Goal: Information Seeking & Learning: Learn about a topic

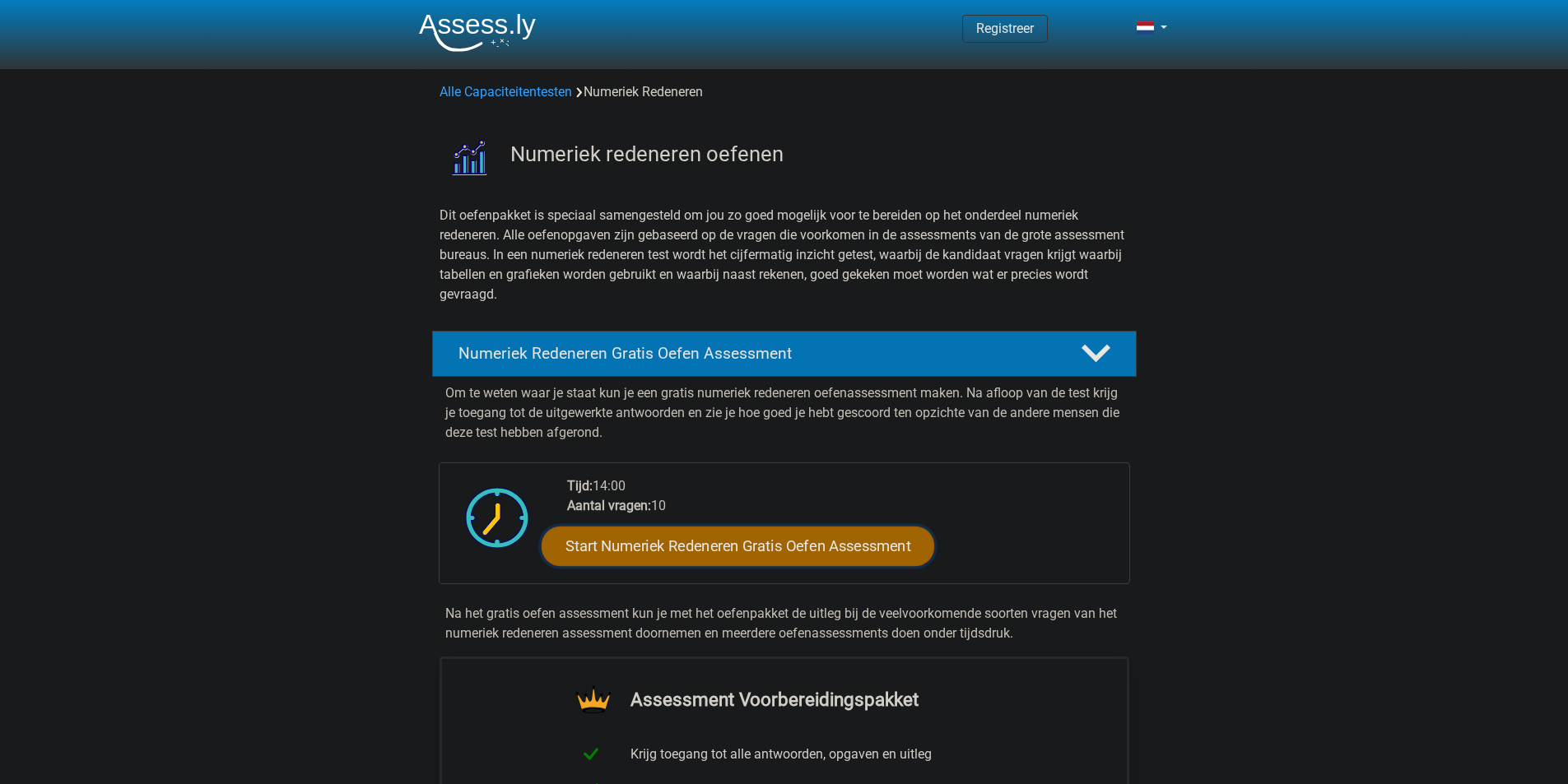
click at [779, 548] on link "Start Numeriek Redeneren Gratis Oefen Assessment" at bounding box center [737, 545] width 393 height 40
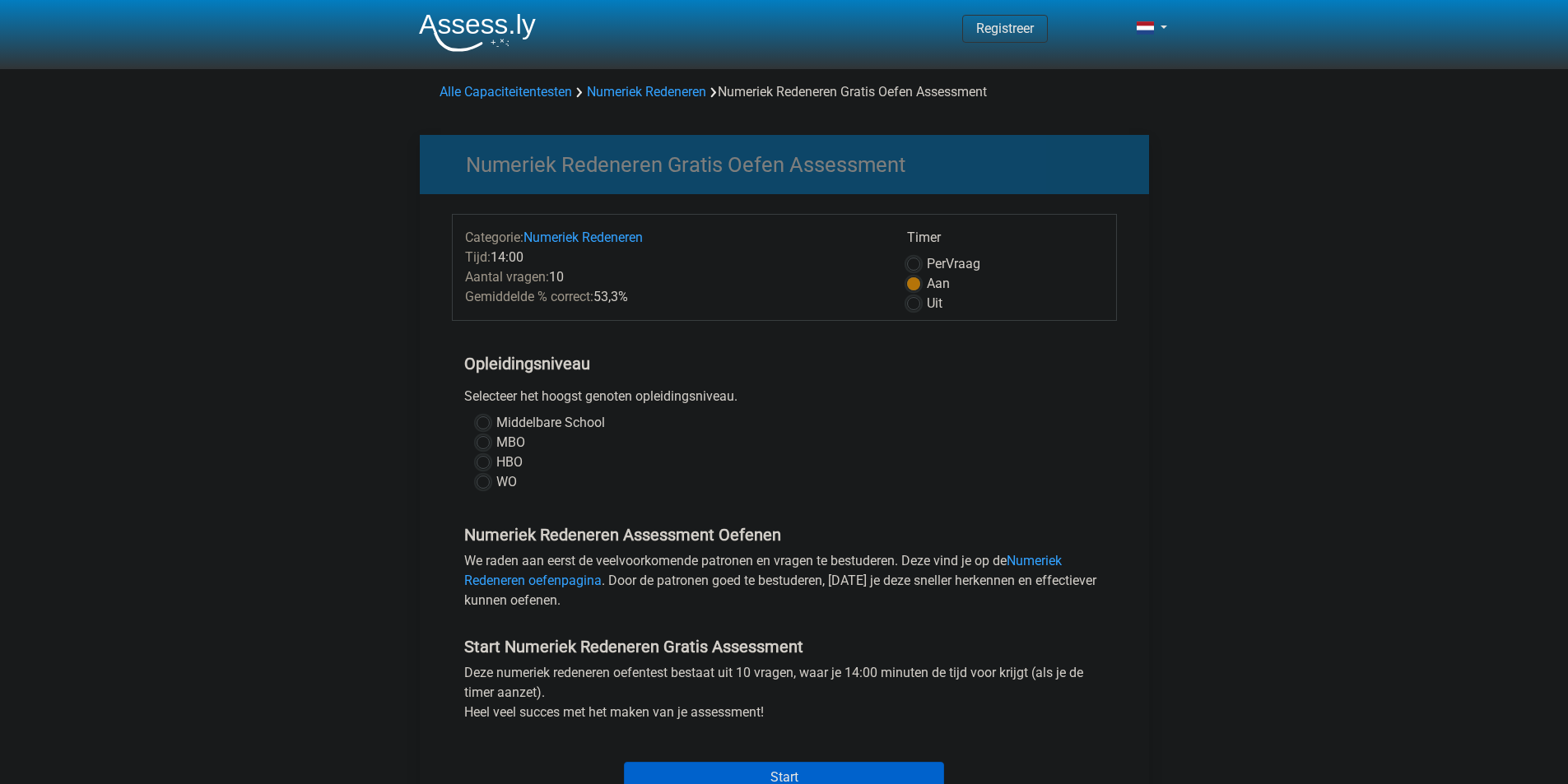
click at [496, 463] on label "HBO" at bounding box center [509, 463] width 26 height 20
click at [487, 463] on input "HBO" at bounding box center [483, 461] width 13 height 17
radio input "true"
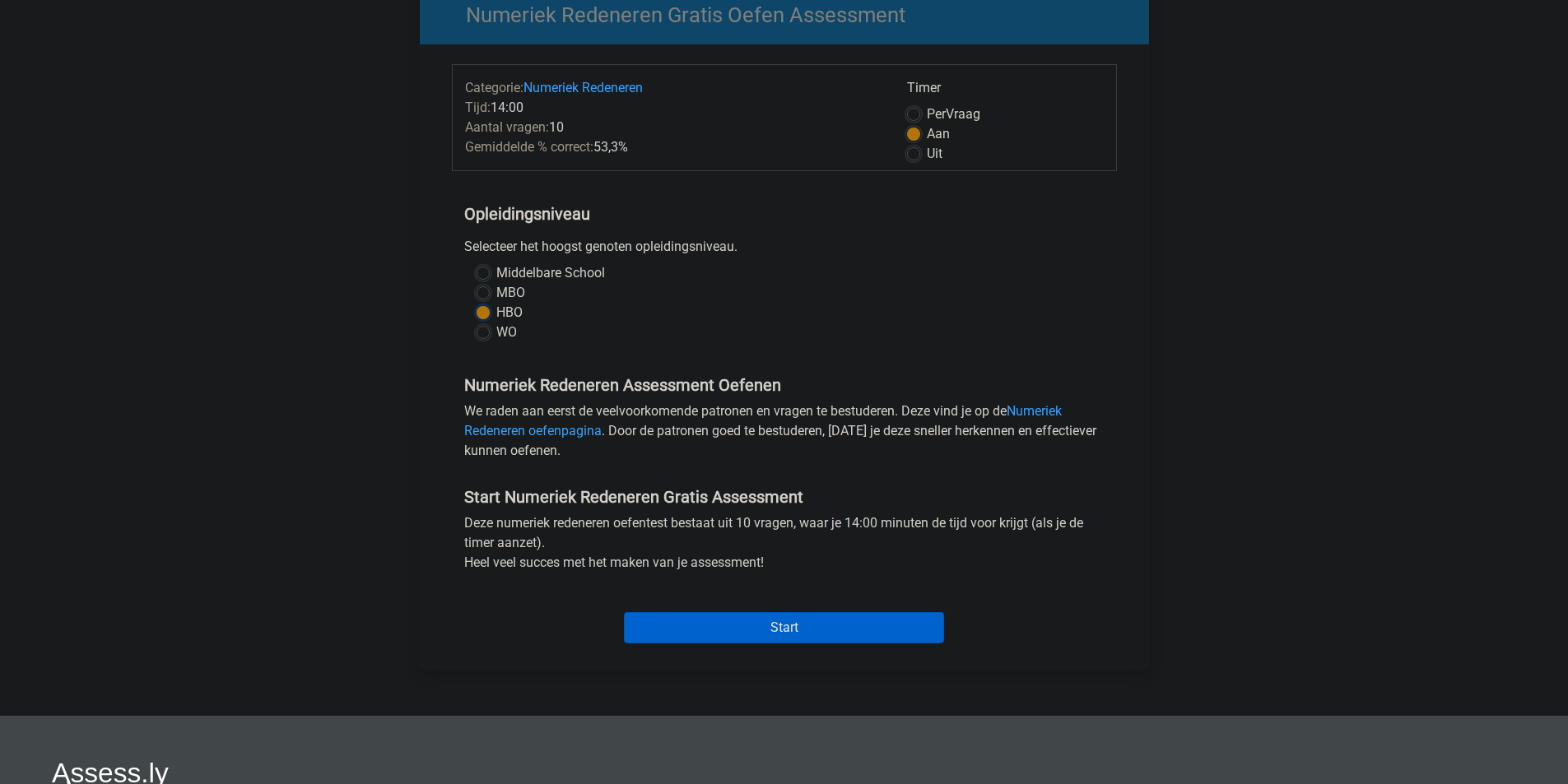
scroll to position [164, 0]
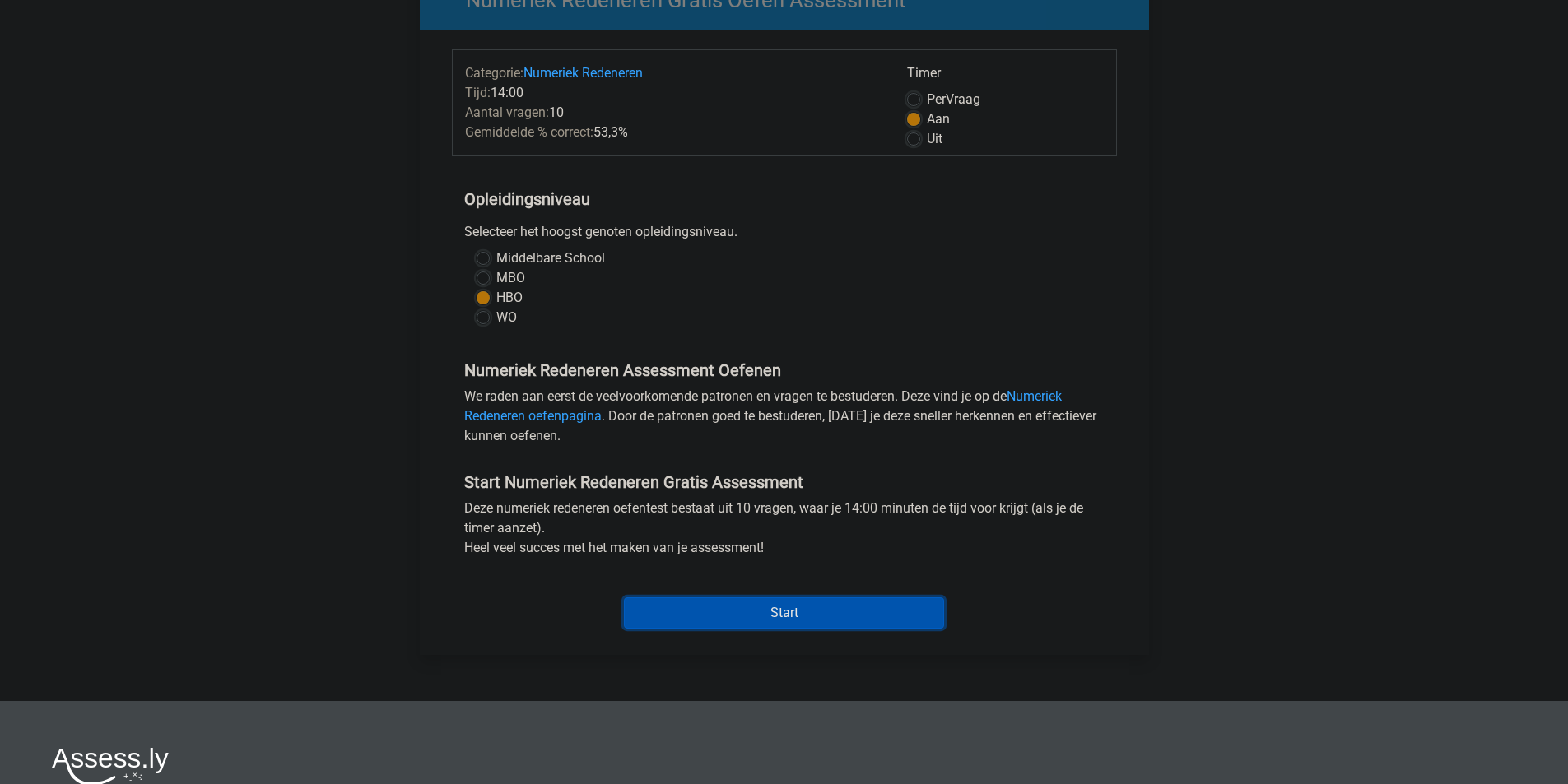
click at [764, 620] on input "Start" at bounding box center [784, 613] width 320 height 31
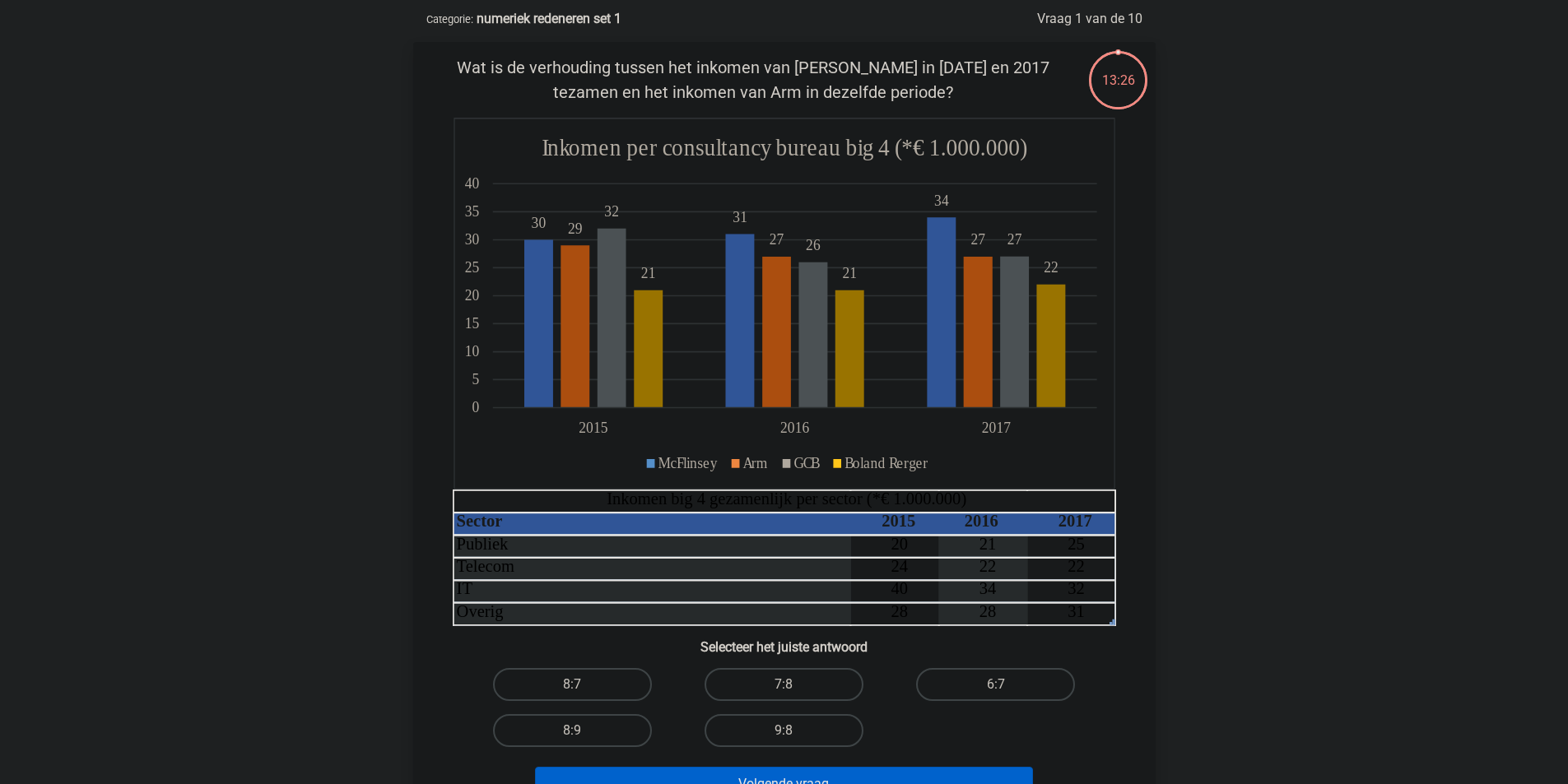
scroll to position [83, 0]
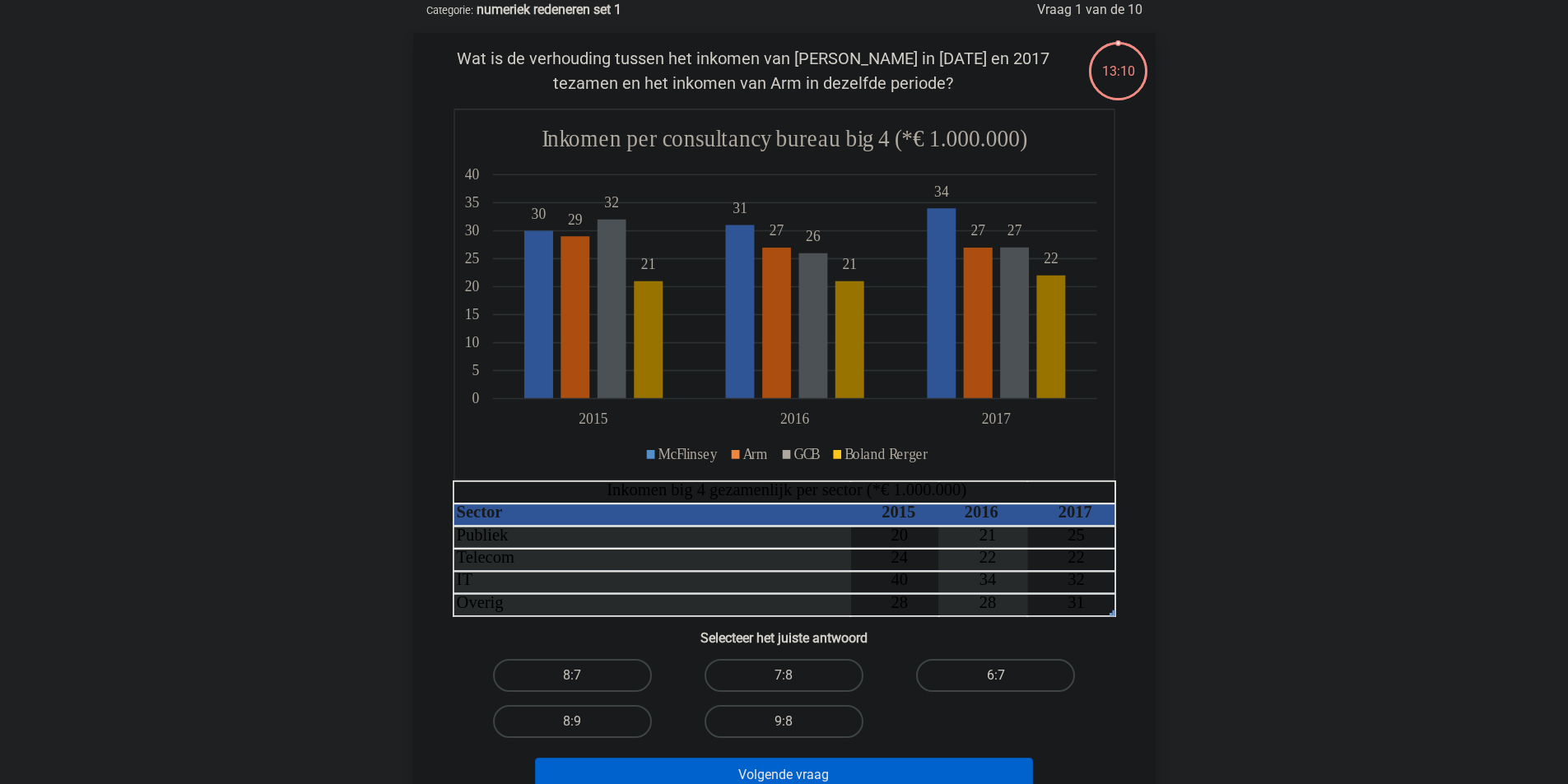
click at [931, 668] on label "6:7" at bounding box center [995, 675] width 159 height 33
click at [996, 675] on input "6:7" at bounding box center [1001, 680] width 11 height 11
radio input "true"
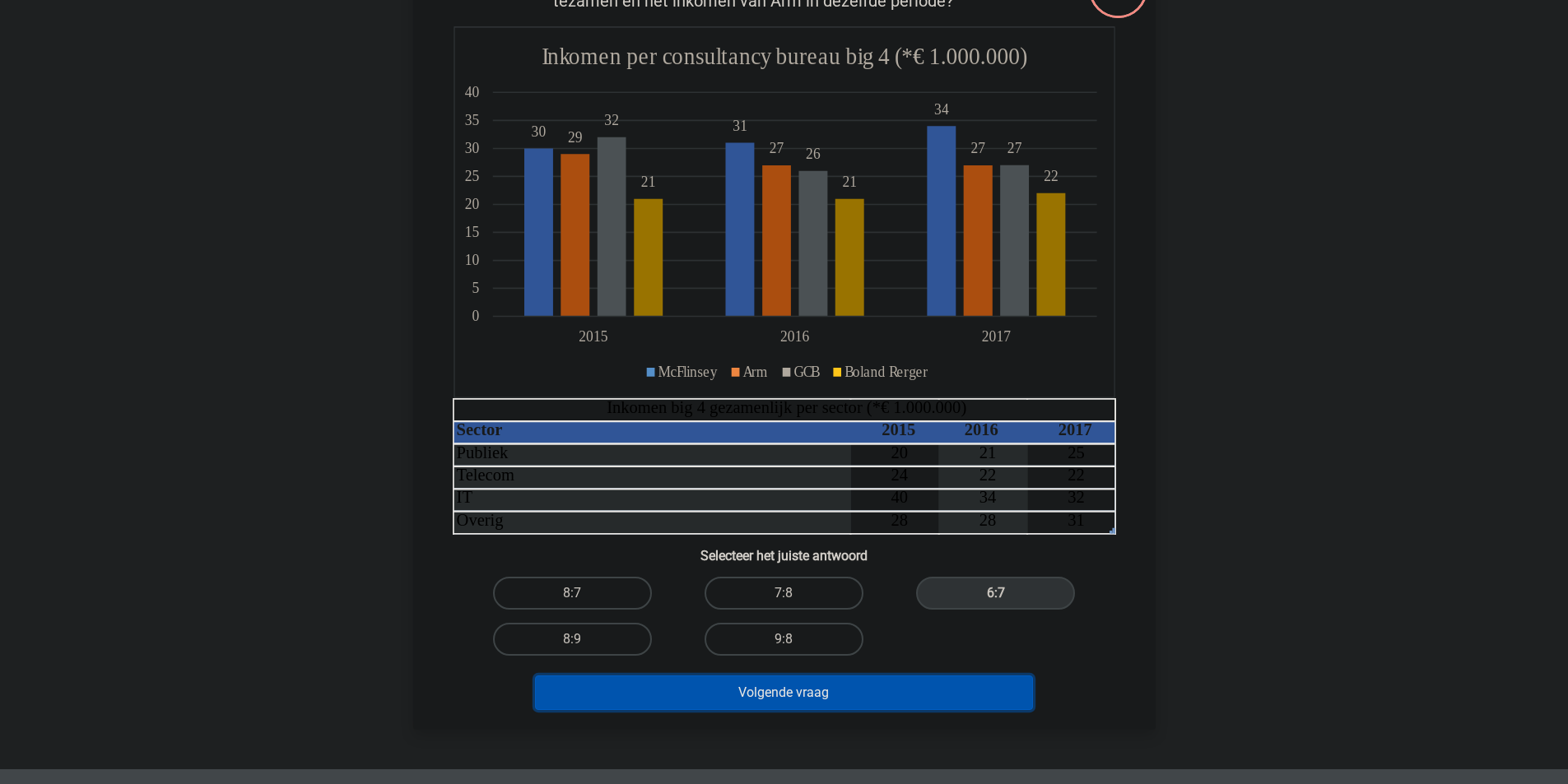
click at [889, 694] on button "Volgende vraag" at bounding box center [784, 692] width 498 height 35
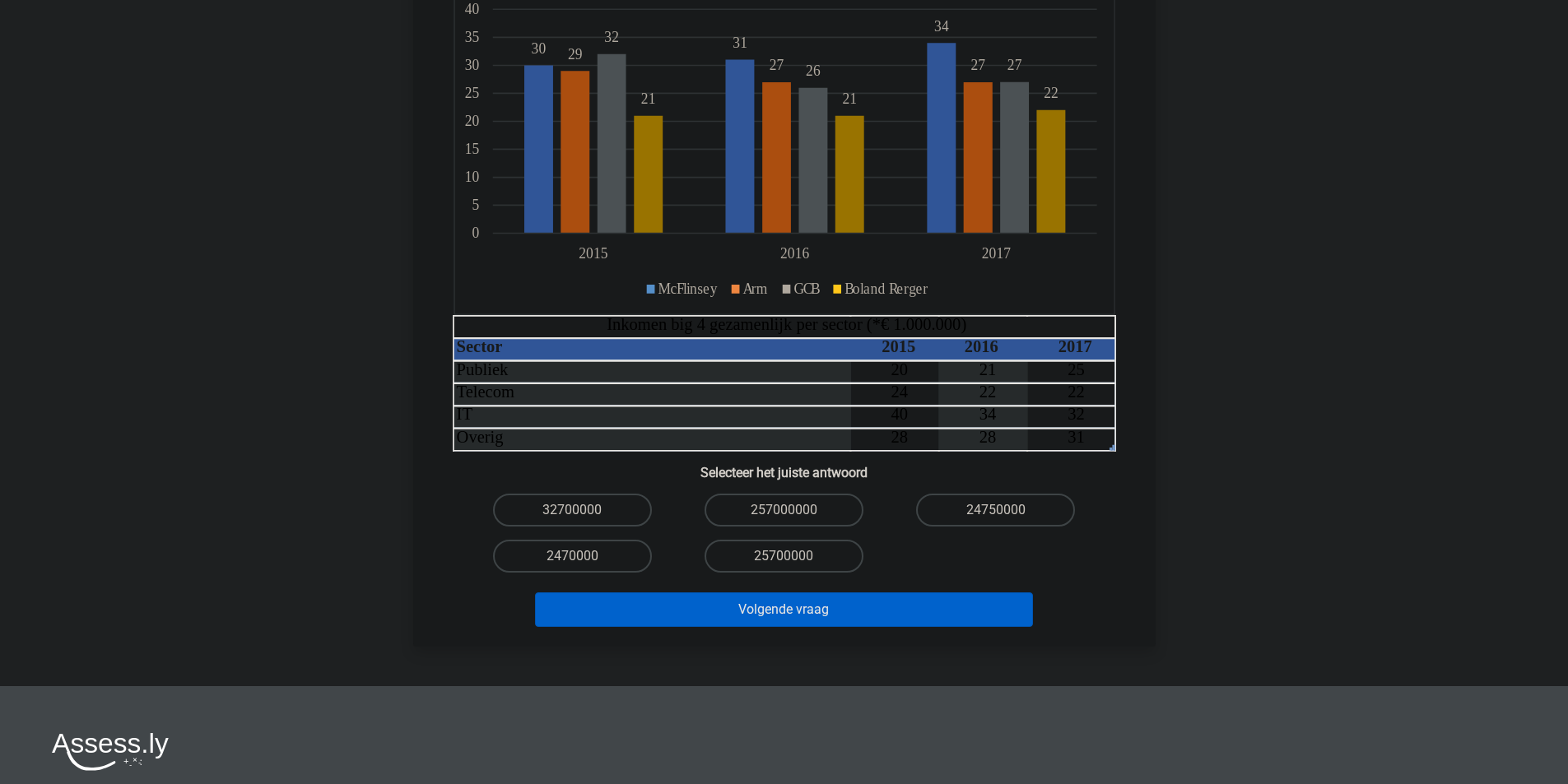
scroll to position [329, 0]
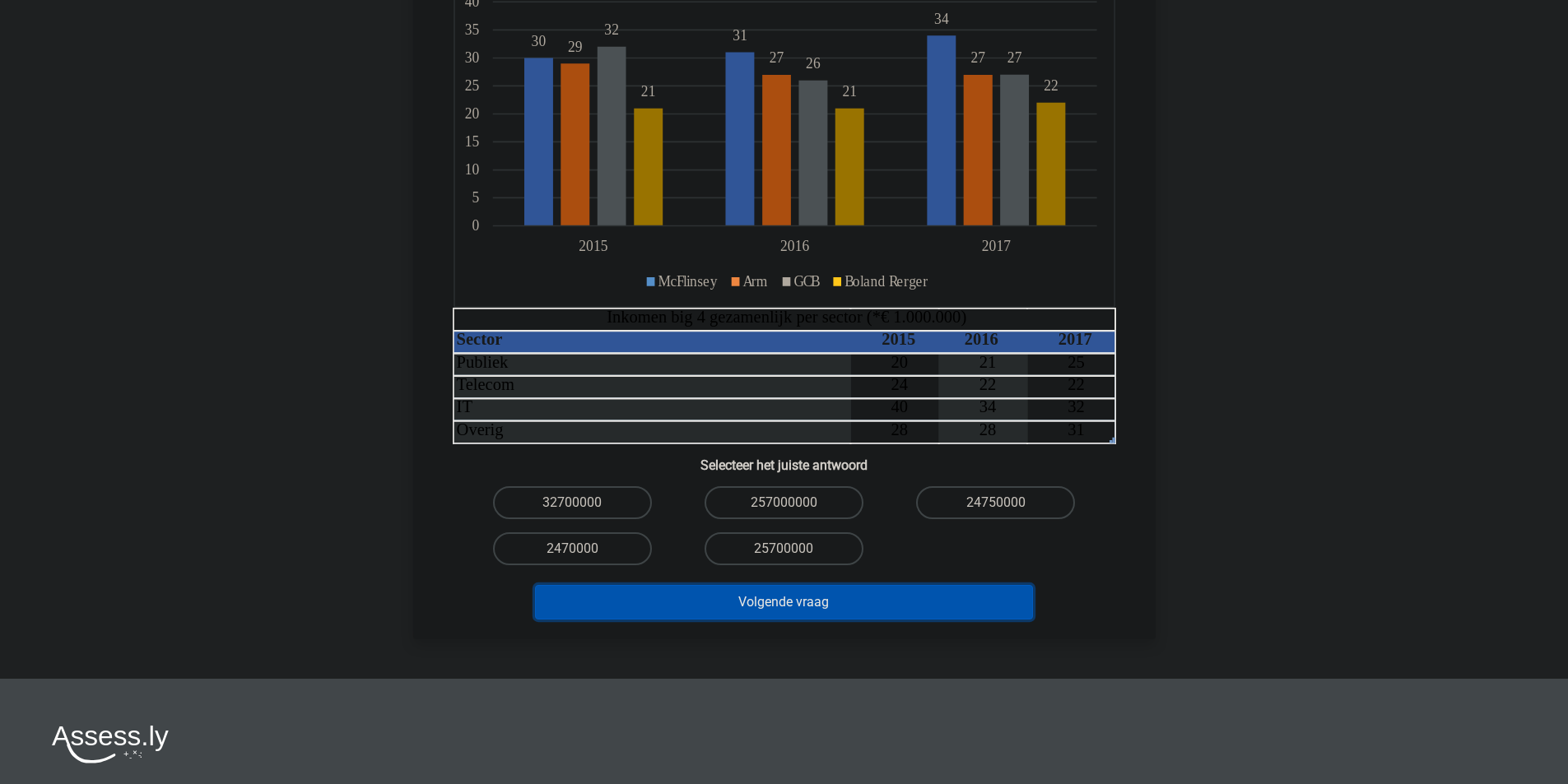
click at [884, 585] on button "Volgende vraag" at bounding box center [784, 602] width 498 height 35
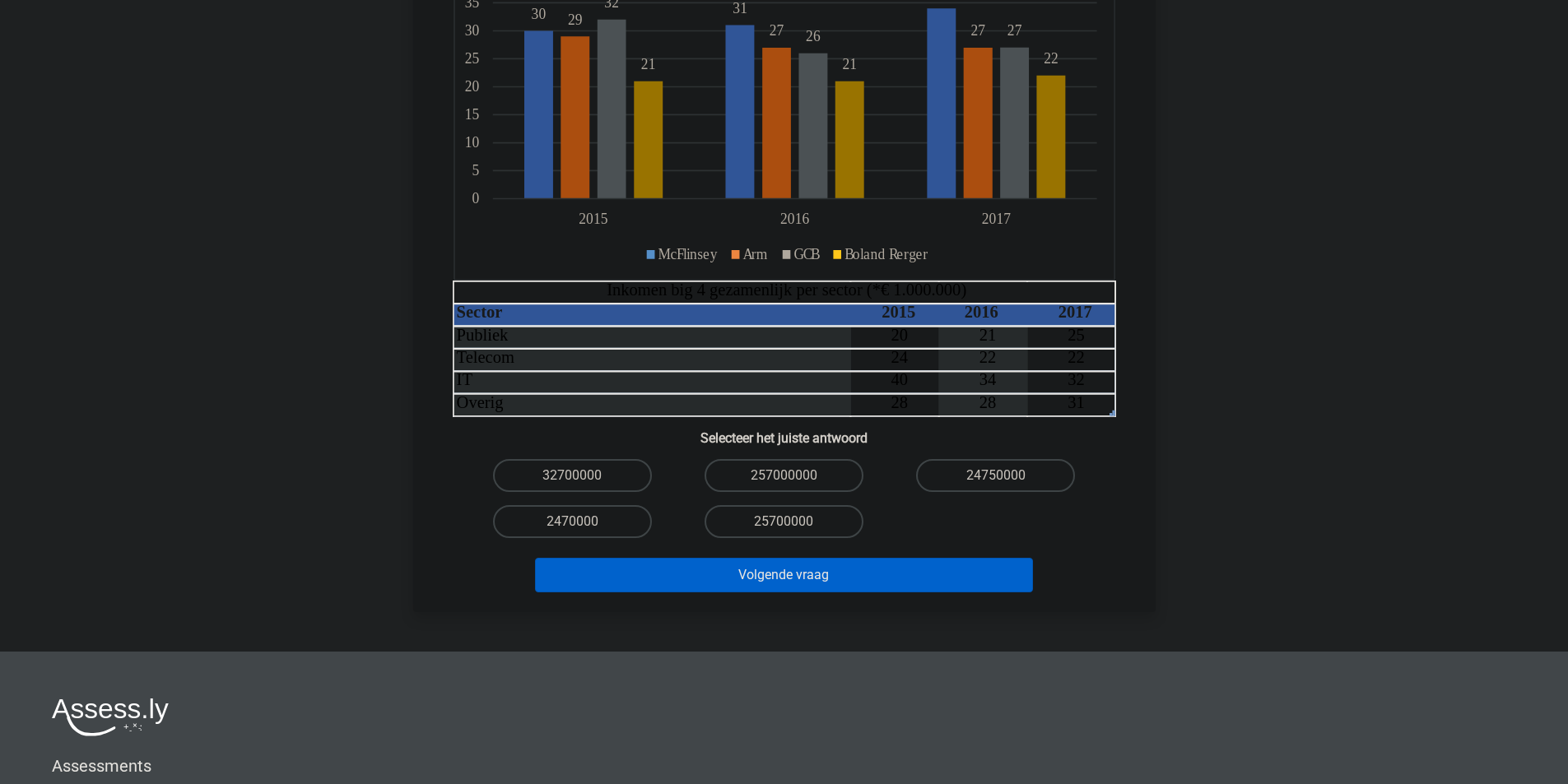
scroll to position [411, 0]
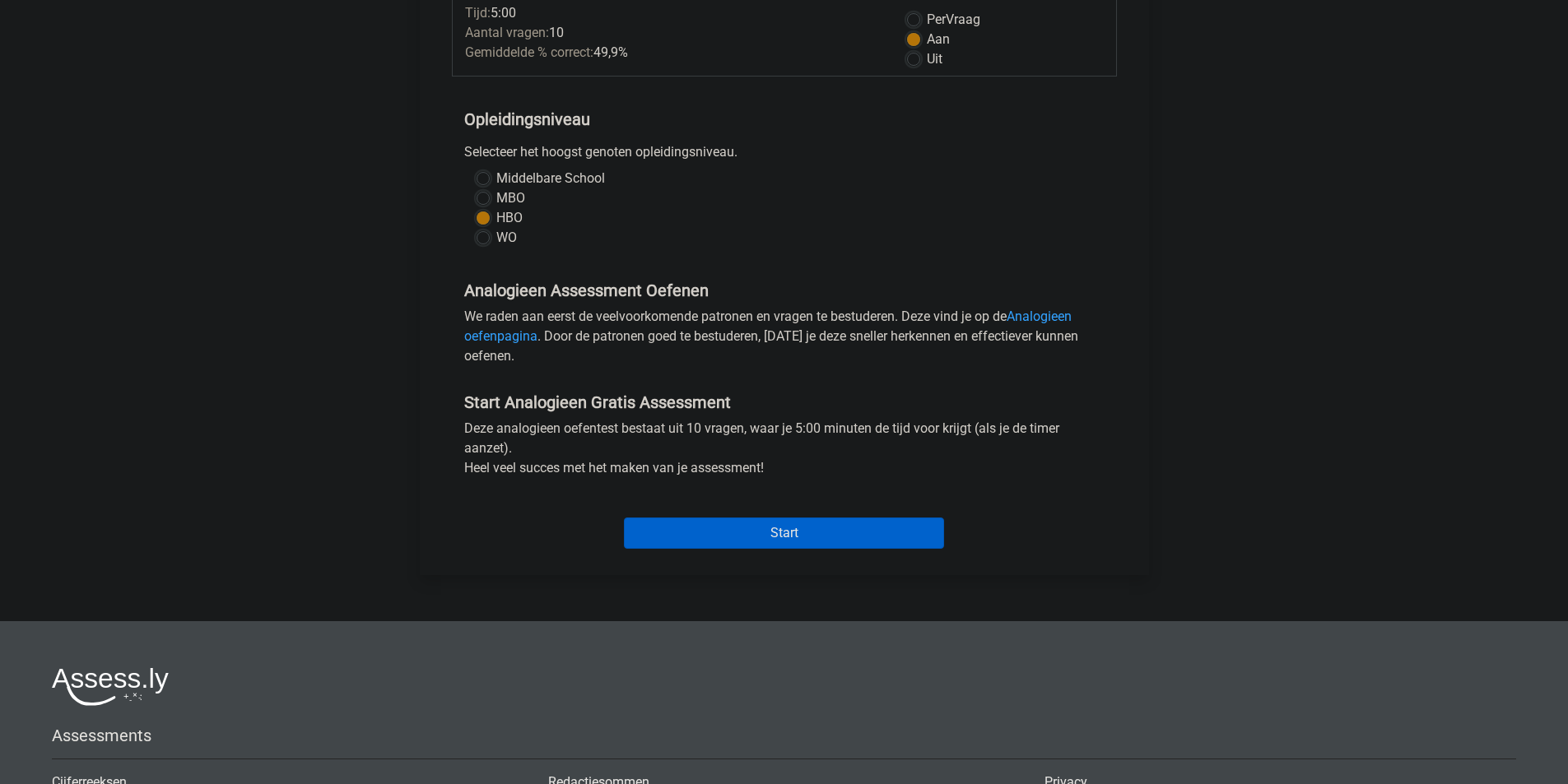
scroll to position [247, 0]
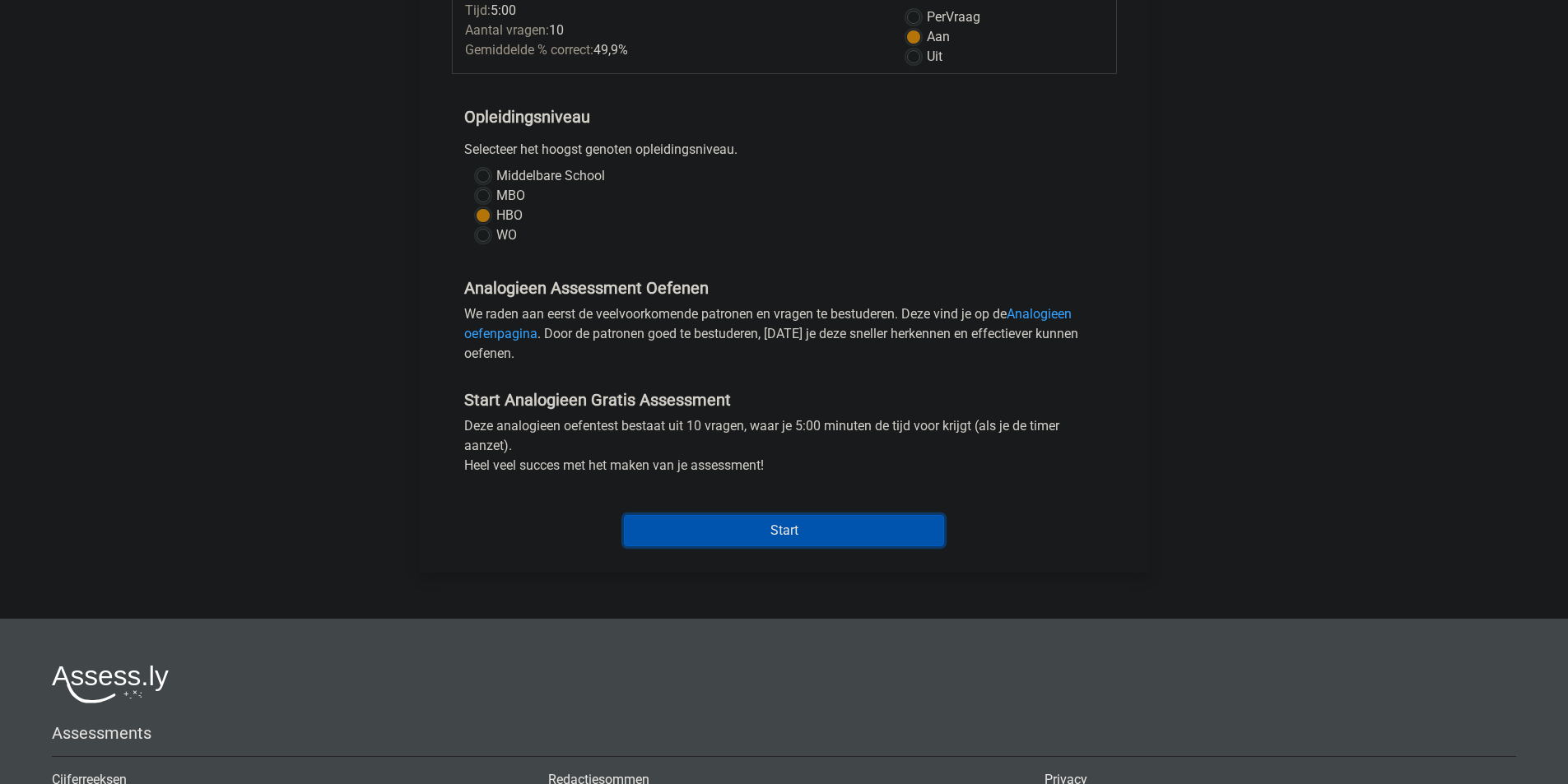
click at [712, 525] on input "Start" at bounding box center [784, 530] width 320 height 31
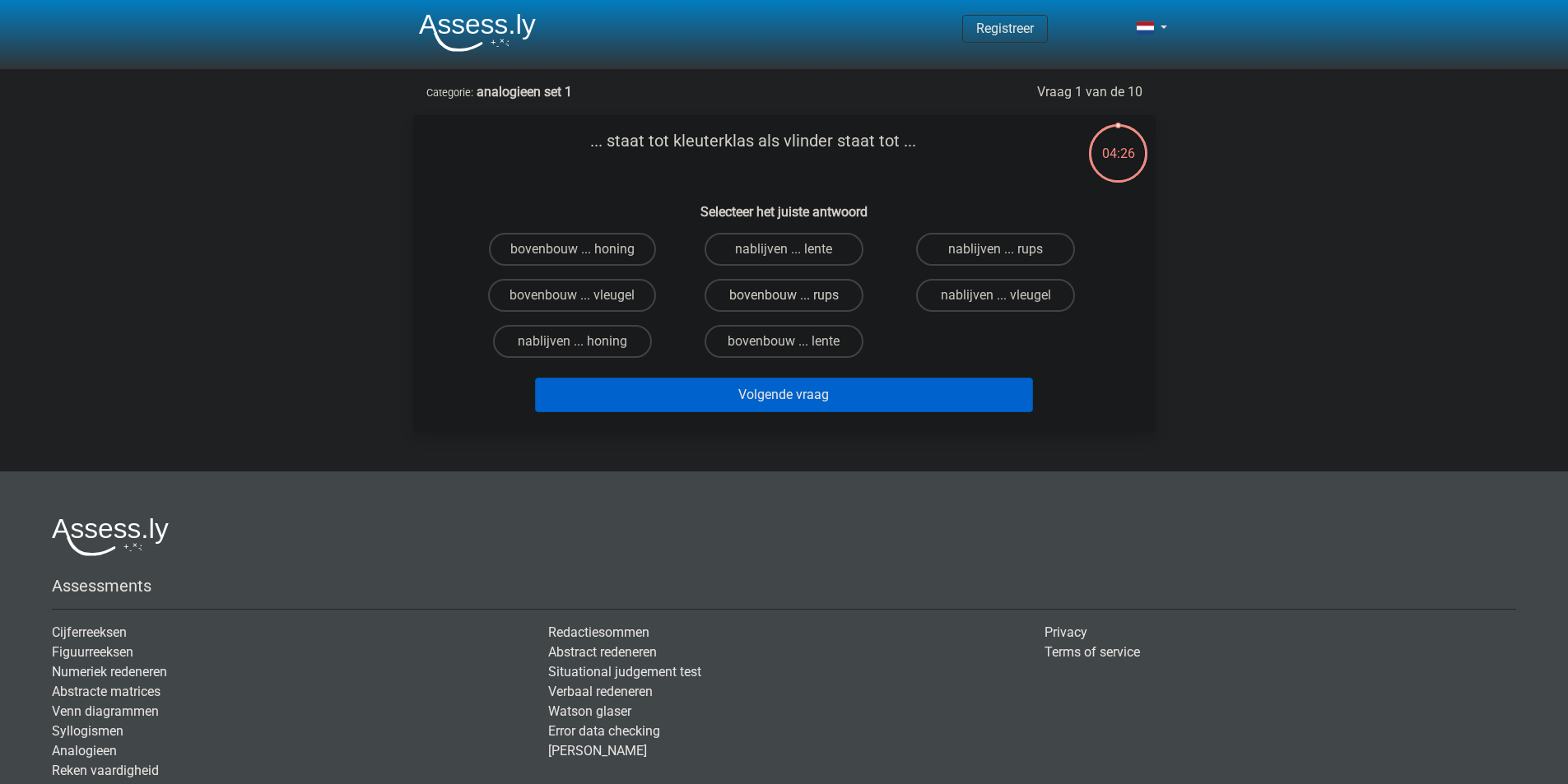
click at [819, 296] on label "bovenbouw ... rups" at bounding box center [784, 296] width 159 height 33
click at [794, 296] on input "bovenbouw ... rups" at bounding box center [789, 300] width 11 height 11
radio input "true"
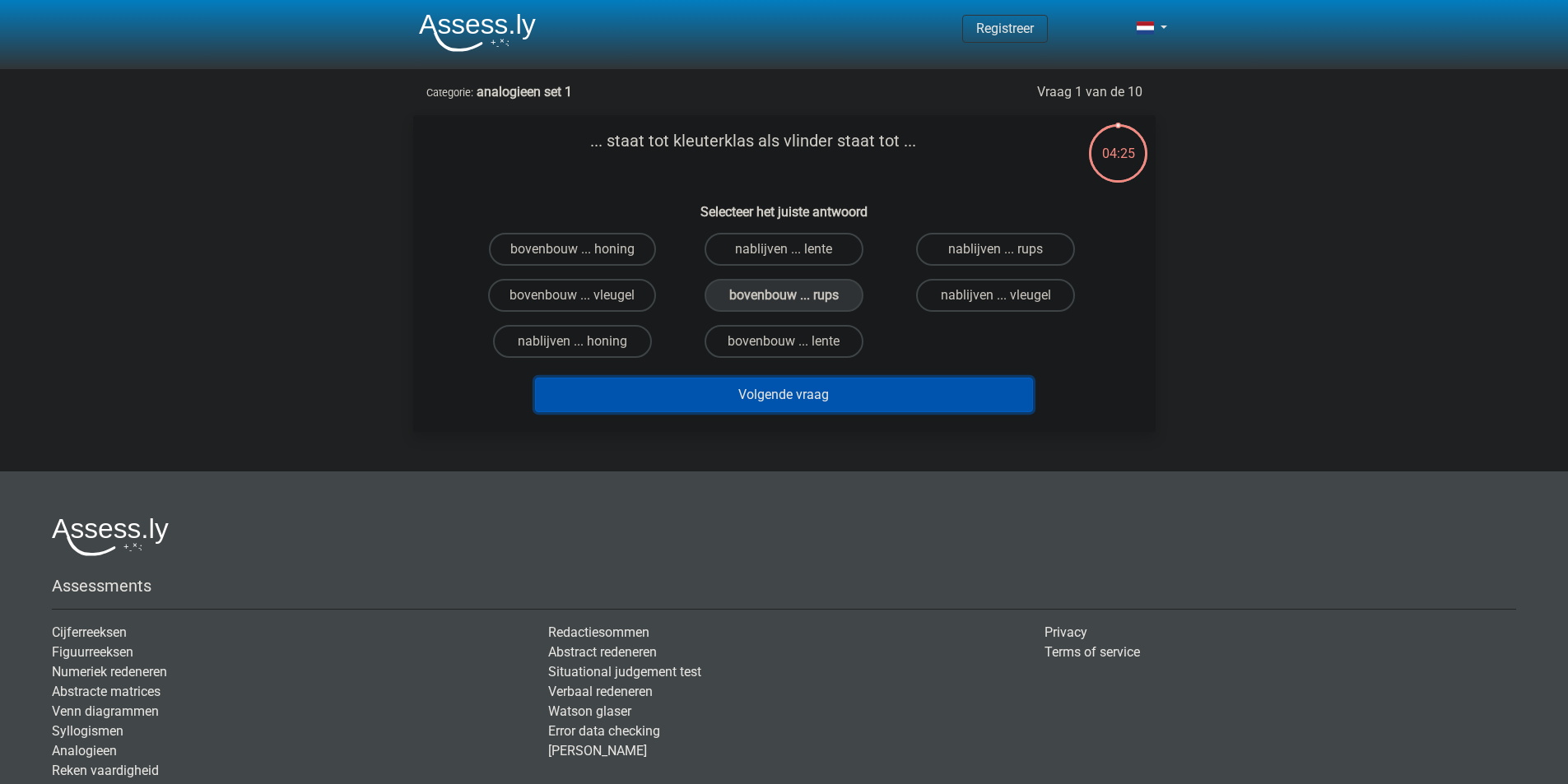
click at [886, 395] on button "Volgende vraag" at bounding box center [784, 395] width 498 height 35
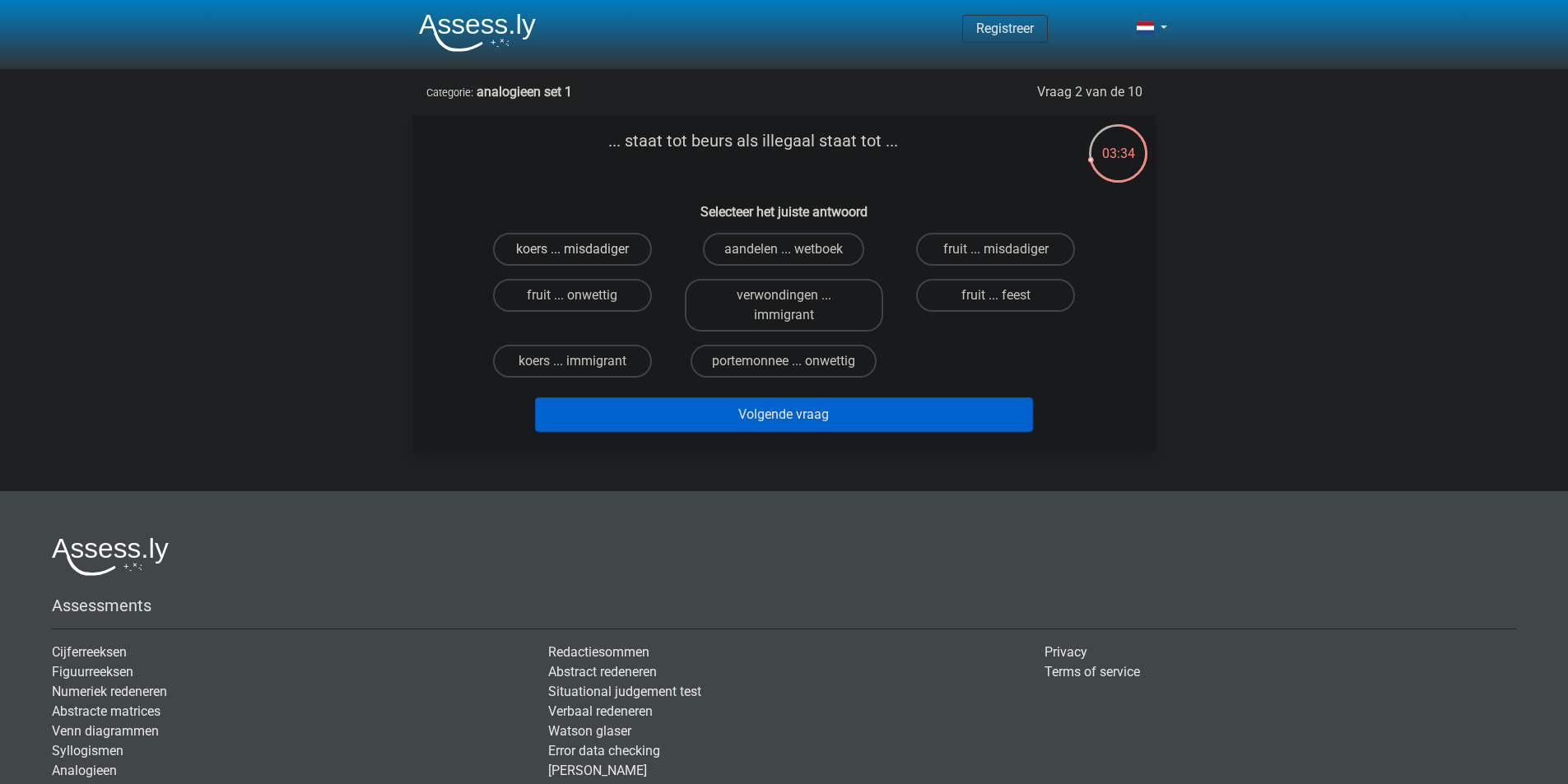
click at [615, 245] on label "koers ... misdadiger" at bounding box center [572, 249] width 159 height 33
click at [583, 249] on input "koers ... misdadiger" at bounding box center [577, 254] width 11 height 11
radio input "true"
click at [778, 253] on label "aandelen ... wetboek" at bounding box center [783, 249] width 161 height 33
click at [784, 253] on input "aandelen ... wetboek" at bounding box center [789, 254] width 11 height 11
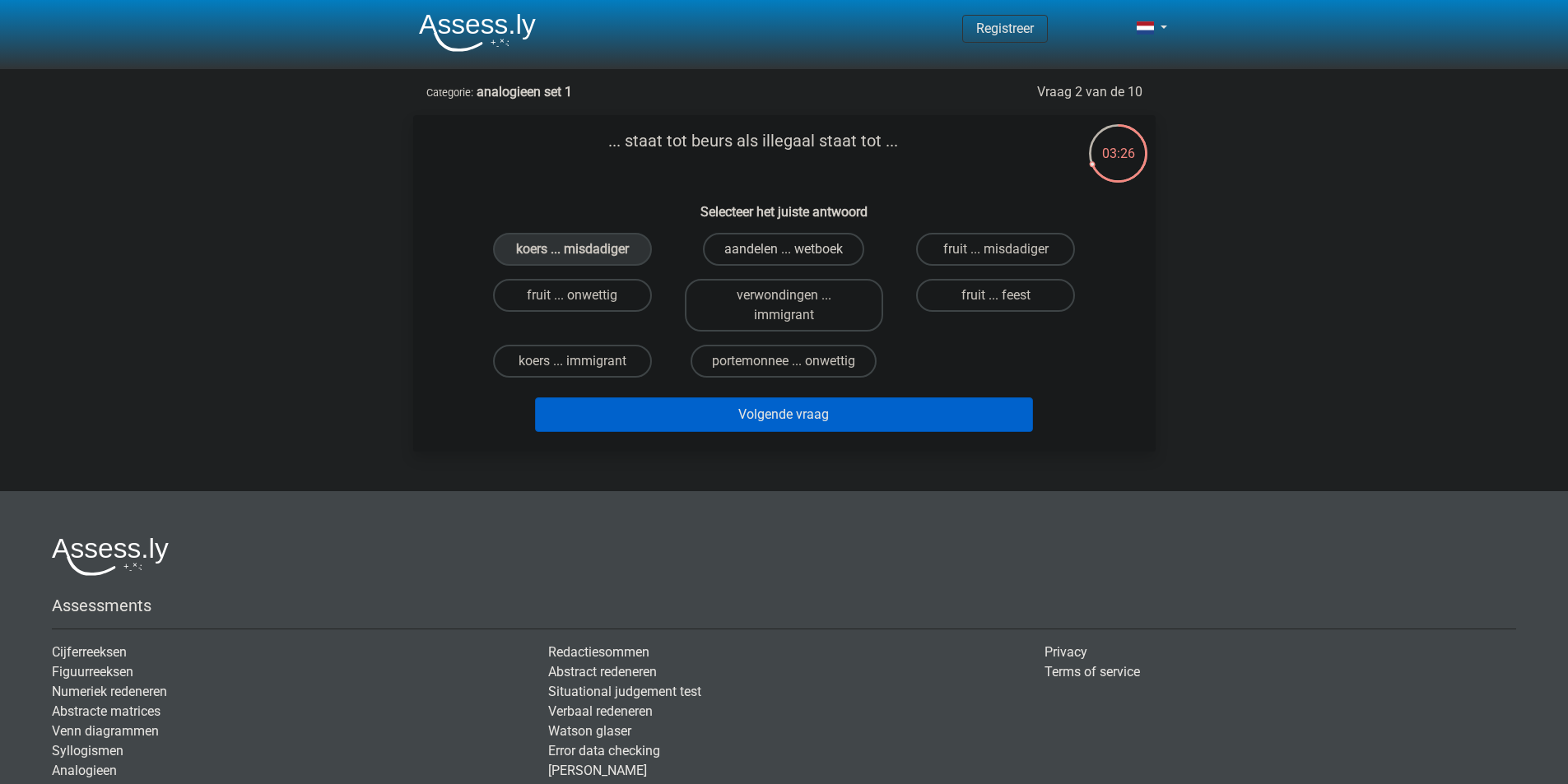
radio input "true"
click at [605, 246] on label "koers ... misdadiger" at bounding box center [572, 249] width 159 height 33
click at [583, 249] on input "koers ... misdadiger" at bounding box center [577, 254] width 11 height 11
radio input "true"
drag, startPoint x: 757, startPoint y: 239, endPoint x: 718, endPoint y: 241, distance: 39.1
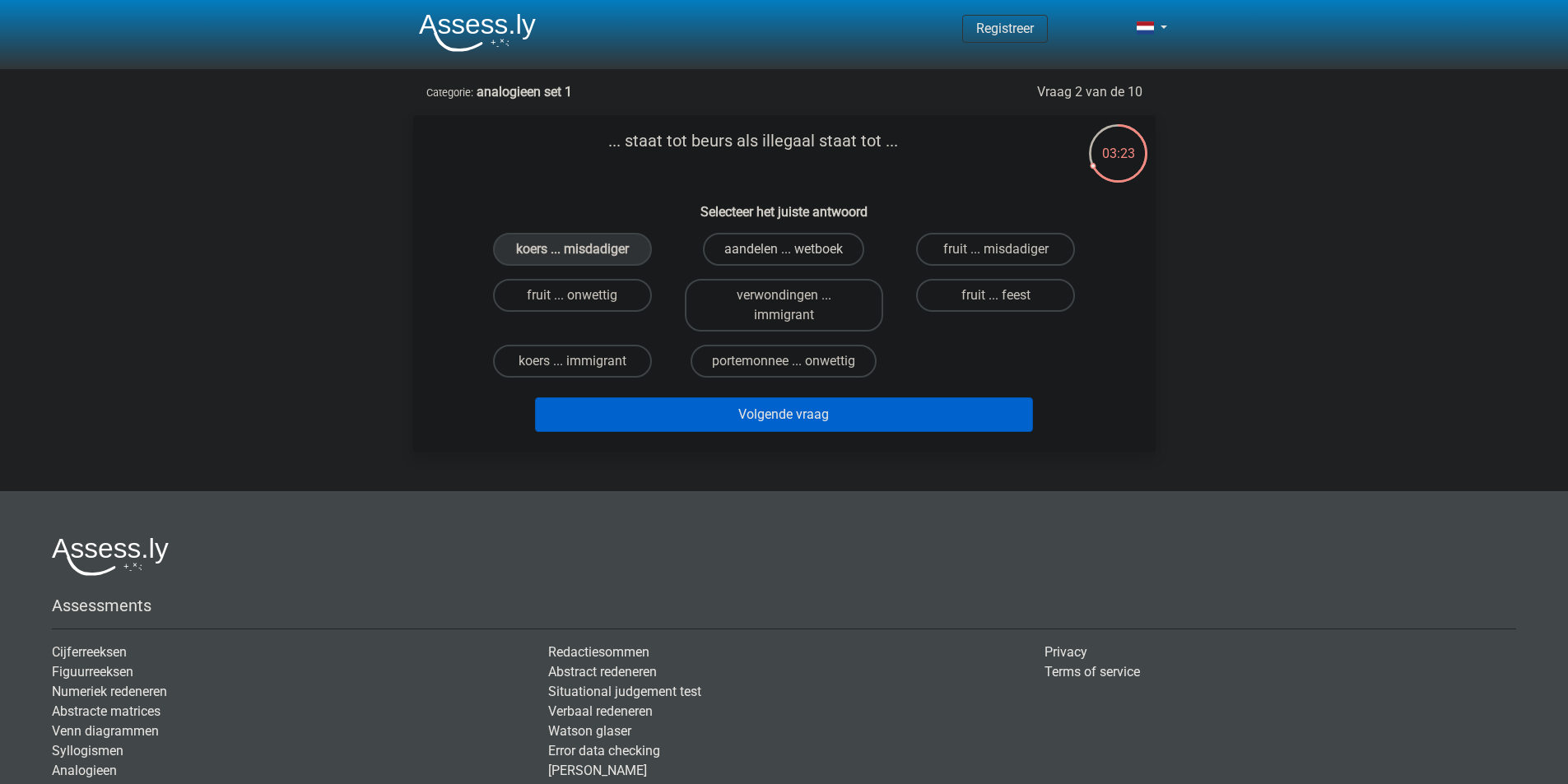
click at [745, 240] on label "aandelen ... wetboek" at bounding box center [783, 249] width 161 height 33
click at [784, 249] on input "aandelen ... wetboek" at bounding box center [789, 254] width 11 height 11
radio input "true"
drag, startPoint x: 615, startPoint y: 239, endPoint x: 740, endPoint y: 240, distance: 125.0
click at [615, 240] on label "koers ... misdadiger" at bounding box center [572, 249] width 159 height 33
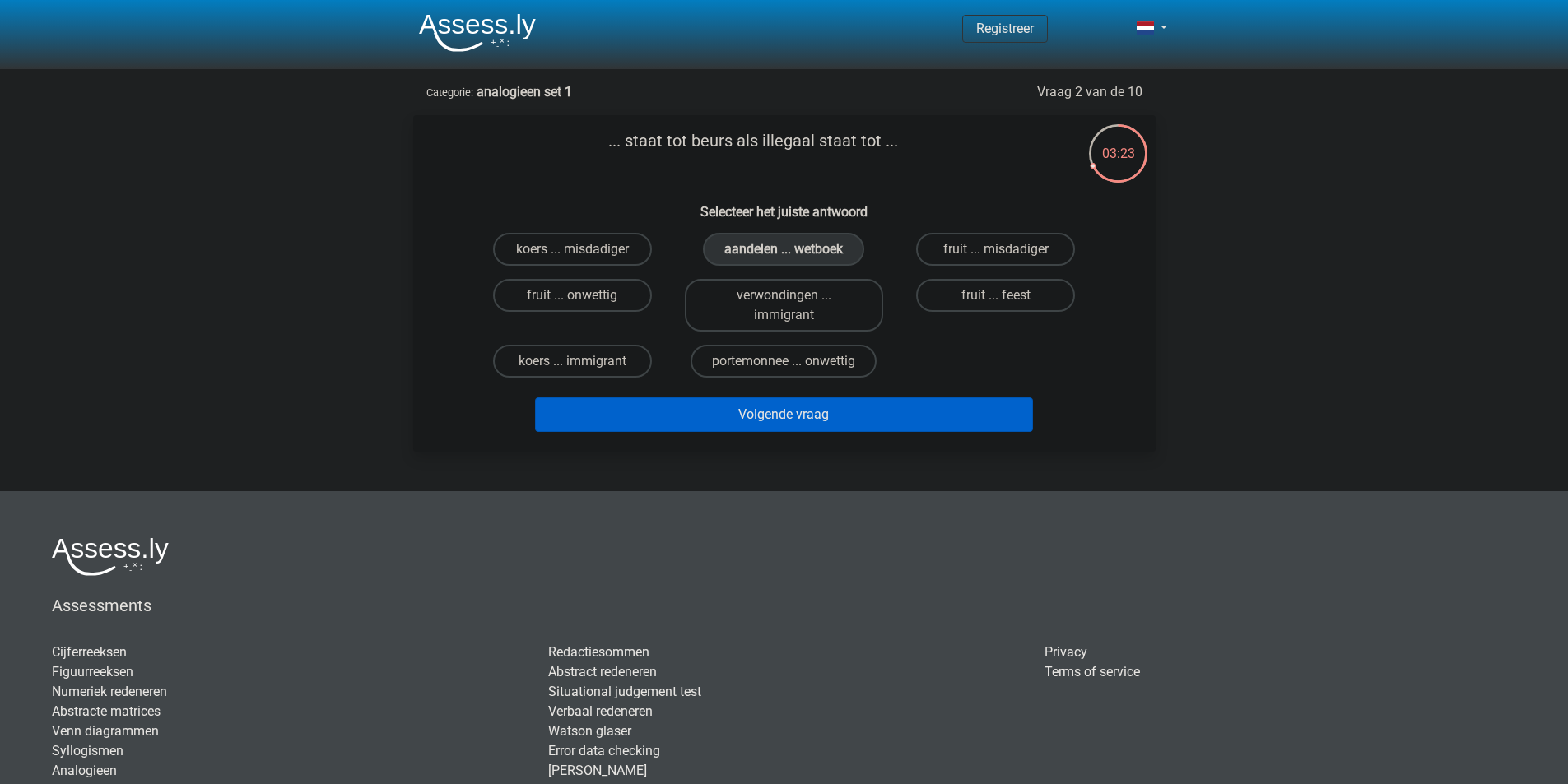
click at [583, 249] on input "koers ... misdadiger" at bounding box center [577, 254] width 11 height 11
radio input "true"
drag, startPoint x: 784, startPoint y: 241, endPoint x: 764, endPoint y: 245, distance: 20.4
click at [772, 245] on label "aandelen ... wetboek" at bounding box center [783, 249] width 161 height 33
click at [784, 249] on input "aandelen ... wetboek" at bounding box center [789, 254] width 11 height 11
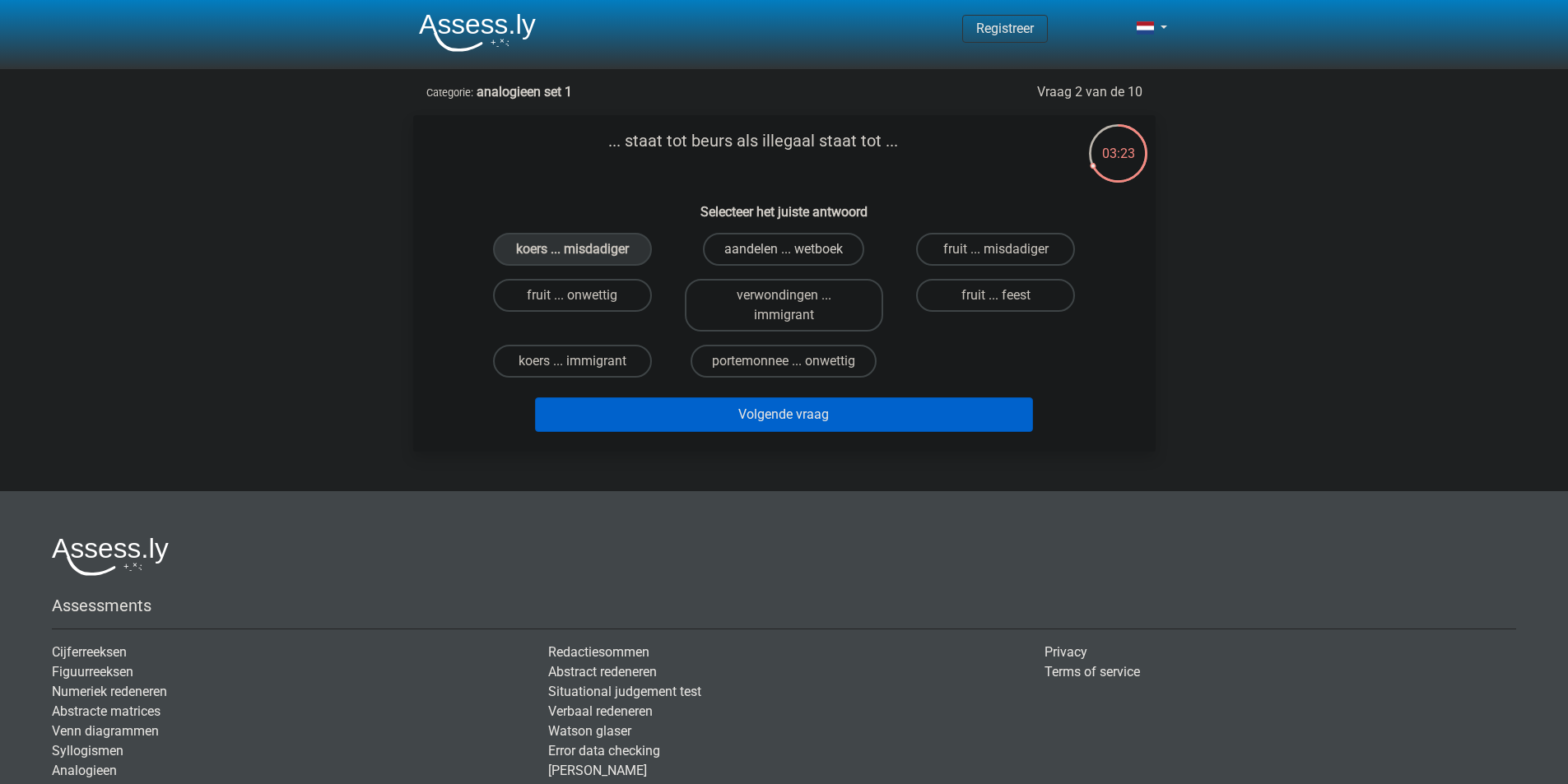
radio input "true"
click at [619, 238] on label "koers ... misdadiger" at bounding box center [572, 249] width 159 height 33
click at [583, 249] on input "koers ... misdadiger" at bounding box center [577, 254] width 11 height 11
radio input "true"
click at [789, 245] on label "aandelen ... wetboek" at bounding box center [783, 249] width 161 height 33
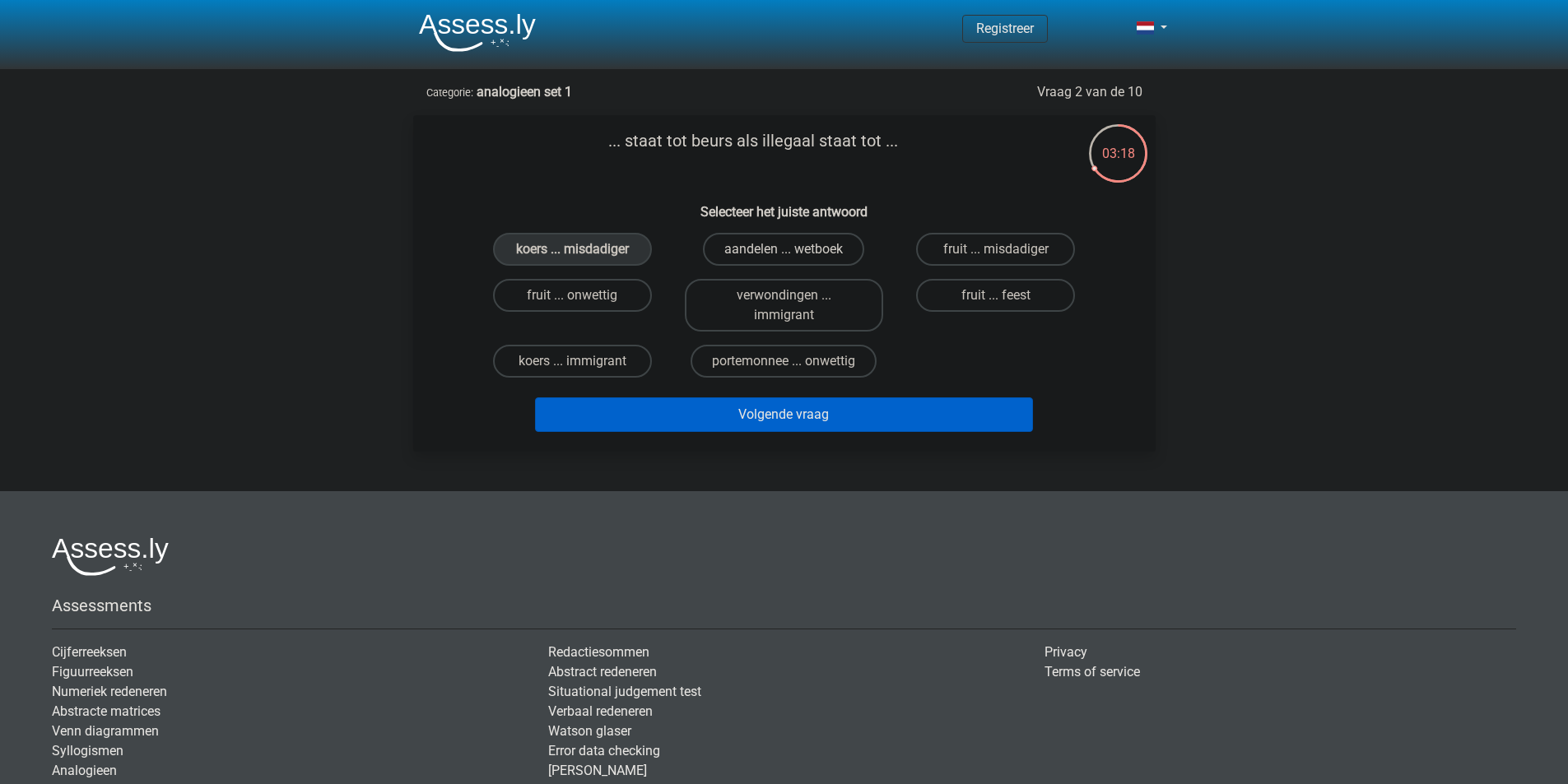
click at [789, 249] on input "aandelen ... wetboek" at bounding box center [789, 254] width 11 height 11
radio input "true"
click at [845, 418] on button "Volgende vraag" at bounding box center [784, 415] width 498 height 35
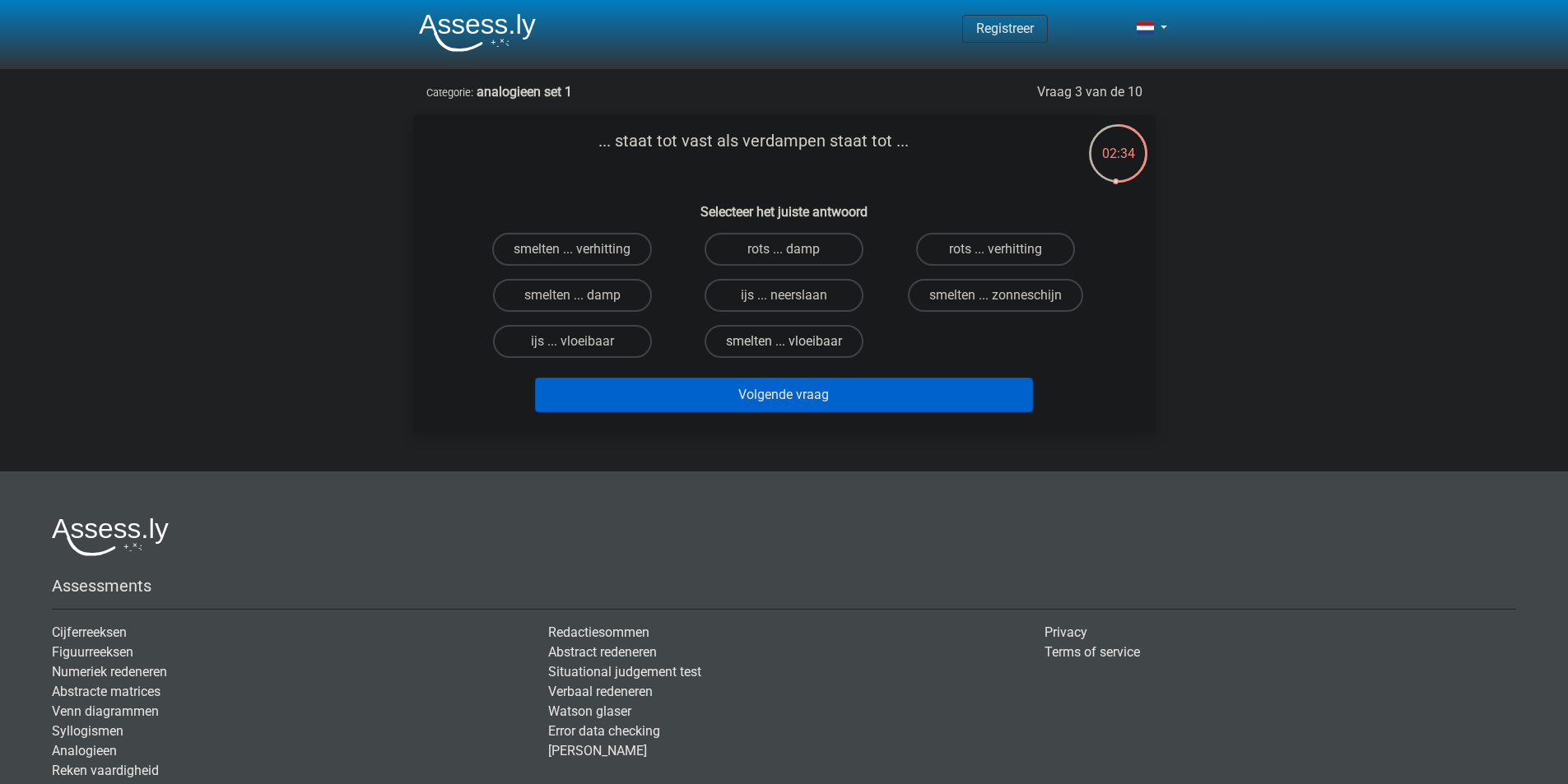
click at [755, 345] on label "smelten ... vloeibaar" at bounding box center [784, 341] width 159 height 33
click at [784, 345] on input "smelten ... vloeibaar" at bounding box center [789, 346] width 11 height 11
radio input "true"
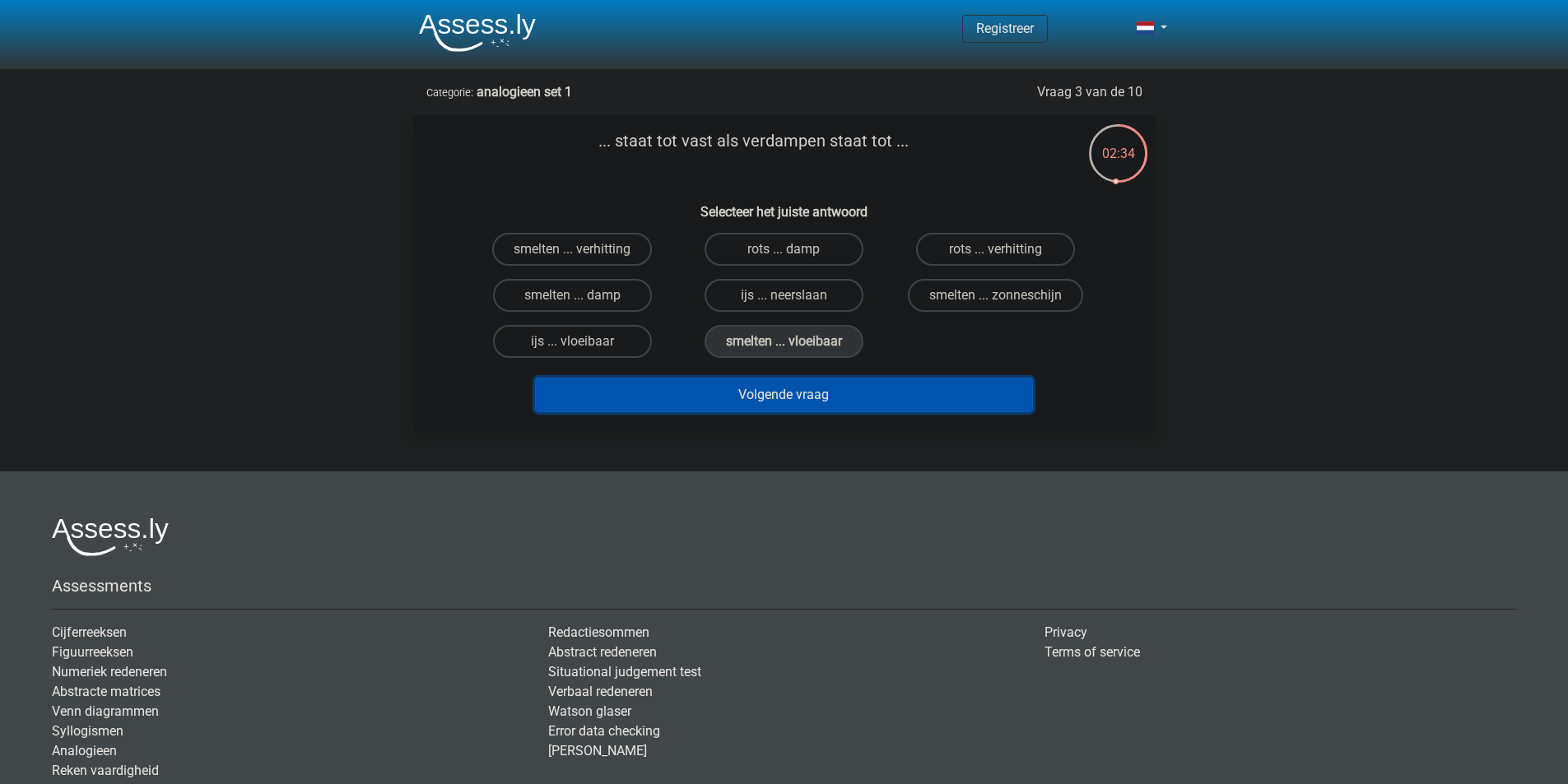
click at [772, 397] on button "Volgende vraag" at bounding box center [784, 395] width 498 height 35
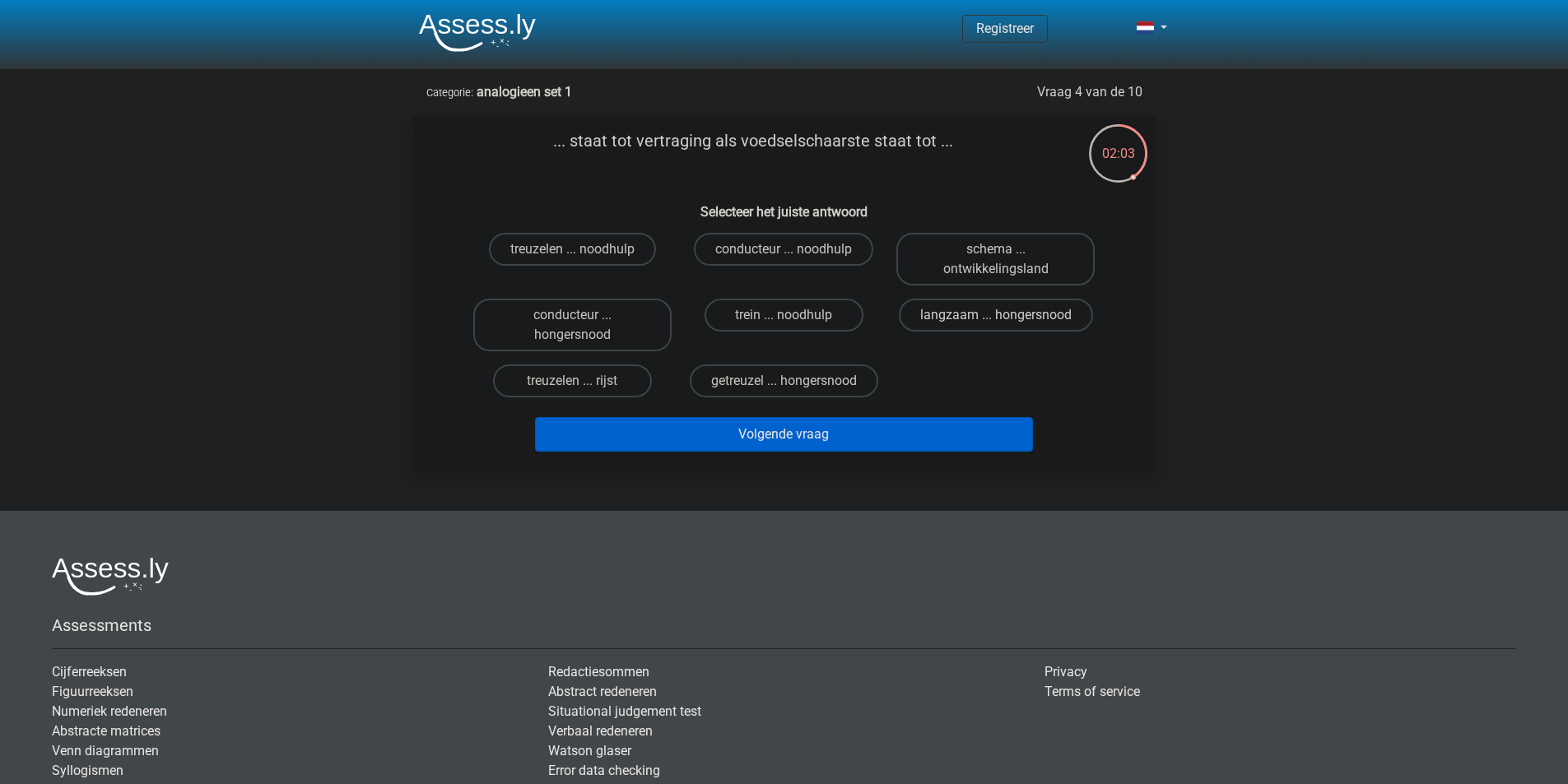
click at [1020, 305] on label "langzaam ... hongersnood" at bounding box center [995, 315] width 194 height 33
click at [1007, 315] on input "langzaam ... hongersnood" at bounding box center [1001, 320] width 11 height 11
radio input "true"
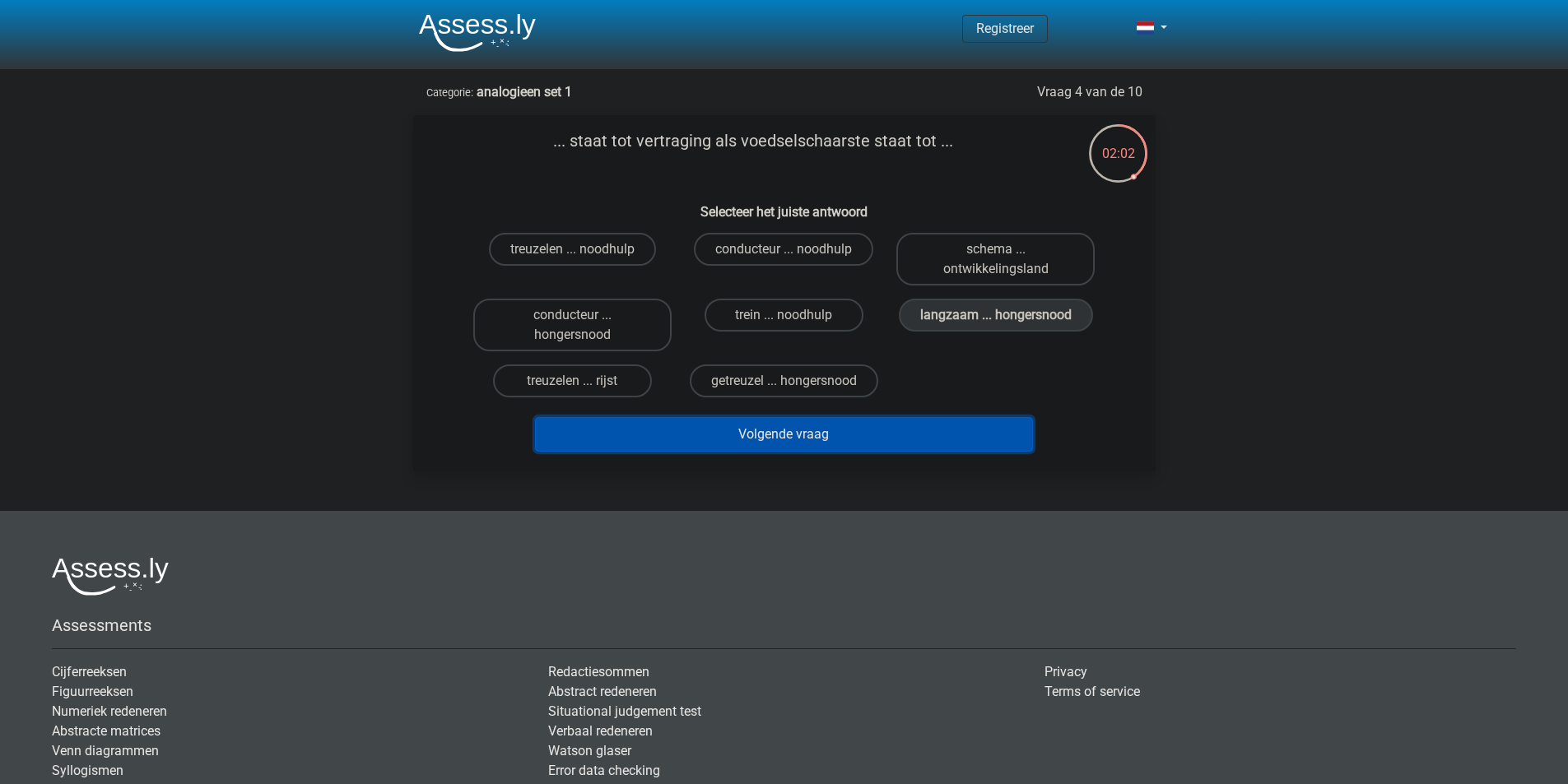
click at [847, 428] on button "Volgende vraag" at bounding box center [784, 435] width 498 height 35
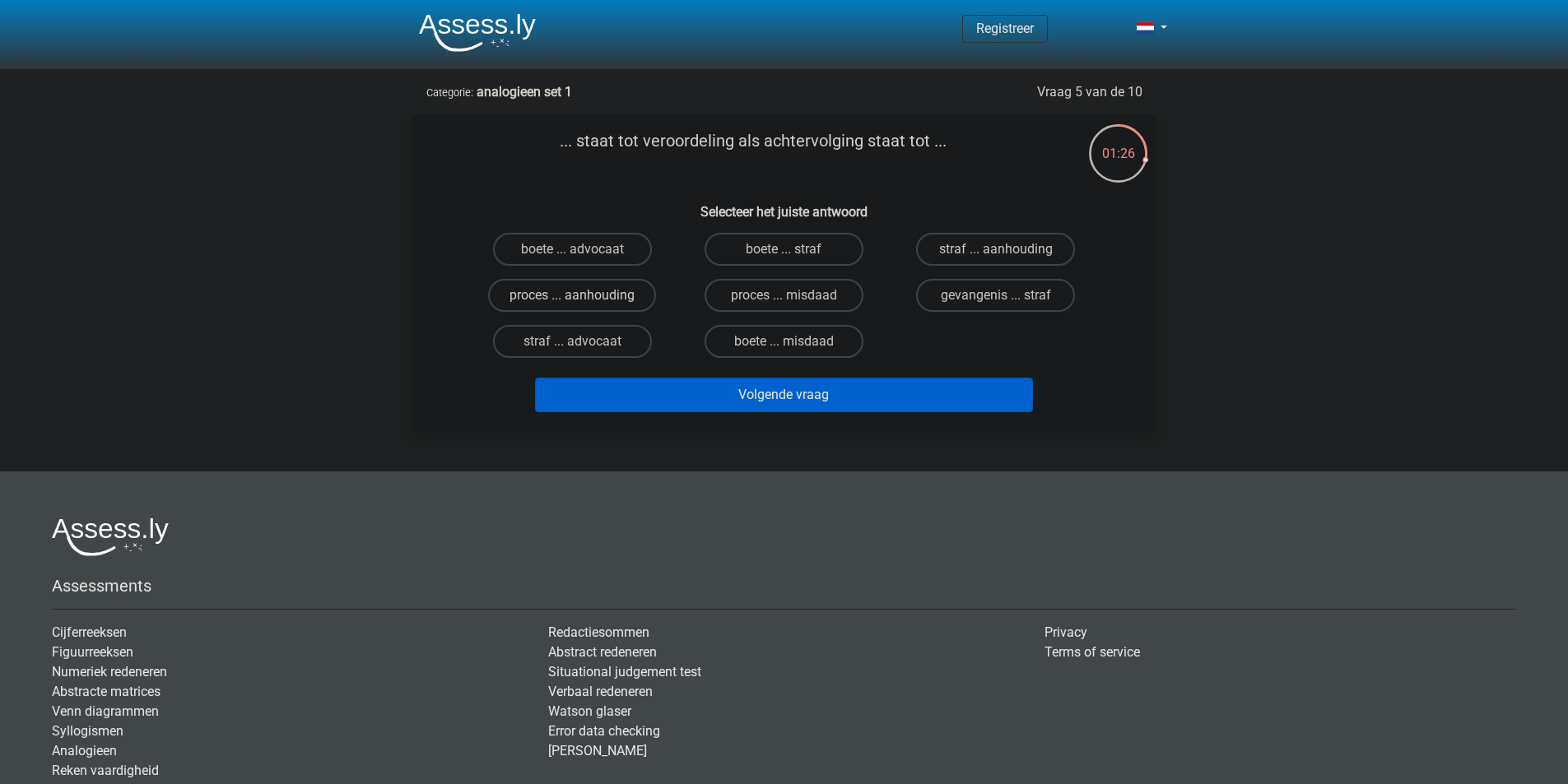
click at [612, 297] on label "proces ... aanhouding" at bounding box center [571, 296] width 168 height 33
click at [583, 297] on input "proces ... aanhouding" at bounding box center [577, 300] width 11 height 11
radio input "true"
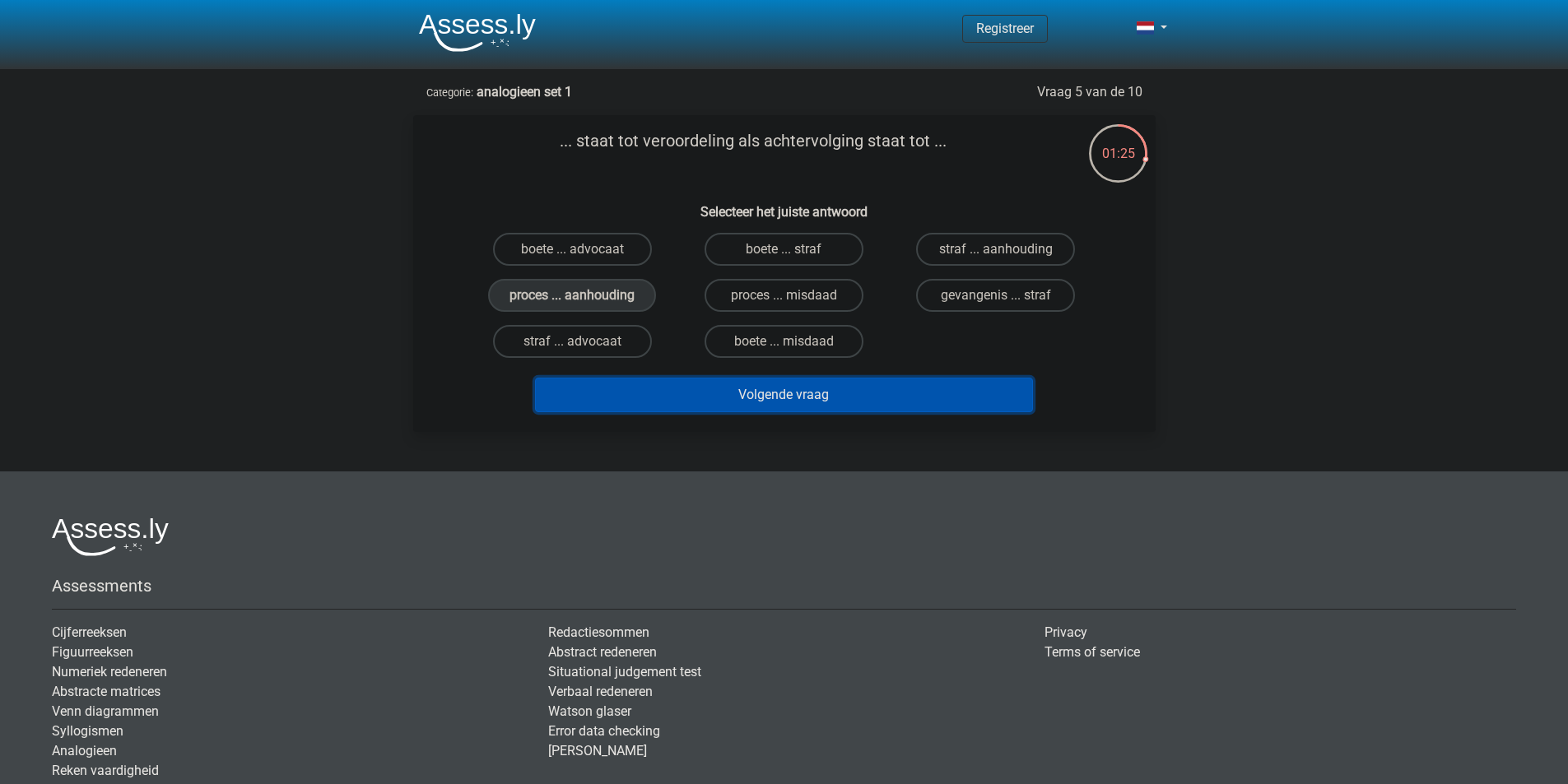
click at [731, 389] on button "Volgende vraag" at bounding box center [784, 395] width 498 height 35
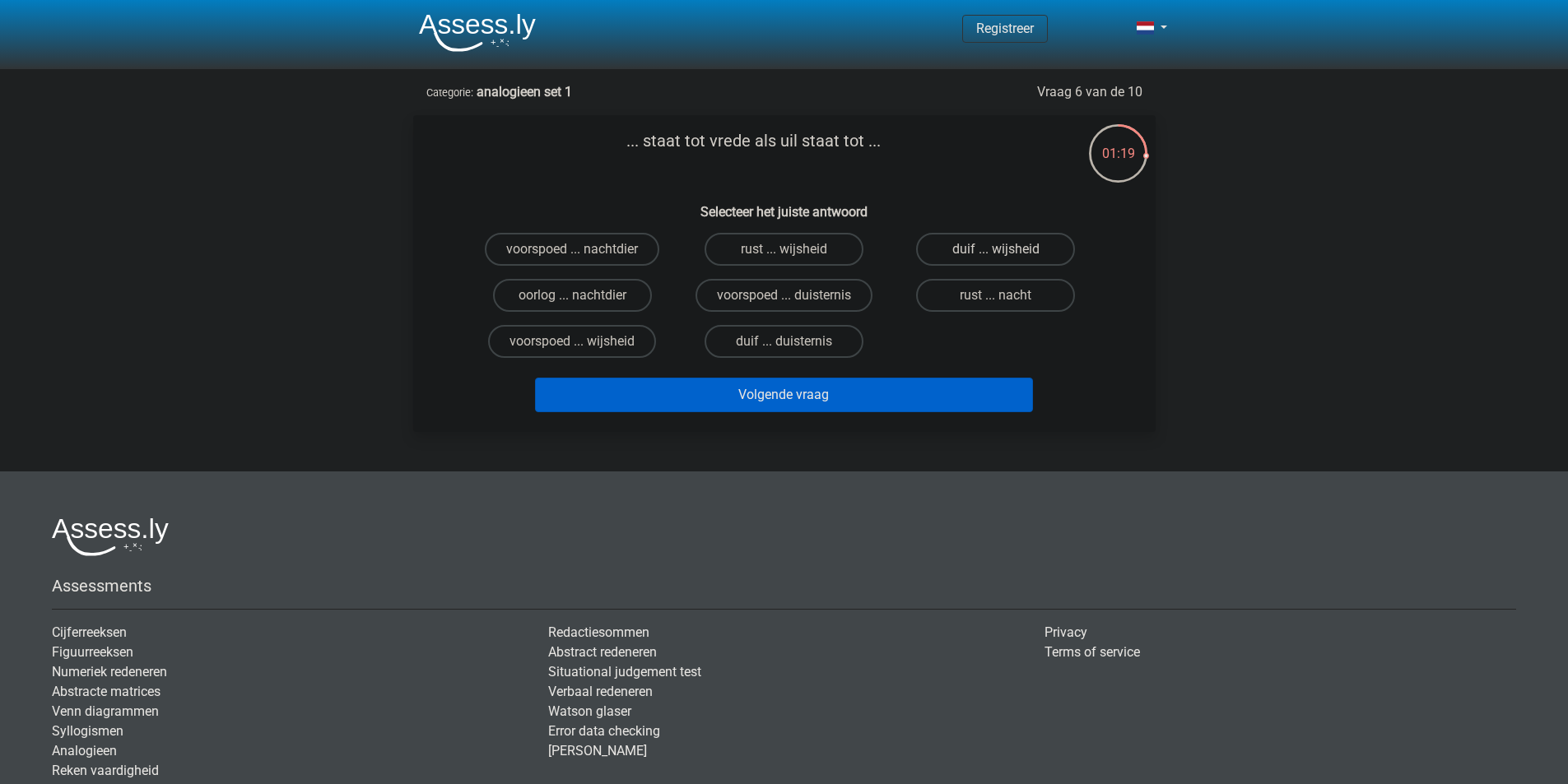
click at [1004, 245] on label "duif ... wijsheid" at bounding box center [995, 249] width 159 height 33
click at [1004, 249] on input "duif ... wijsheid" at bounding box center [1001, 254] width 11 height 11
radio input "true"
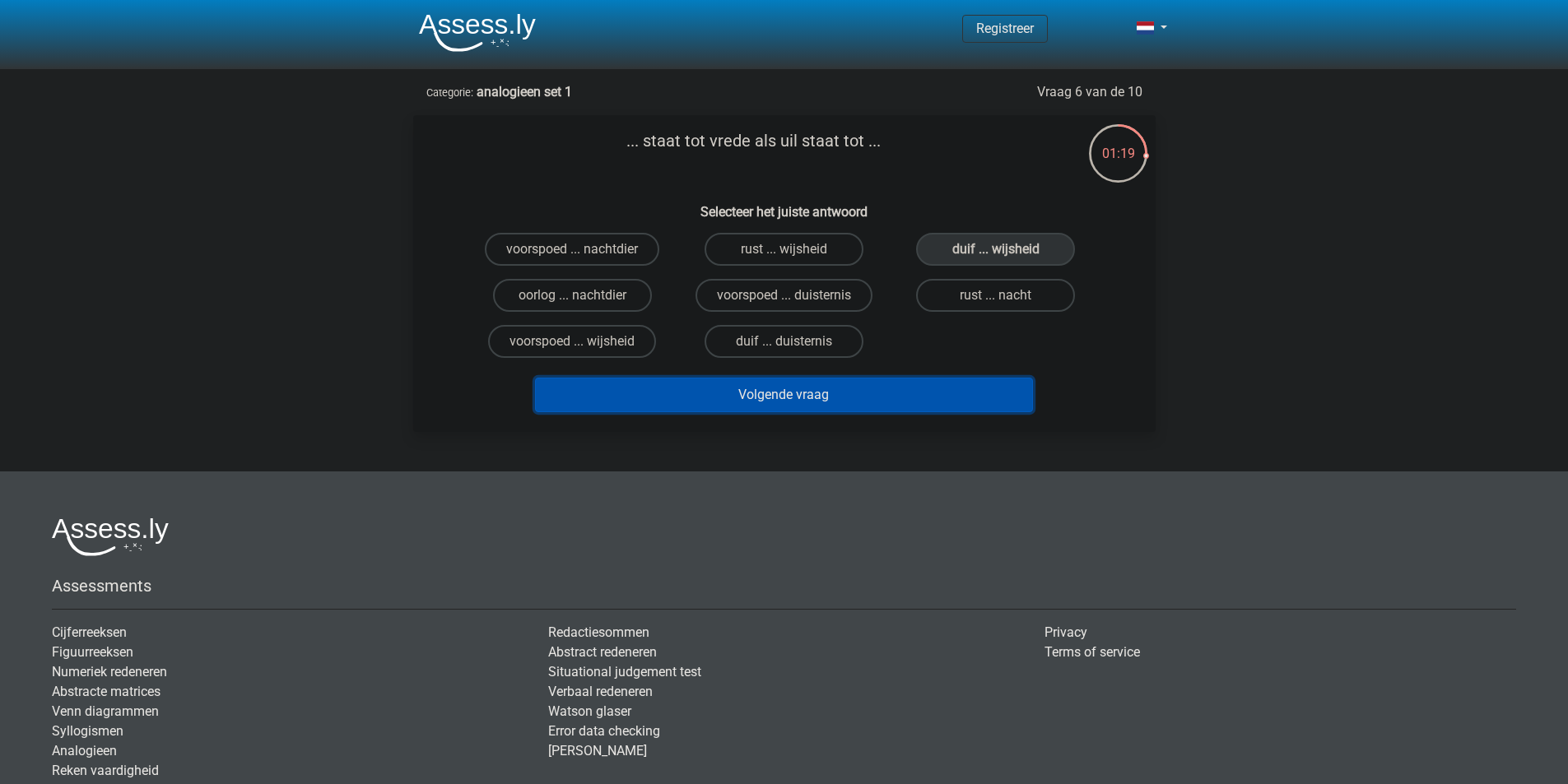
click at [871, 389] on button "Volgende vraag" at bounding box center [784, 395] width 498 height 35
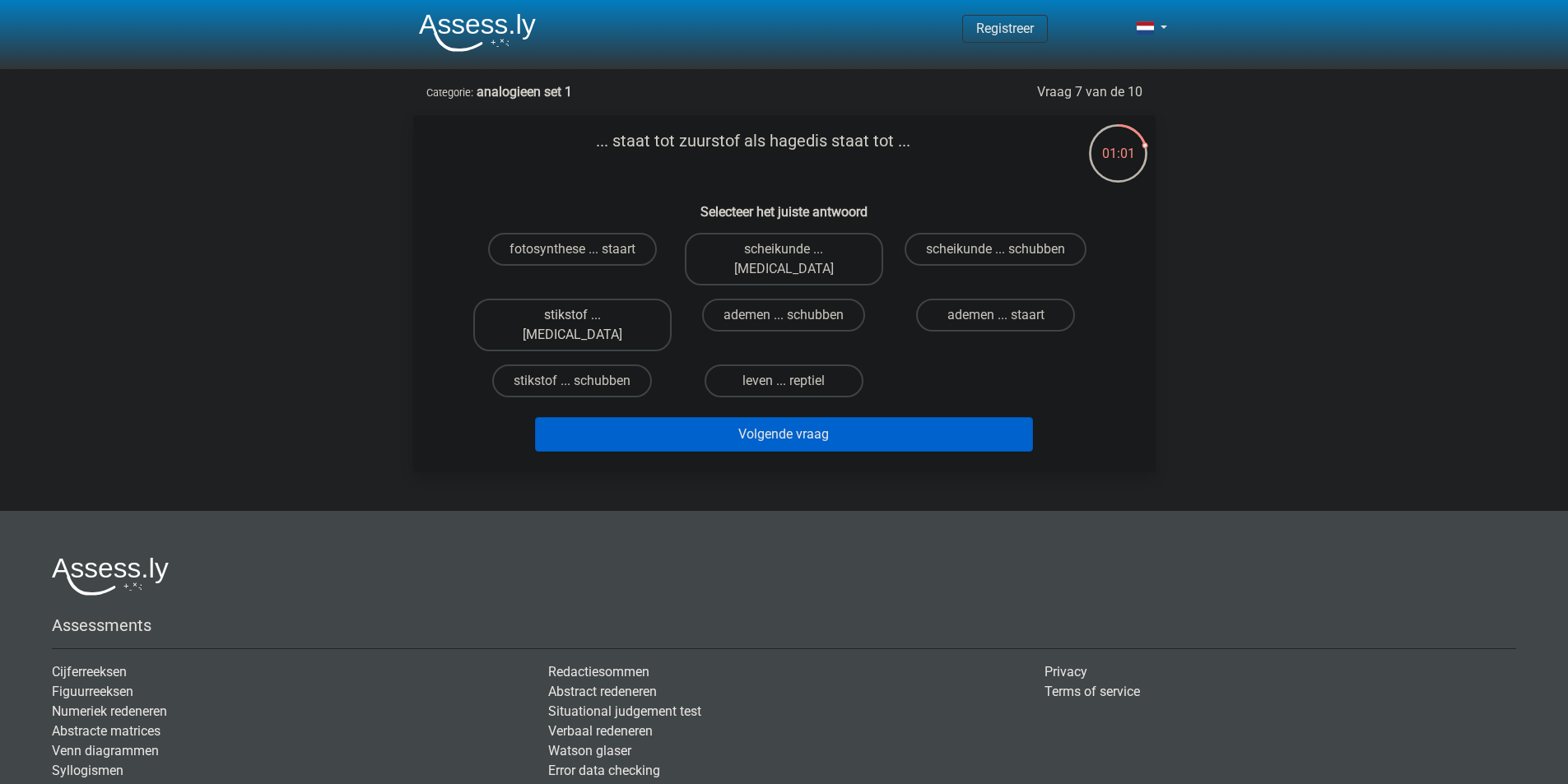
click at [614, 298] on label "stikstof ... krokodil" at bounding box center [572, 325] width 198 height 53
click at [583, 315] on input "stikstof ... krokodil" at bounding box center [577, 320] width 11 height 11
radio input "true"
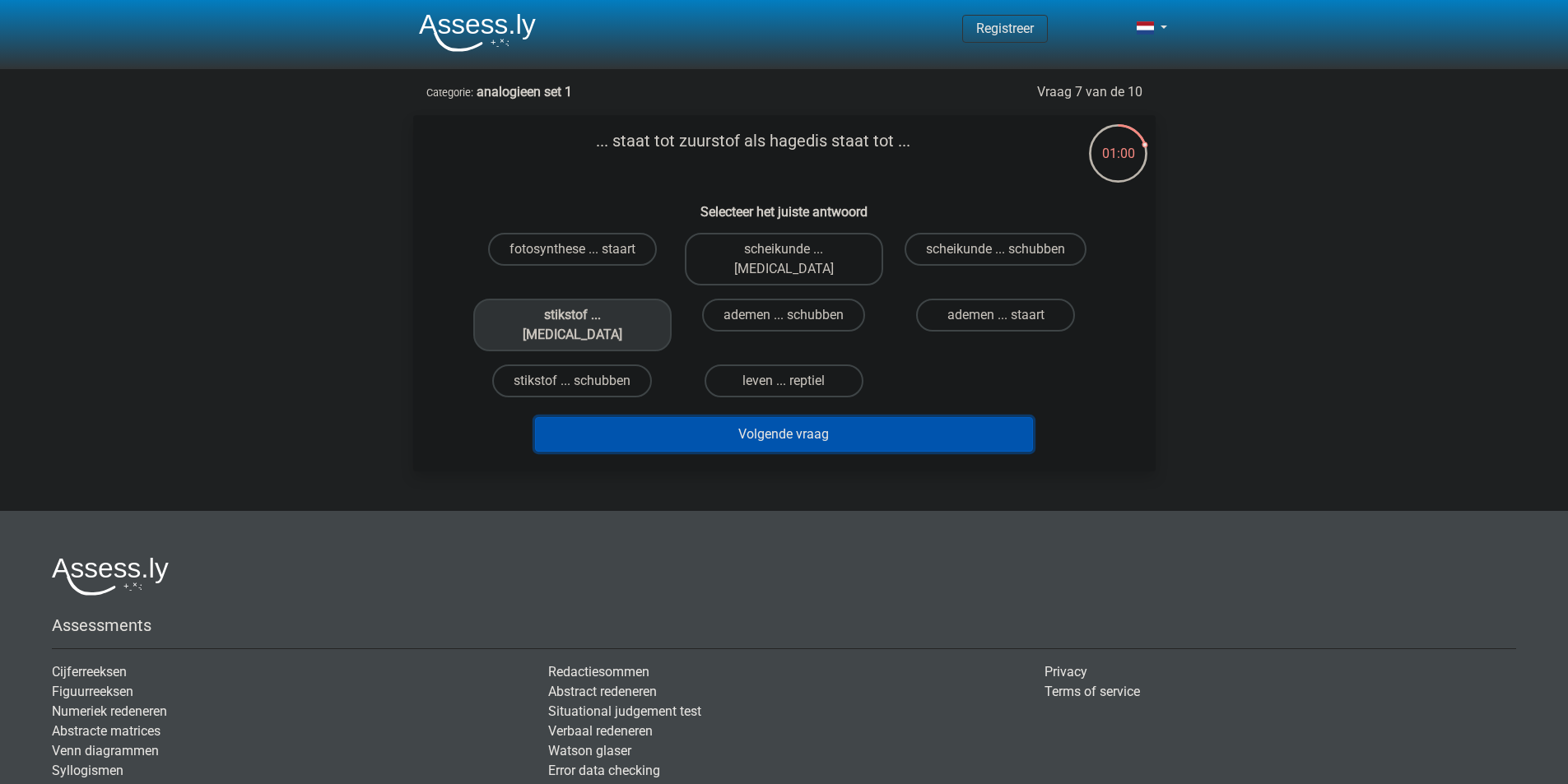
click at [780, 417] on button "Volgende vraag" at bounding box center [784, 435] width 498 height 35
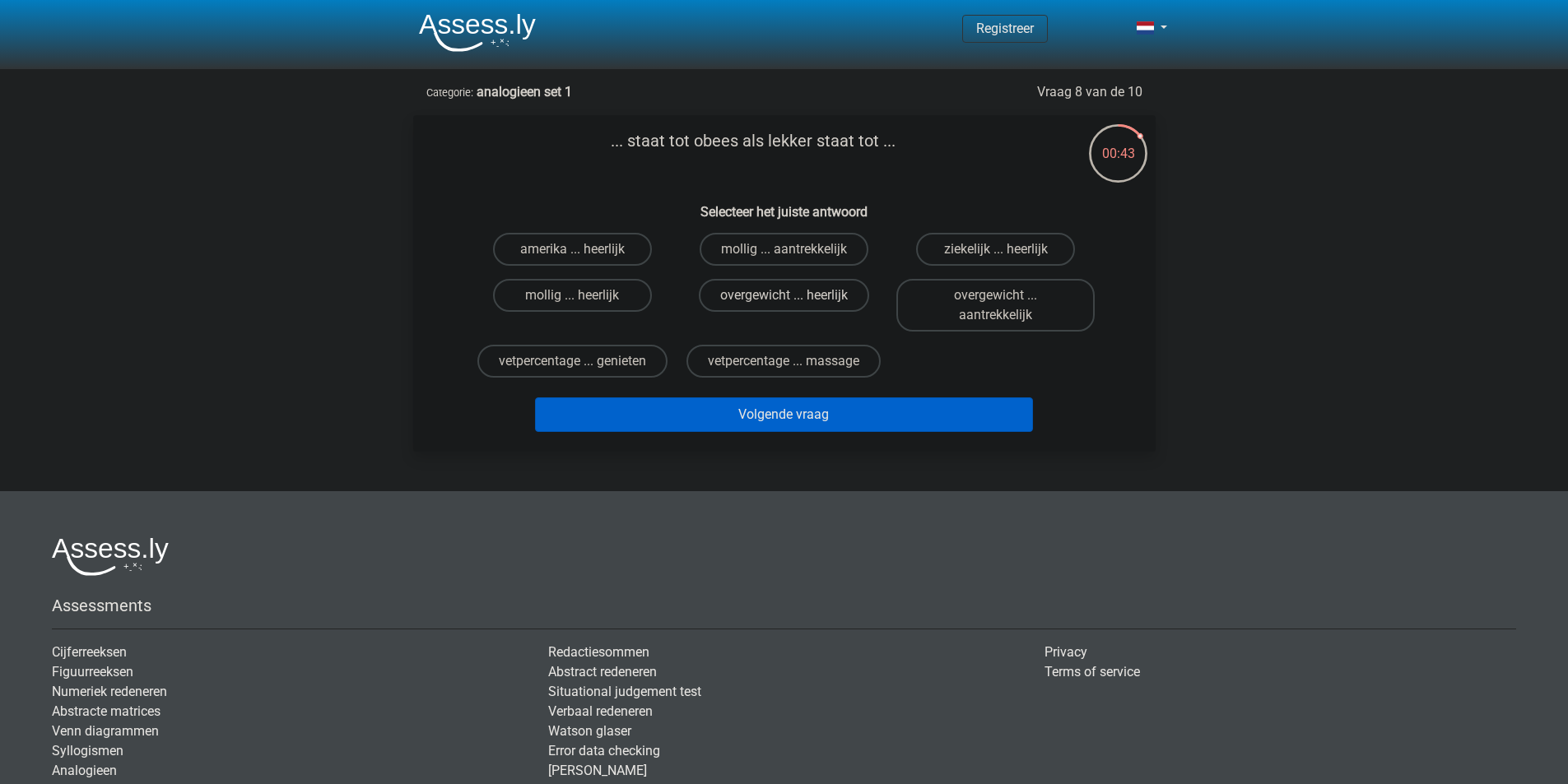
click at [784, 294] on label "overgewicht ... heerlijk" at bounding box center [784, 296] width 170 height 33
click at [784, 295] on input "overgewicht ... heerlijk" at bounding box center [789, 300] width 11 height 11
radio input "true"
click at [843, 407] on button "Volgende vraag" at bounding box center [784, 415] width 498 height 35
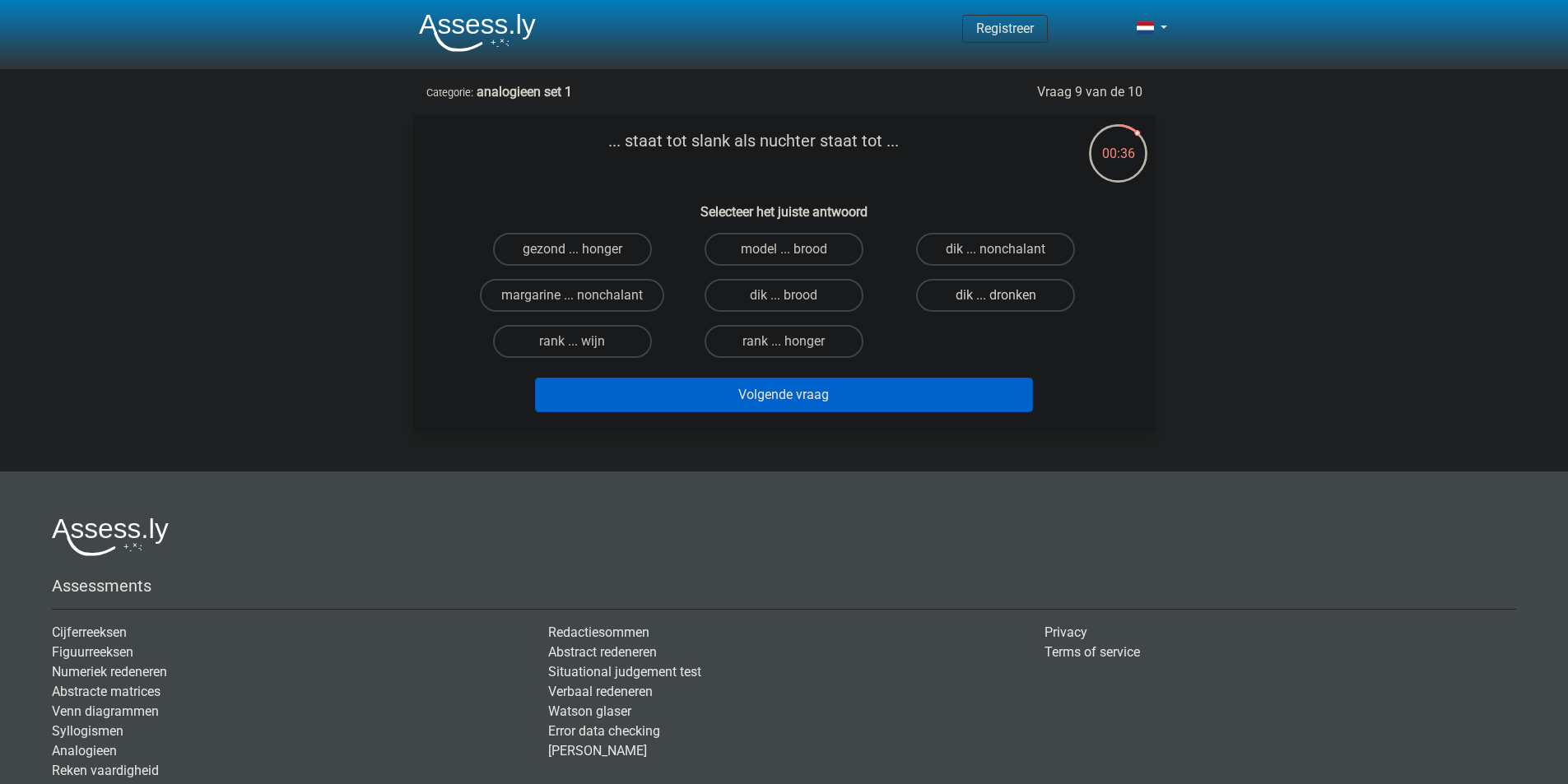
drag, startPoint x: 1023, startPoint y: 297, endPoint x: 1044, endPoint y: 310, distance: 24.7
click at [1025, 298] on label "dik ... dronken" at bounding box center [995, 296] width 159 height 33
click at [1007, 298] on input "dik ... dronken" at bounding box center [1001, 300] width 11 height 11
radio input "true"
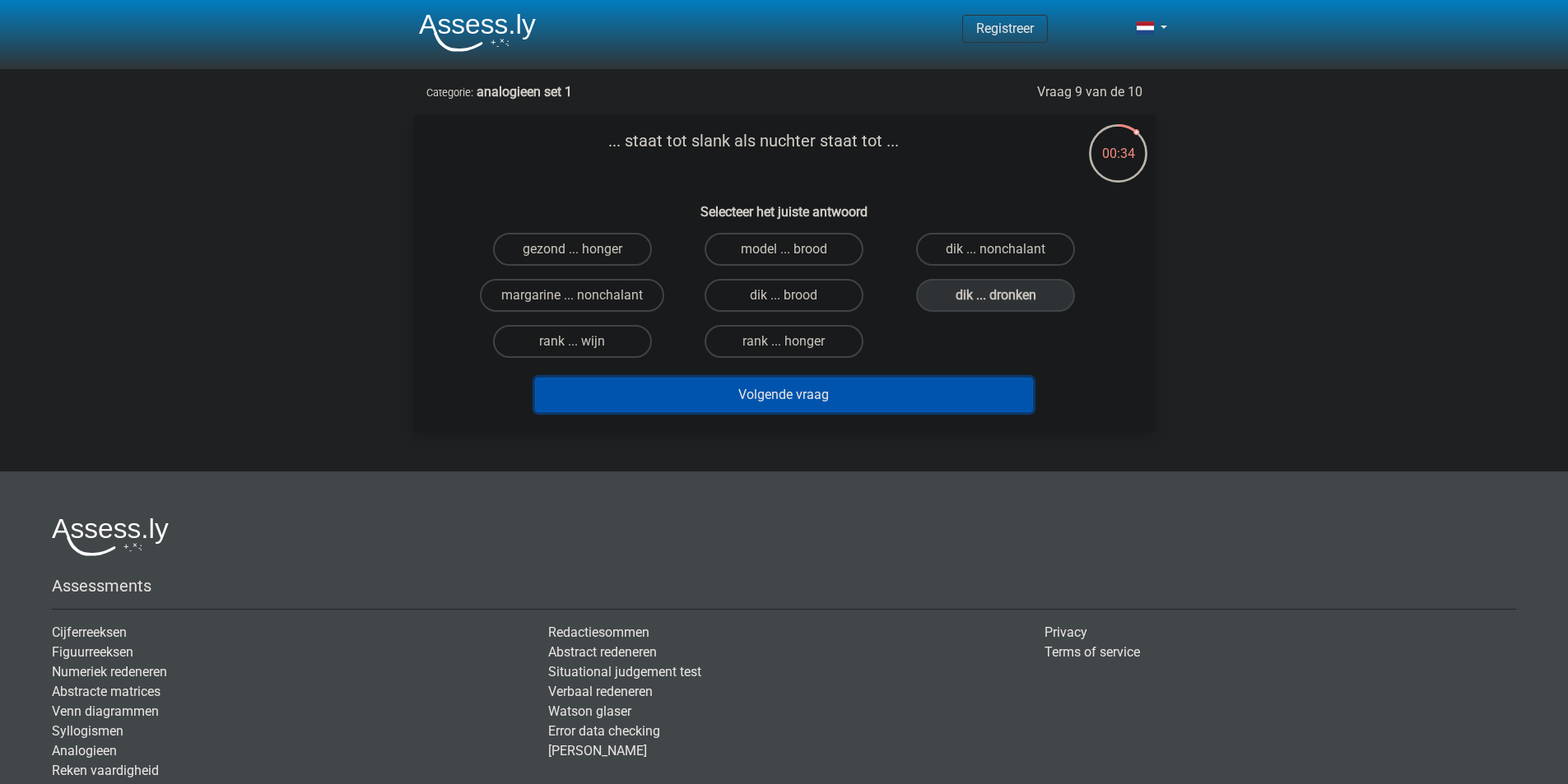
click at [888, 397] on button "Volgende vraag" at bounding box center [784, 395] width 498 height 35
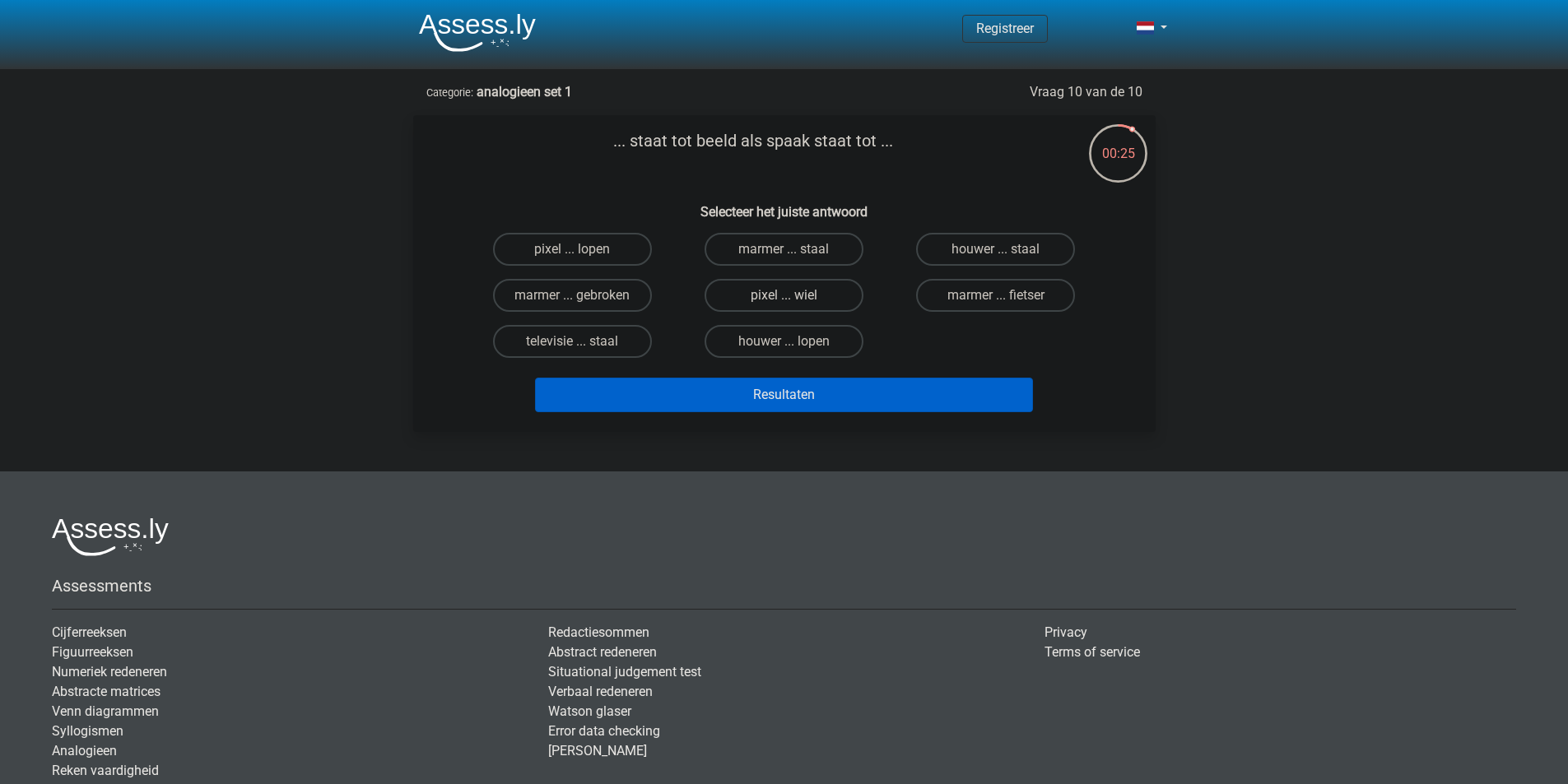
click at [822, 287] on label "pixel ... wiel" at bounding box center [784, 296] width 159 height 33
click at [794, 295] on input "pixel ... wiel" at bounding box center [789, 300] width 11 height 11
radio input "true"
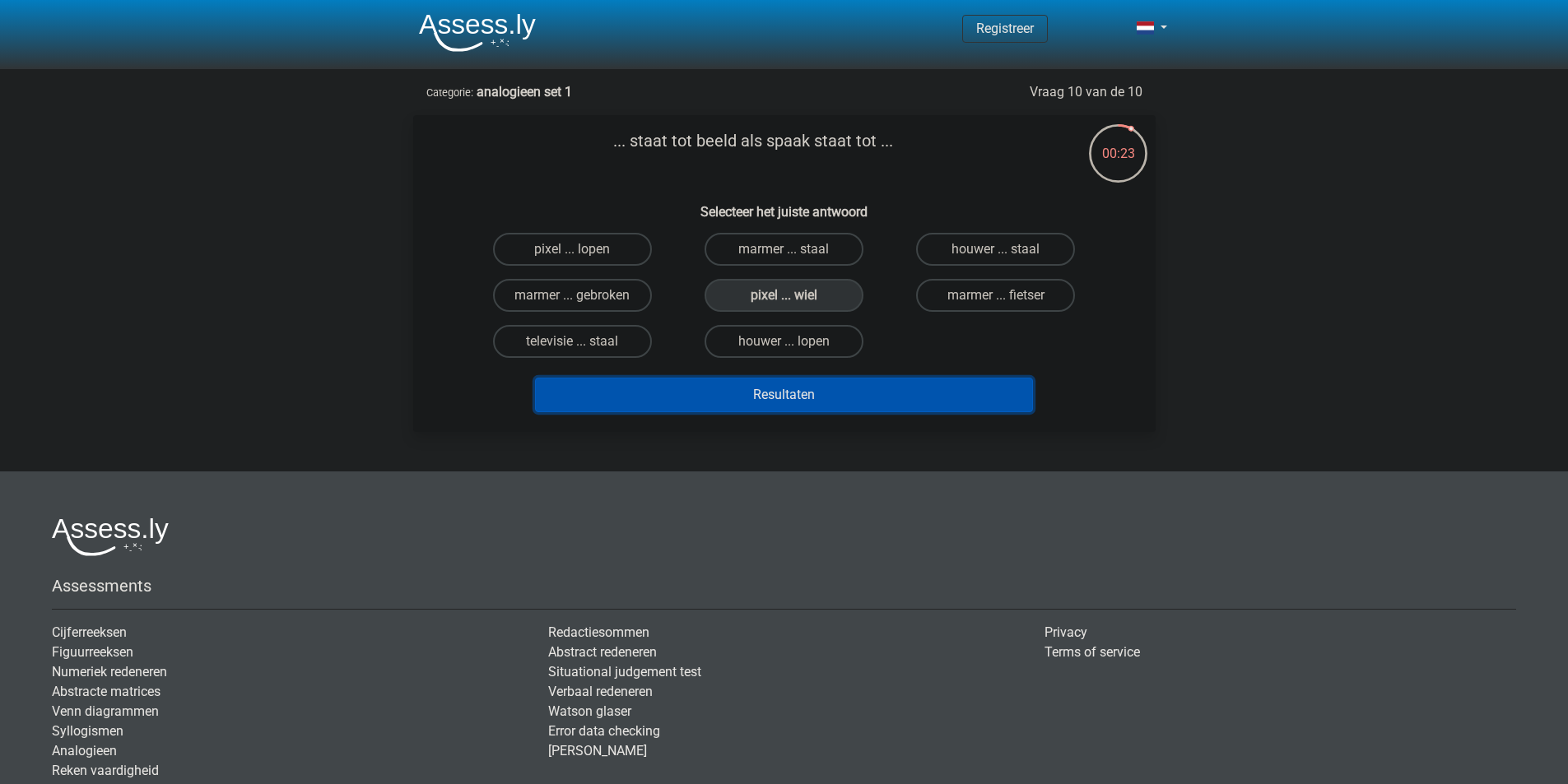
click at [879, 405] on button "Resultaten" at bounding box center [784, 395] width 498 height 35
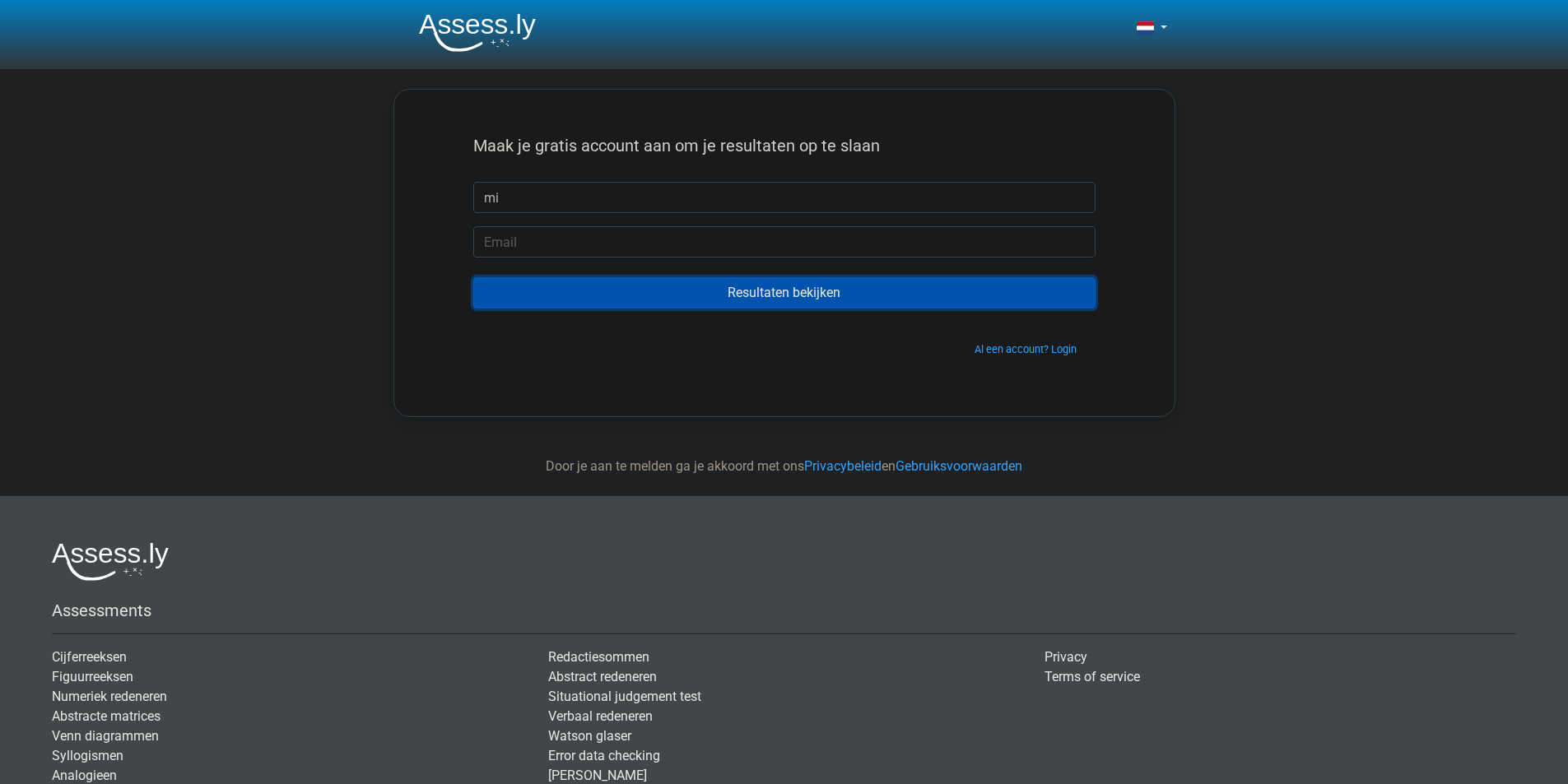
click at [727, 294] on input "Resultaten bekijken" at bounding box center [784, 293] width 622 height 31
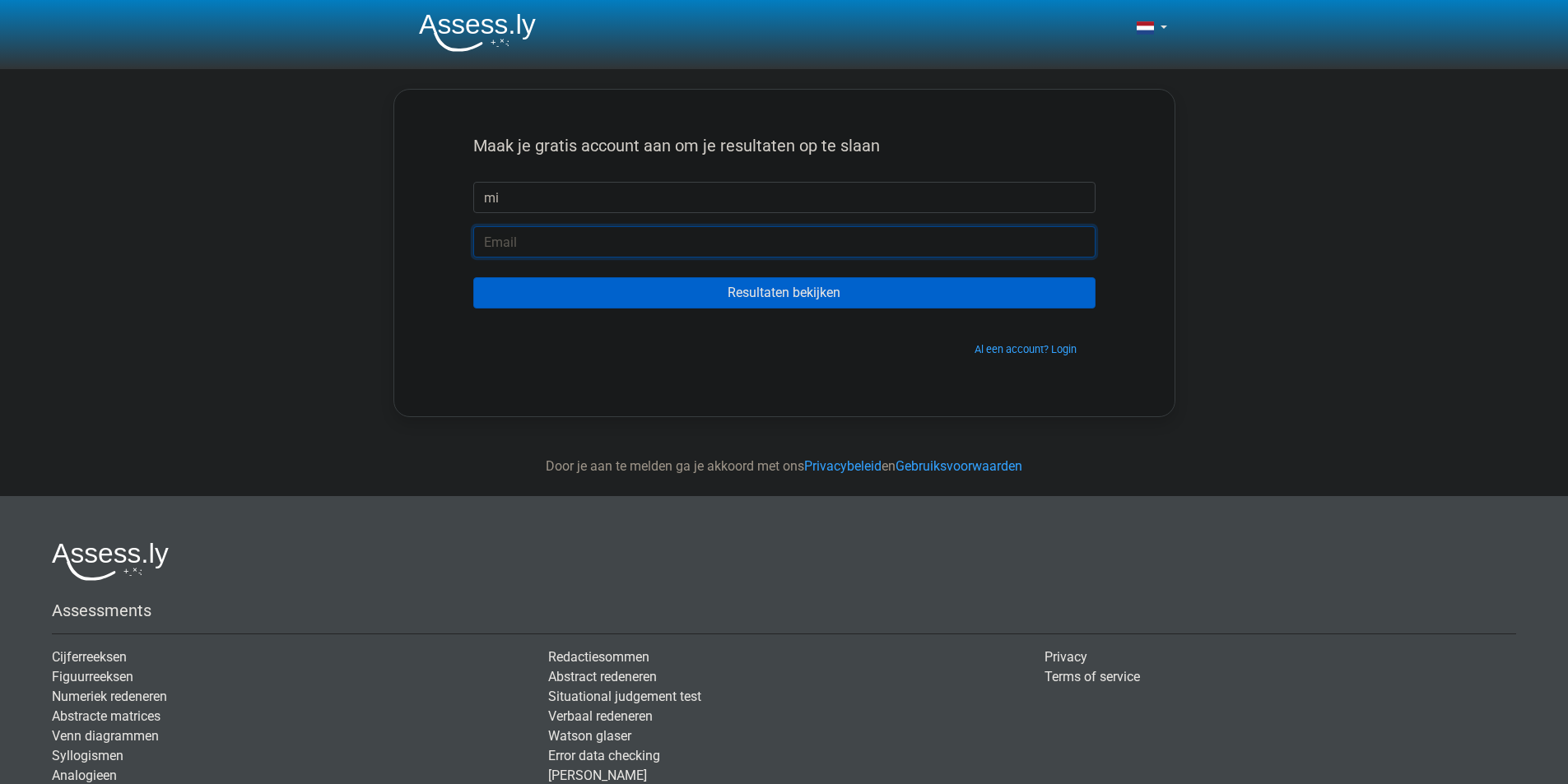
click at [633, 240] on input "email" at bounding box center [784, 242] width 622 height 31
click at [614, 201] on input "mi" at bounding box center [784, 197] width 622 height 31
type input "miza"
click at [589, 235] on input "email" at bounding box center [784, 242] width 622 height 31
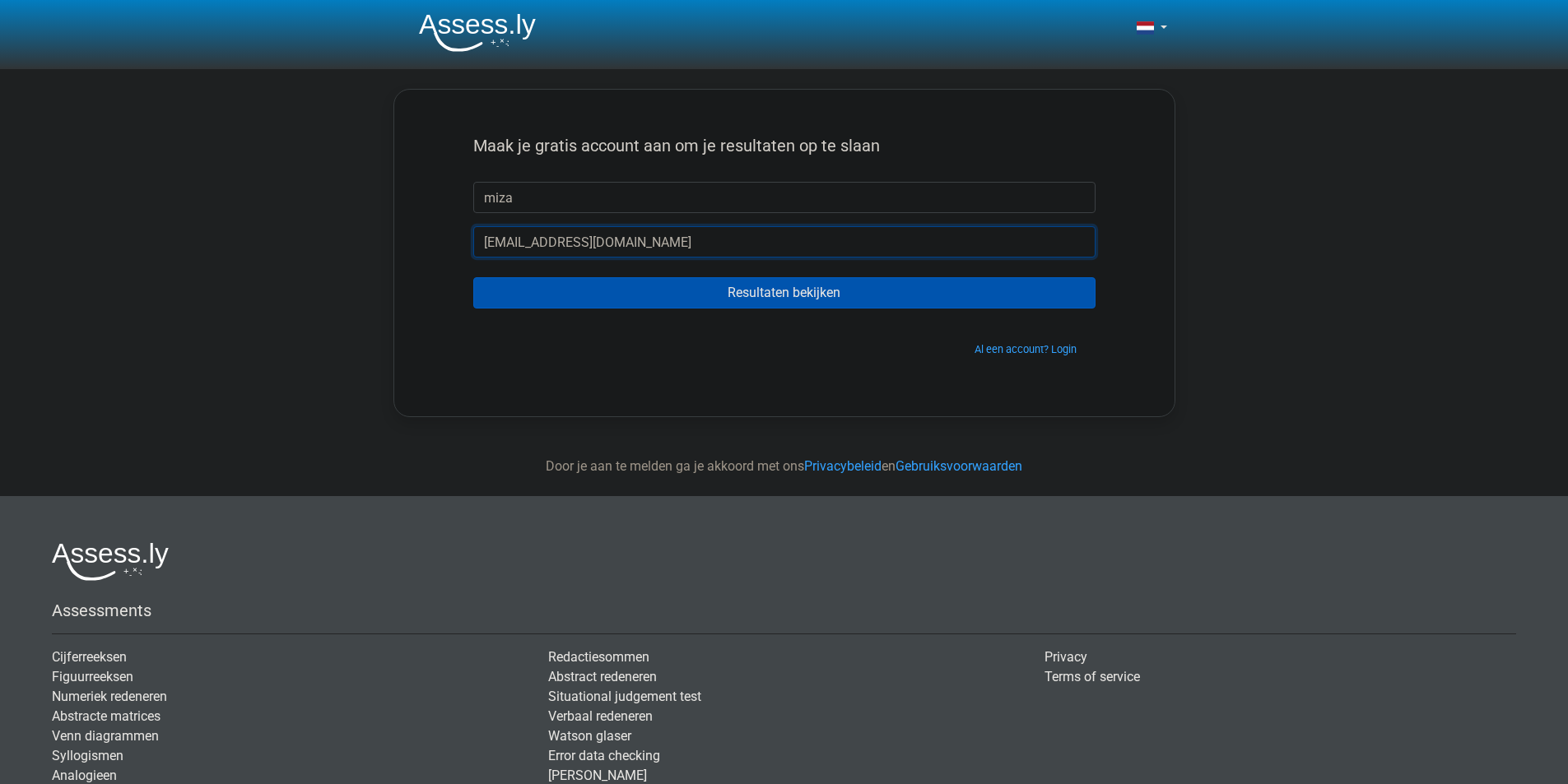
type input "mrsingu@gmail.com"
click at [649, 283] on input "Resultaten bekijken" at bounding box center [784, 293] width 622 height 31
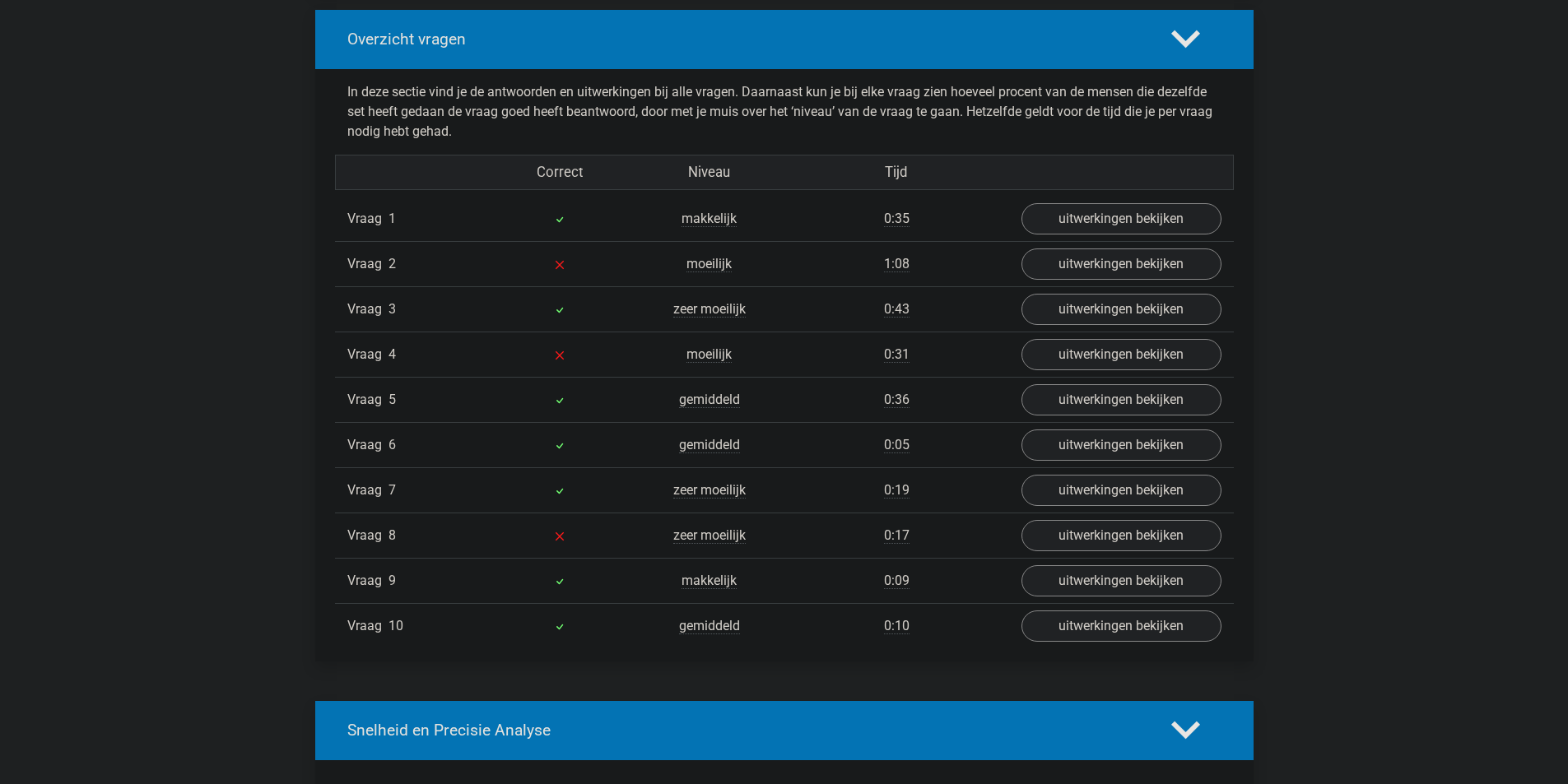
scroll to position [1233, 0]
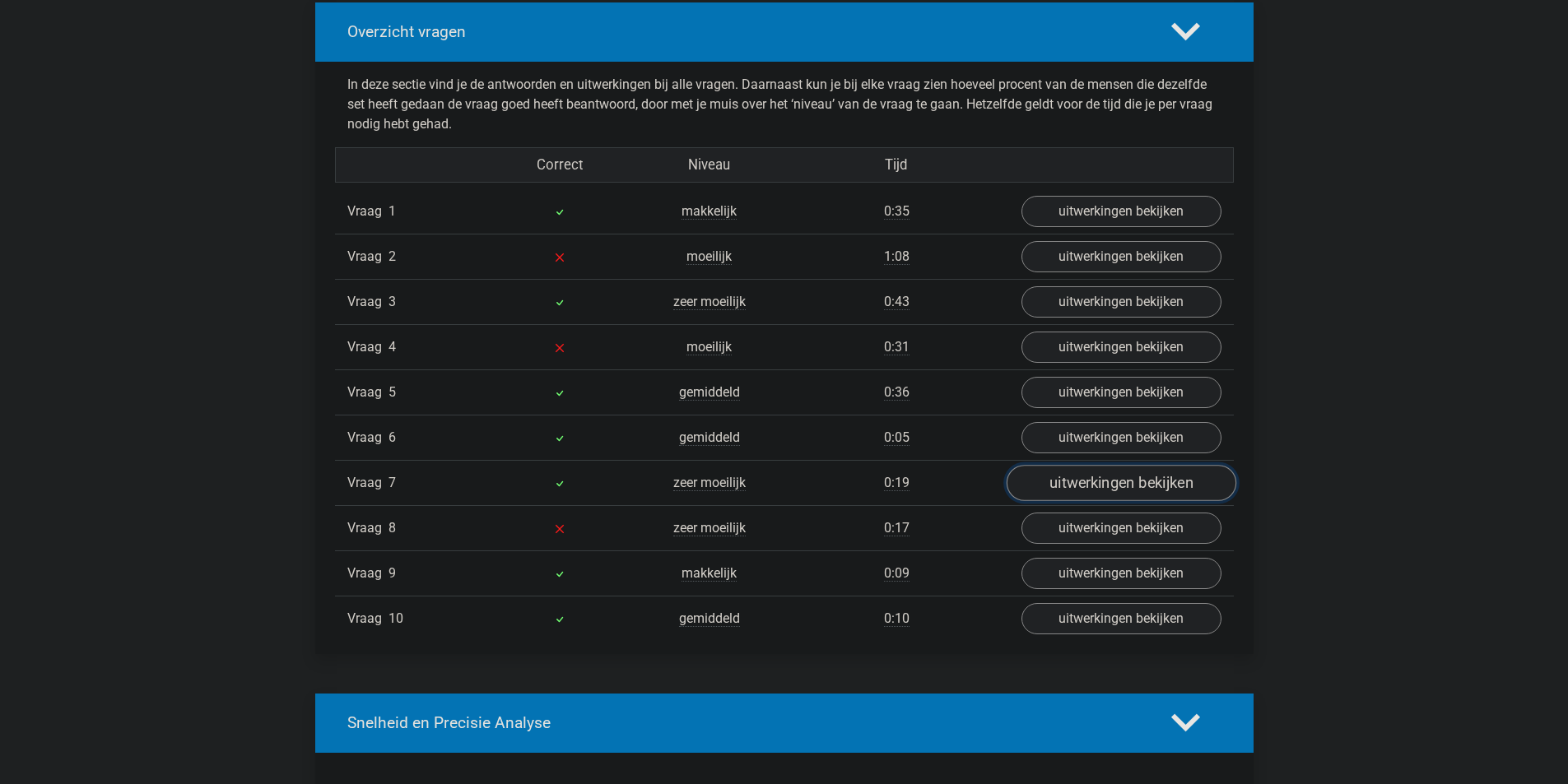
click at [1090, 487] on link "uitwerkingen bekijken" at bounding box center [1121, 483] width 230 height 36
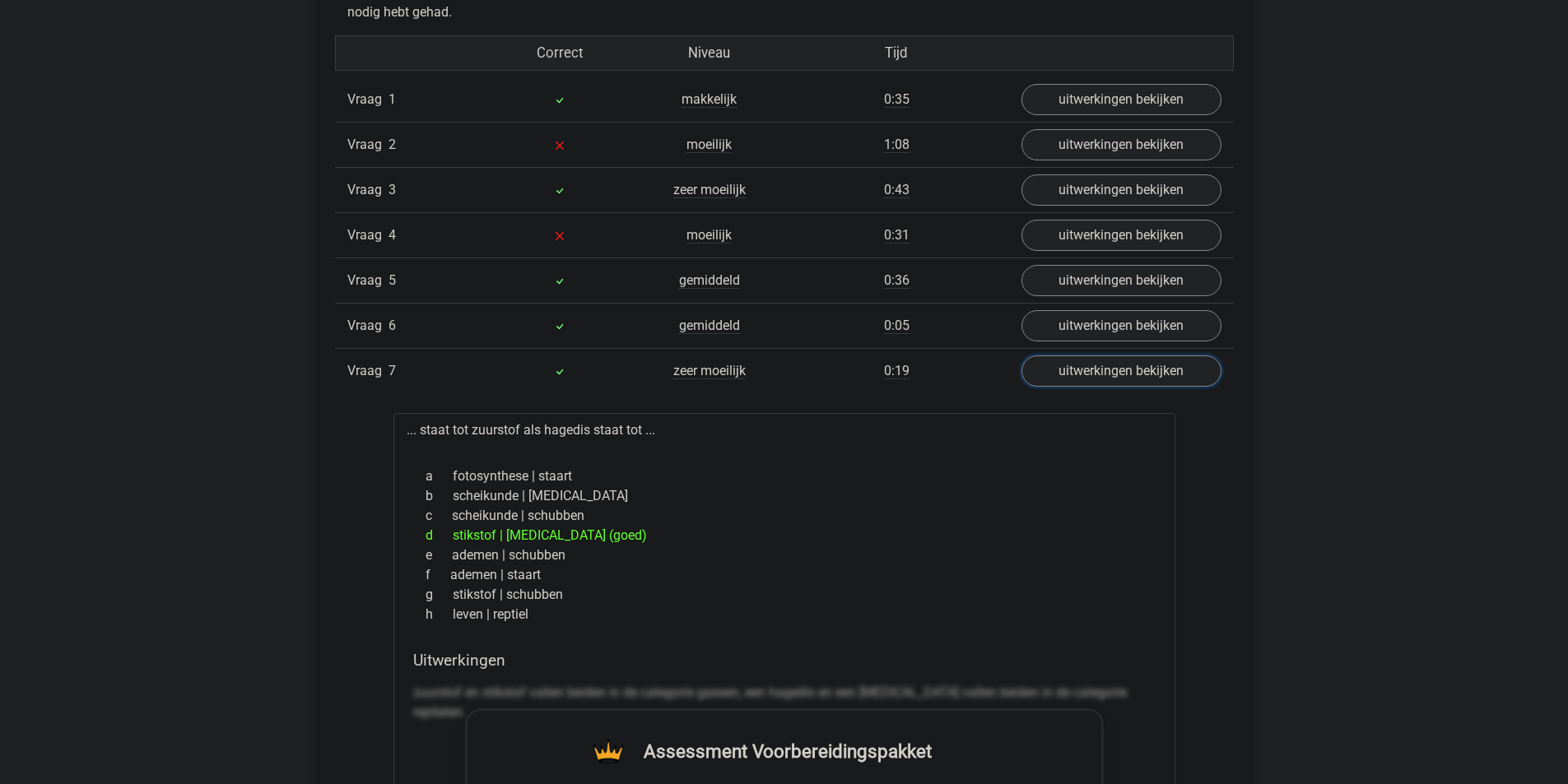
scroll to position [1399, 0]
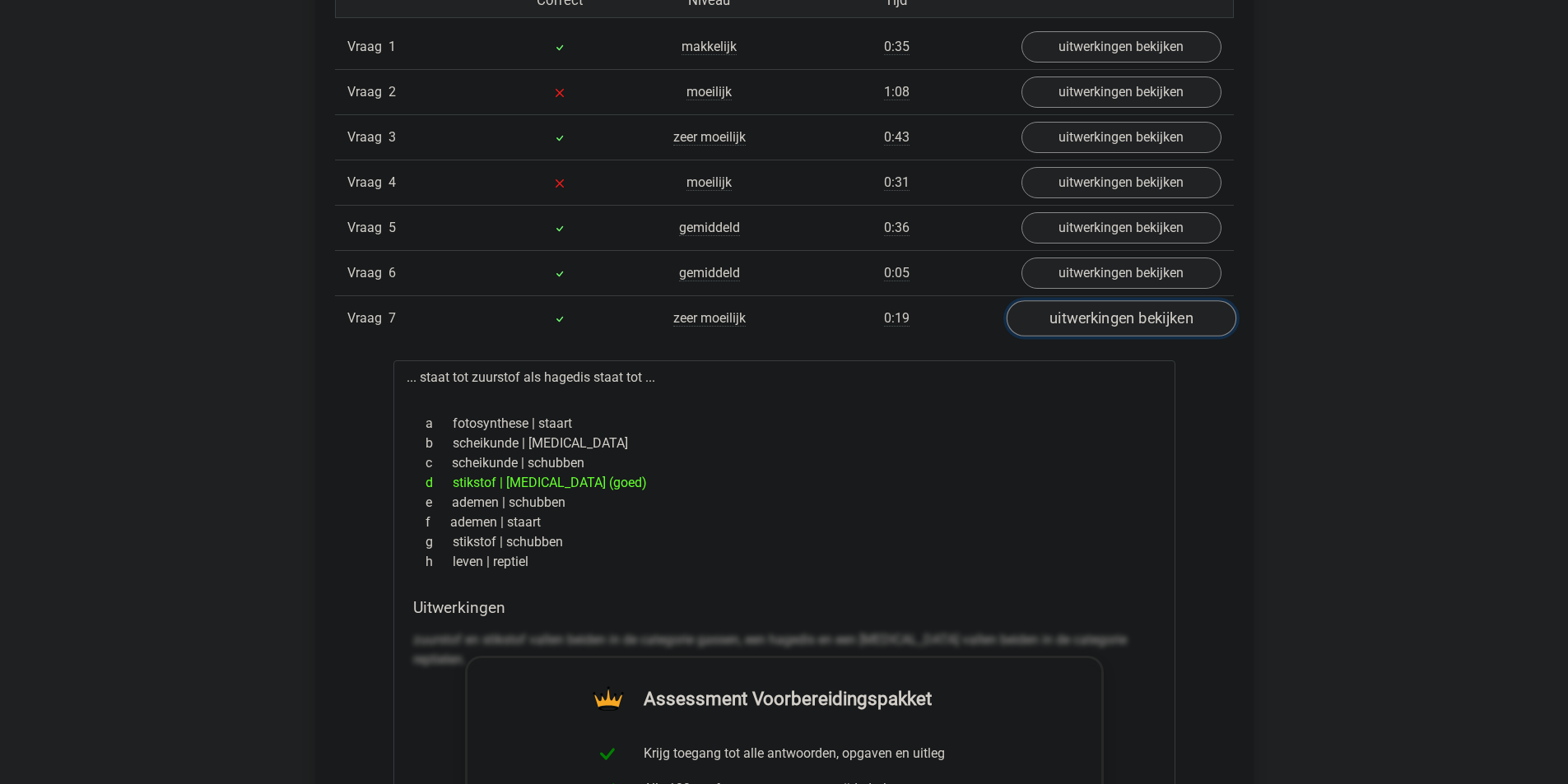
click at [1092, 310] on link "uitwerkingen bekijken" at bounding box center [1121, 318] width 230 height 36
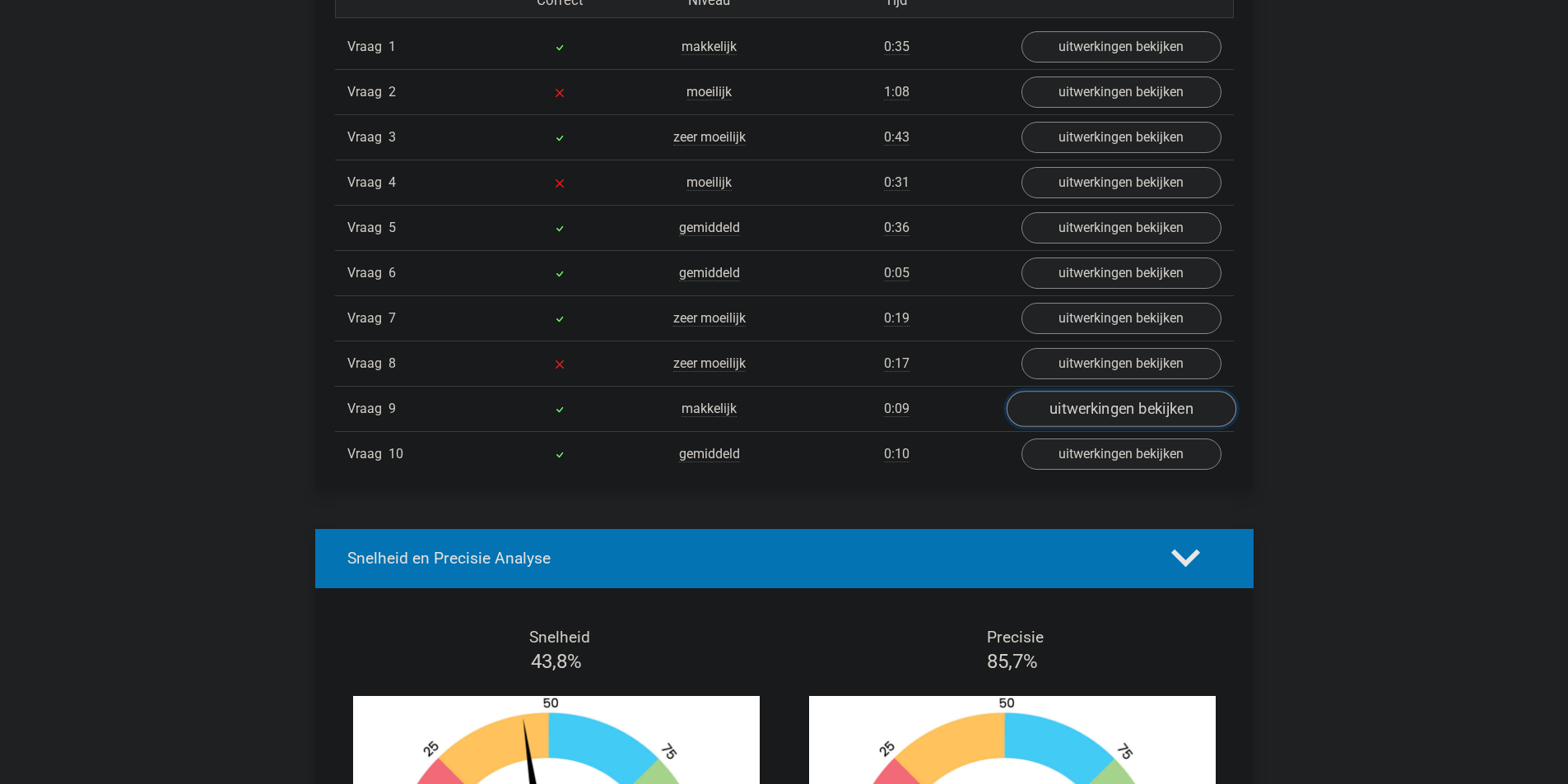
click at [1099, 417] on link "uitwerkingen bekijken" at bounding box center [1121, 409] width 230 height 36
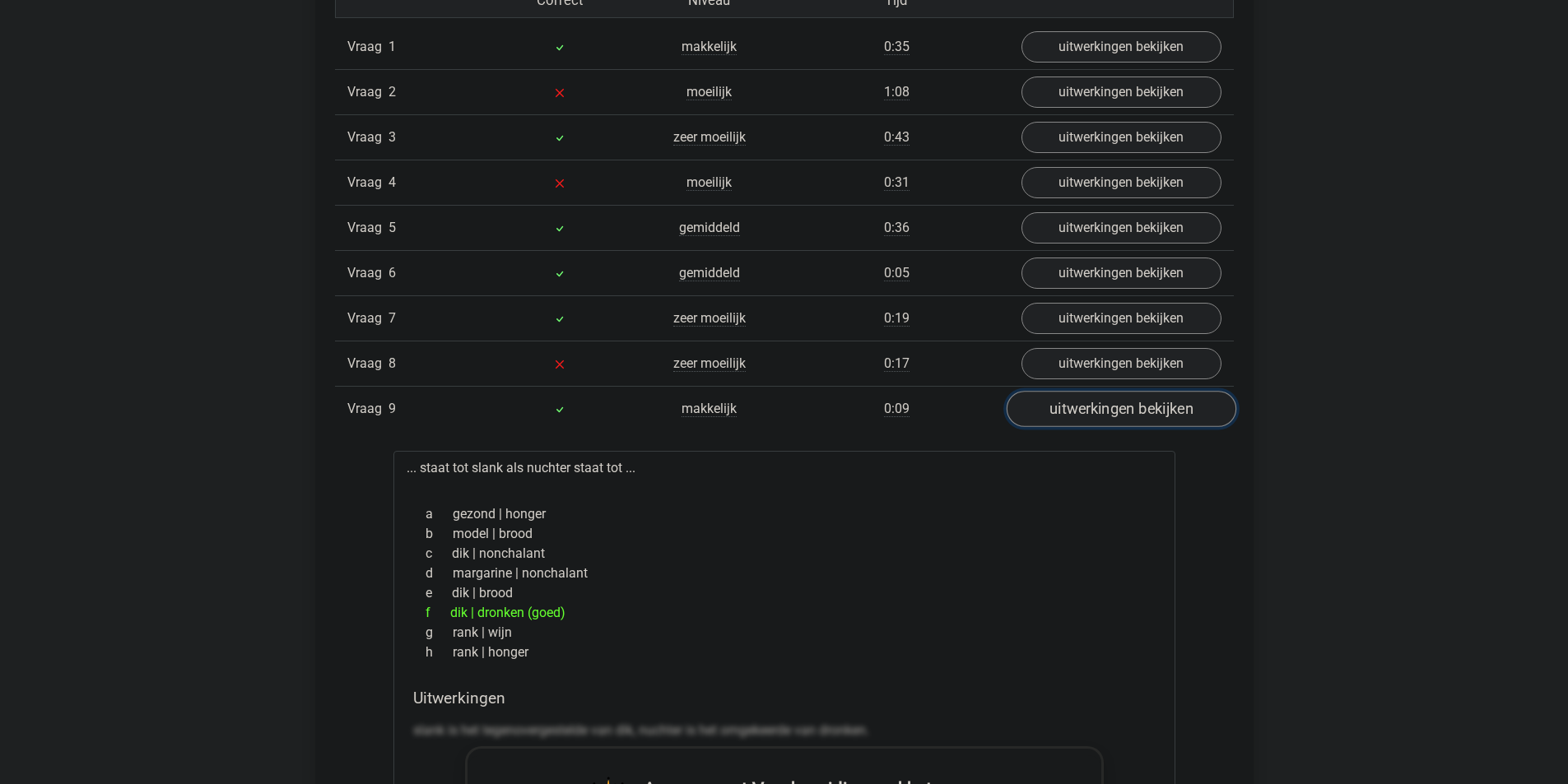
click at [1116, 423] on link "uitwerkingen bekijken" at bounding box center [1121, 409] width 230 height 36
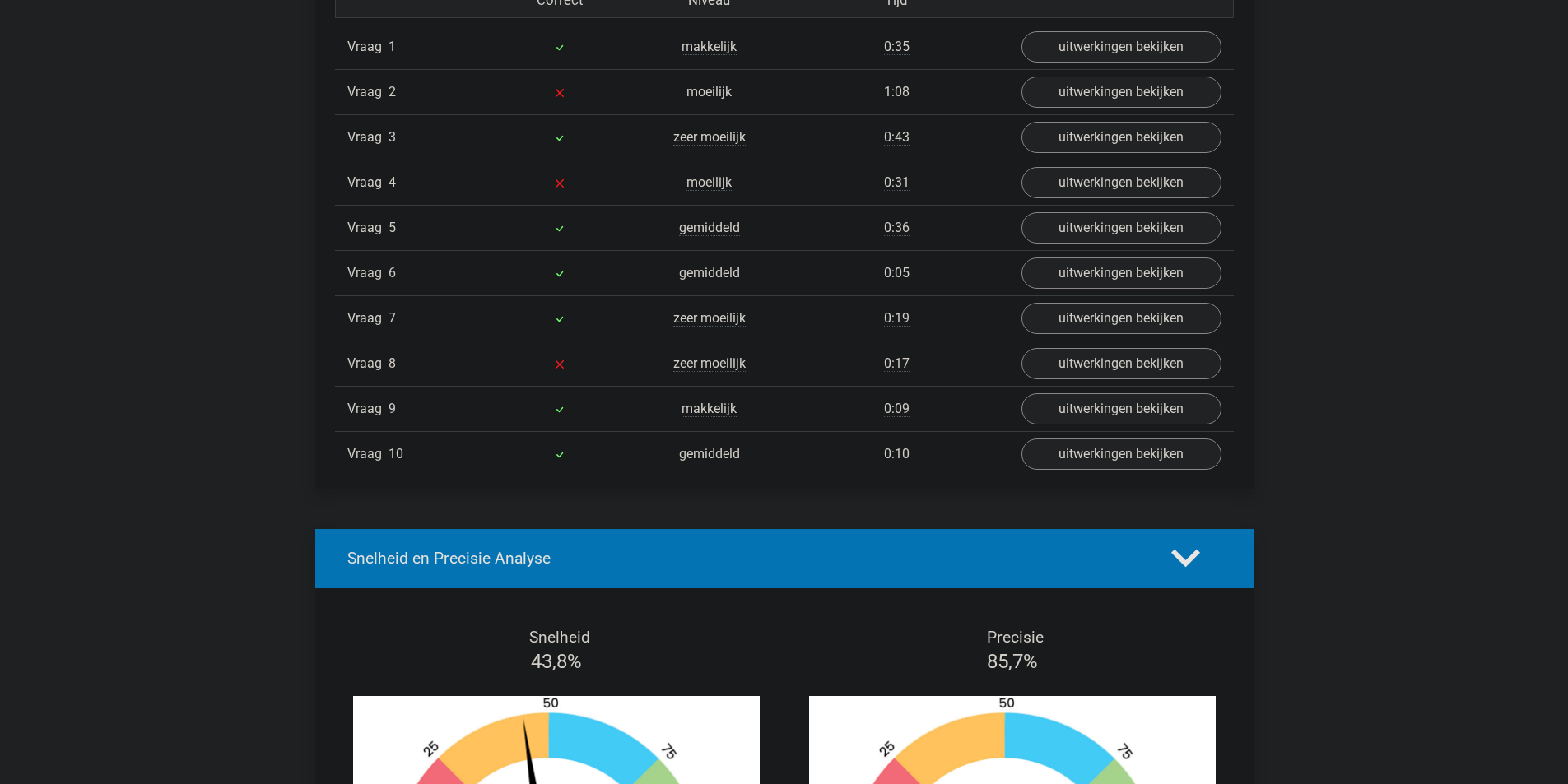
click at [1121, 471] on div "Vraag 10 gemiddeld 0:10 uitwerkingen bekijken" at bounding box center [784, 454] width 898 height 45
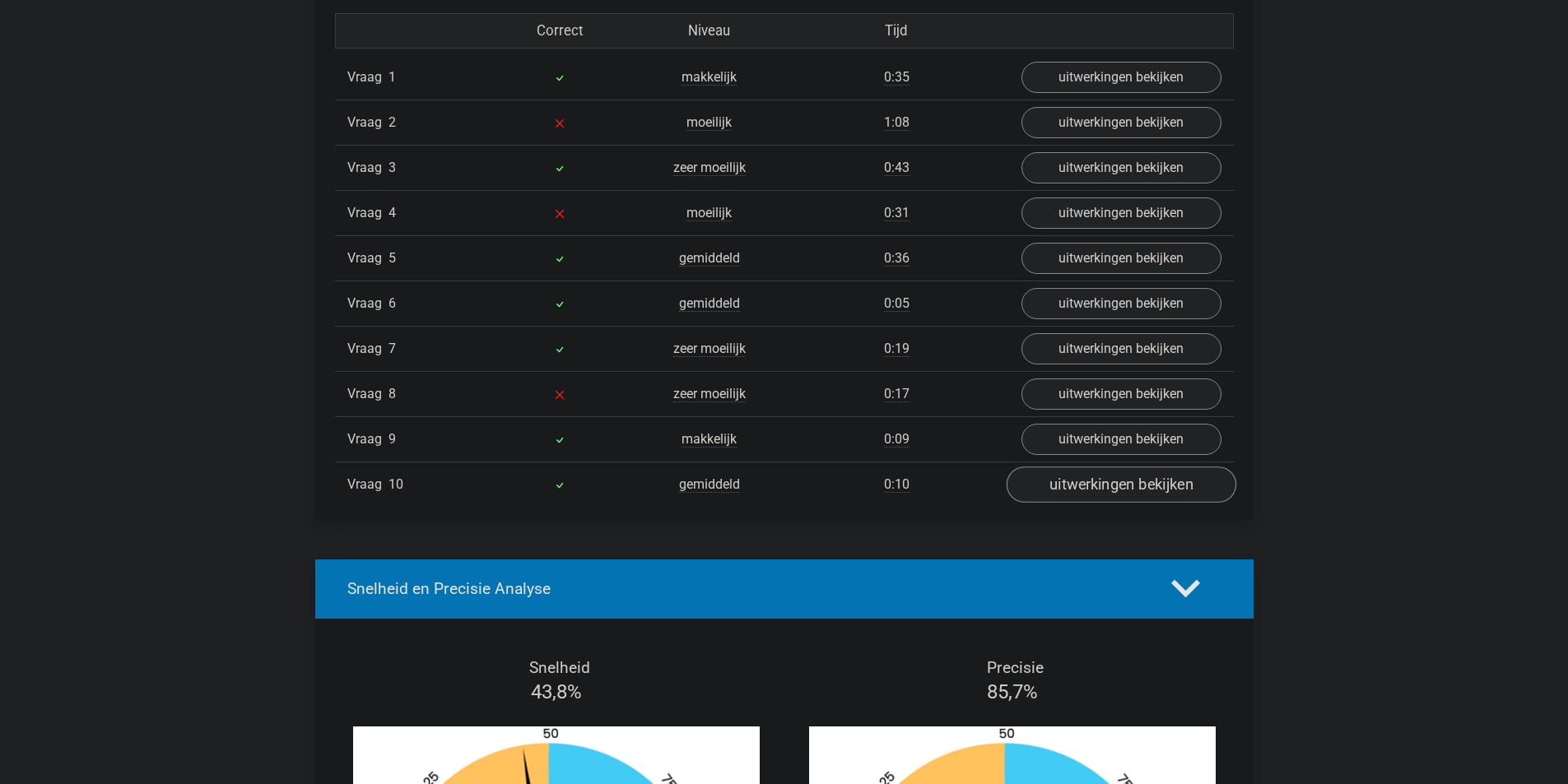
scroll to position [1316, 0]
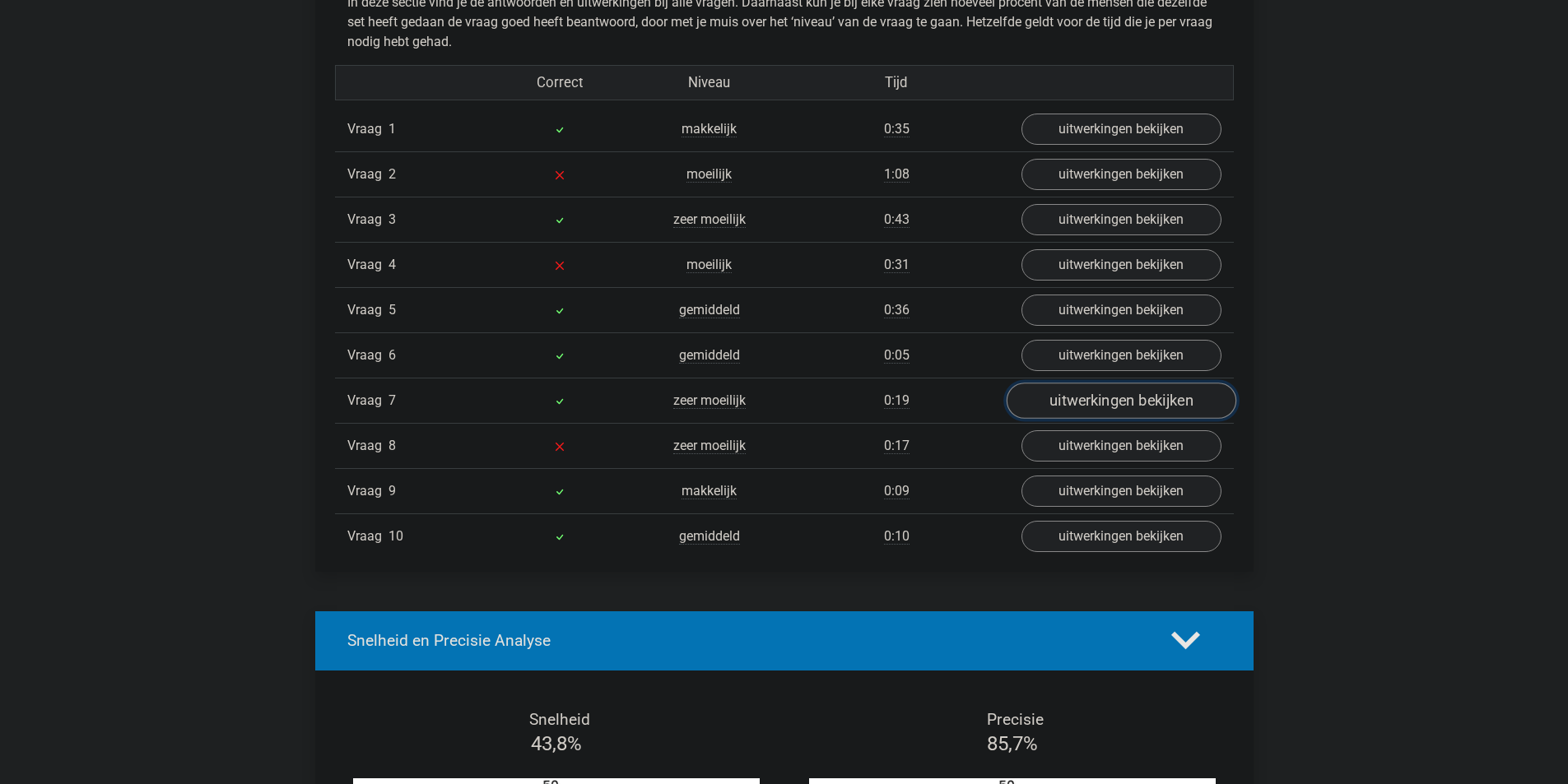
click at [1090, 405] on link "uitwerkingen bekijken" at bounding box center [1121, 401] width 230 height 36
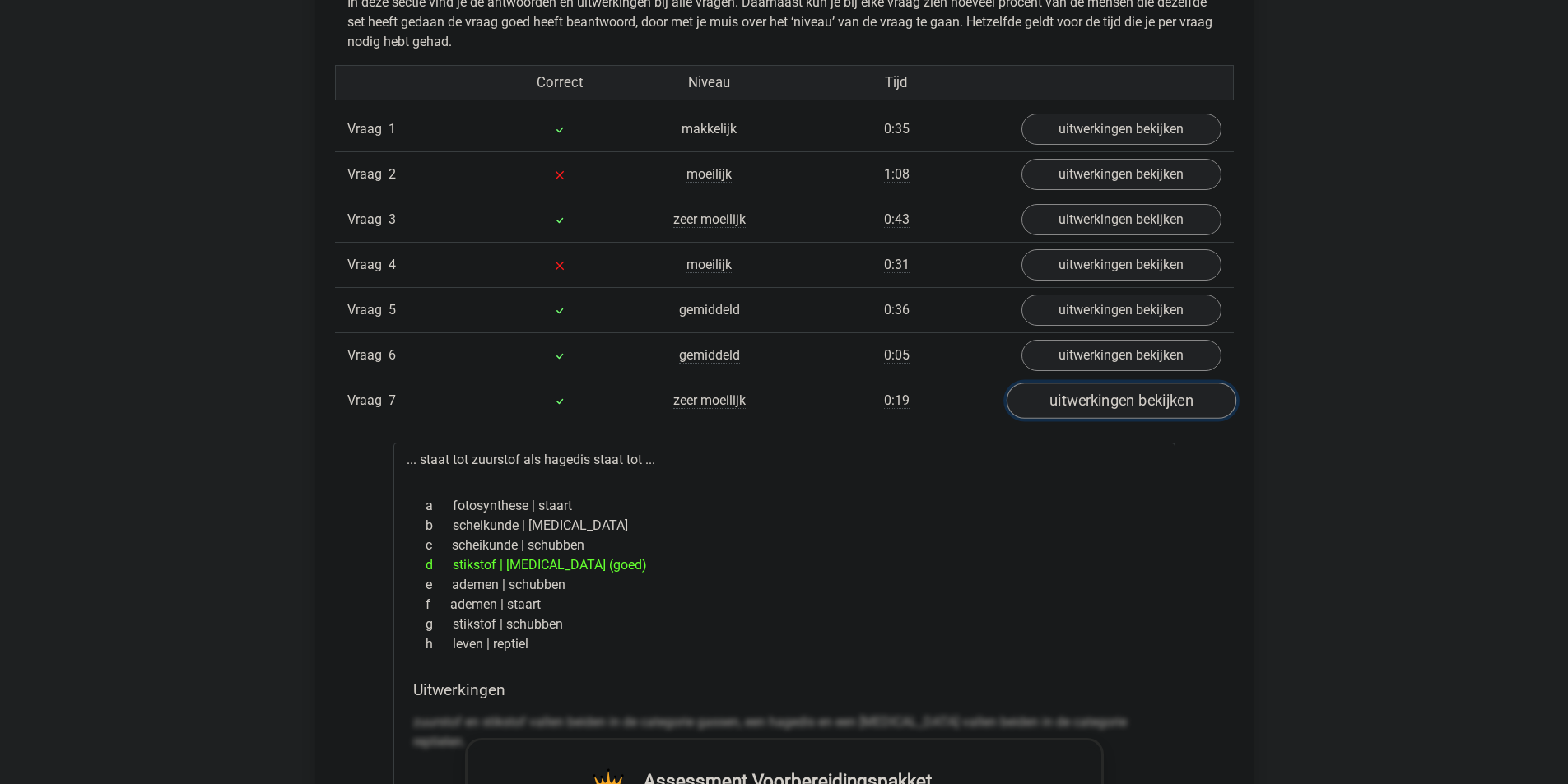
click at [1090, 404] on link "uitwerkingen bekijken" at bounding box center [1121, 401] width 230 height 36
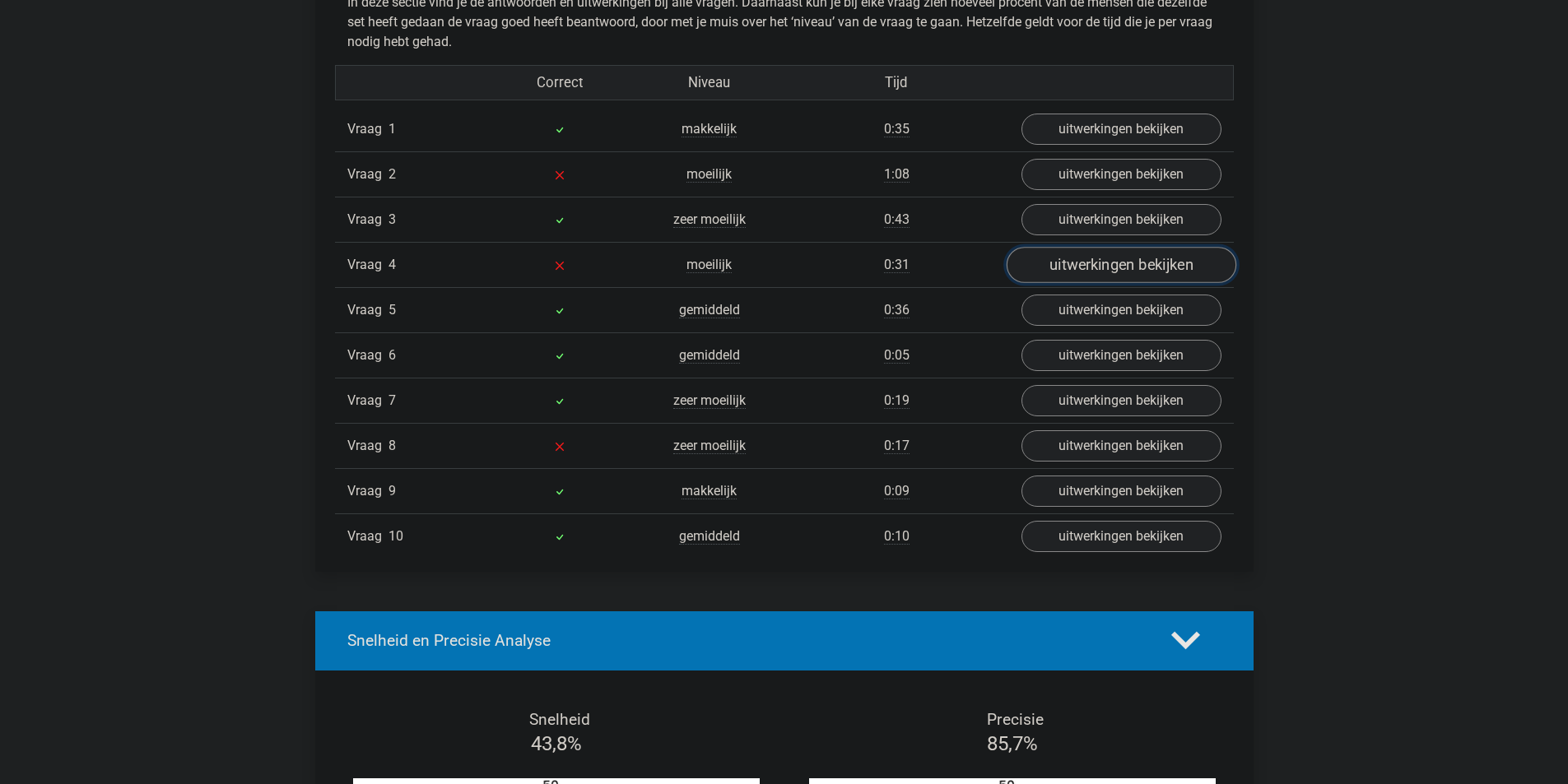
click at [1084, 266] on link "uitwerkingen bekijken" at bounding box center [1121, 265] width 230 height 36
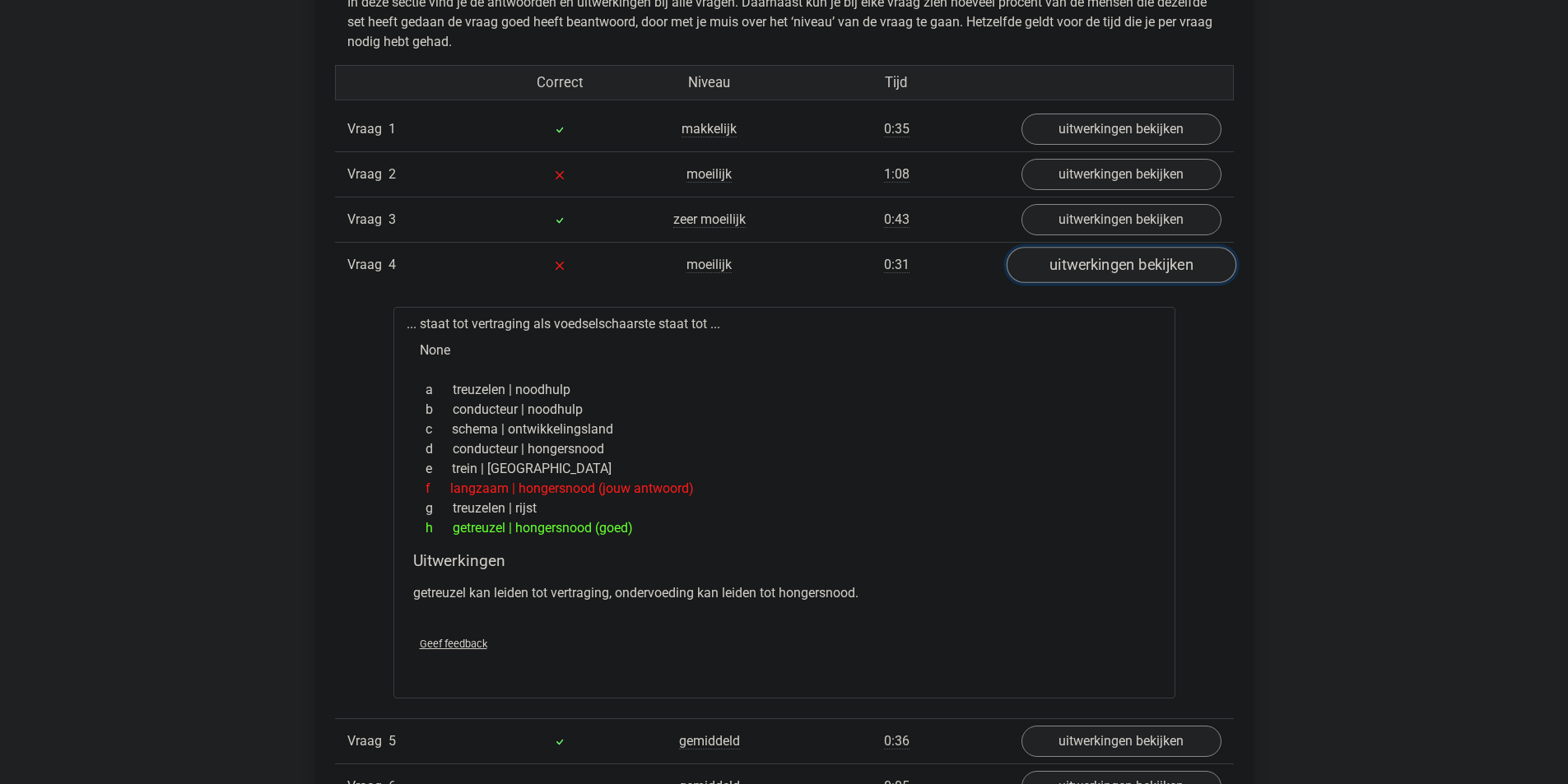
click at [1084, 266] on link "uitwerkingen bekijken" at bounding box center [1121, 265] width 230 height 36
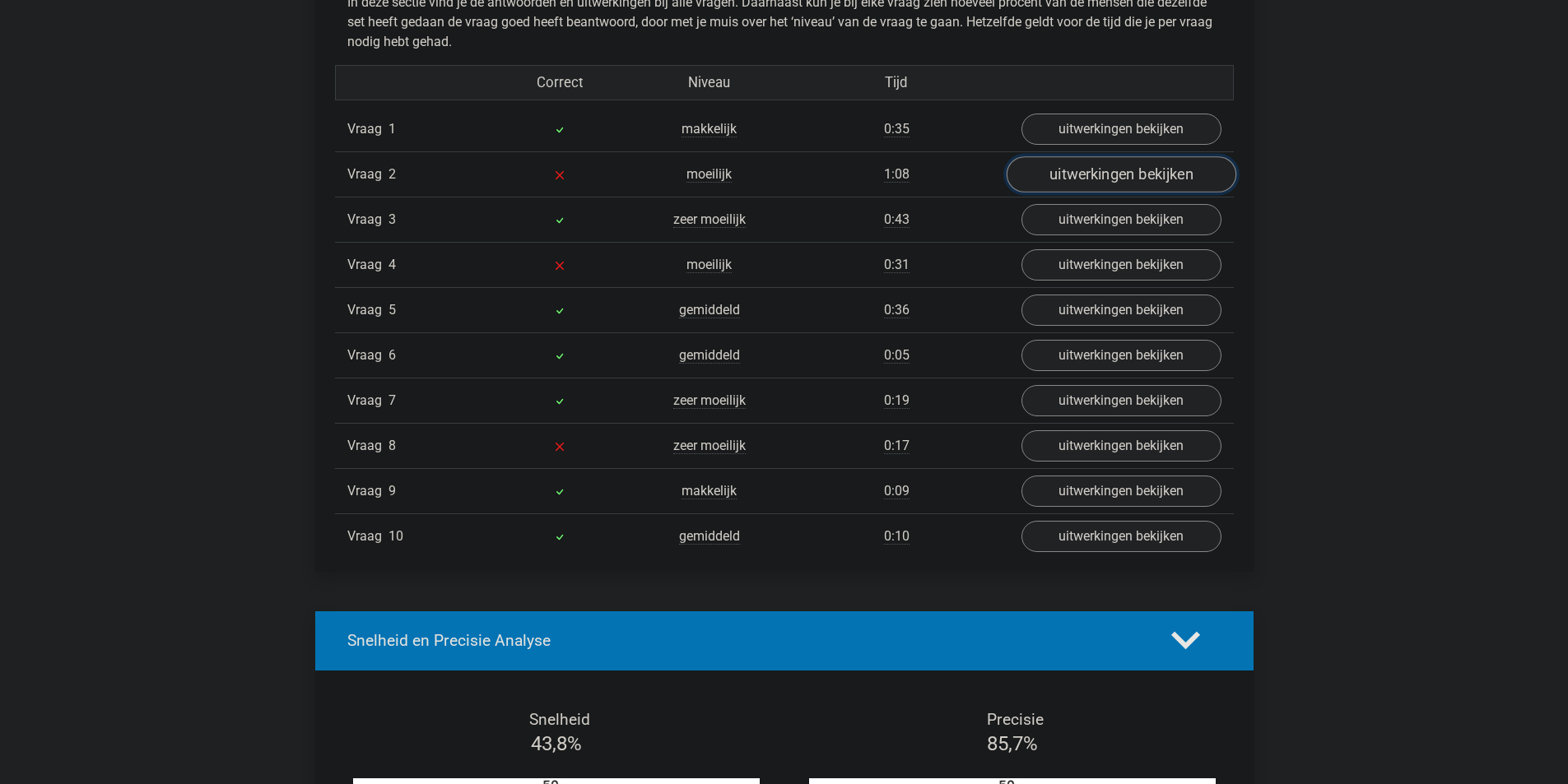
click at [1070, 179] on link "uitwerkingen bekijken" at bounding box center [1121, 174] width 230 height 36
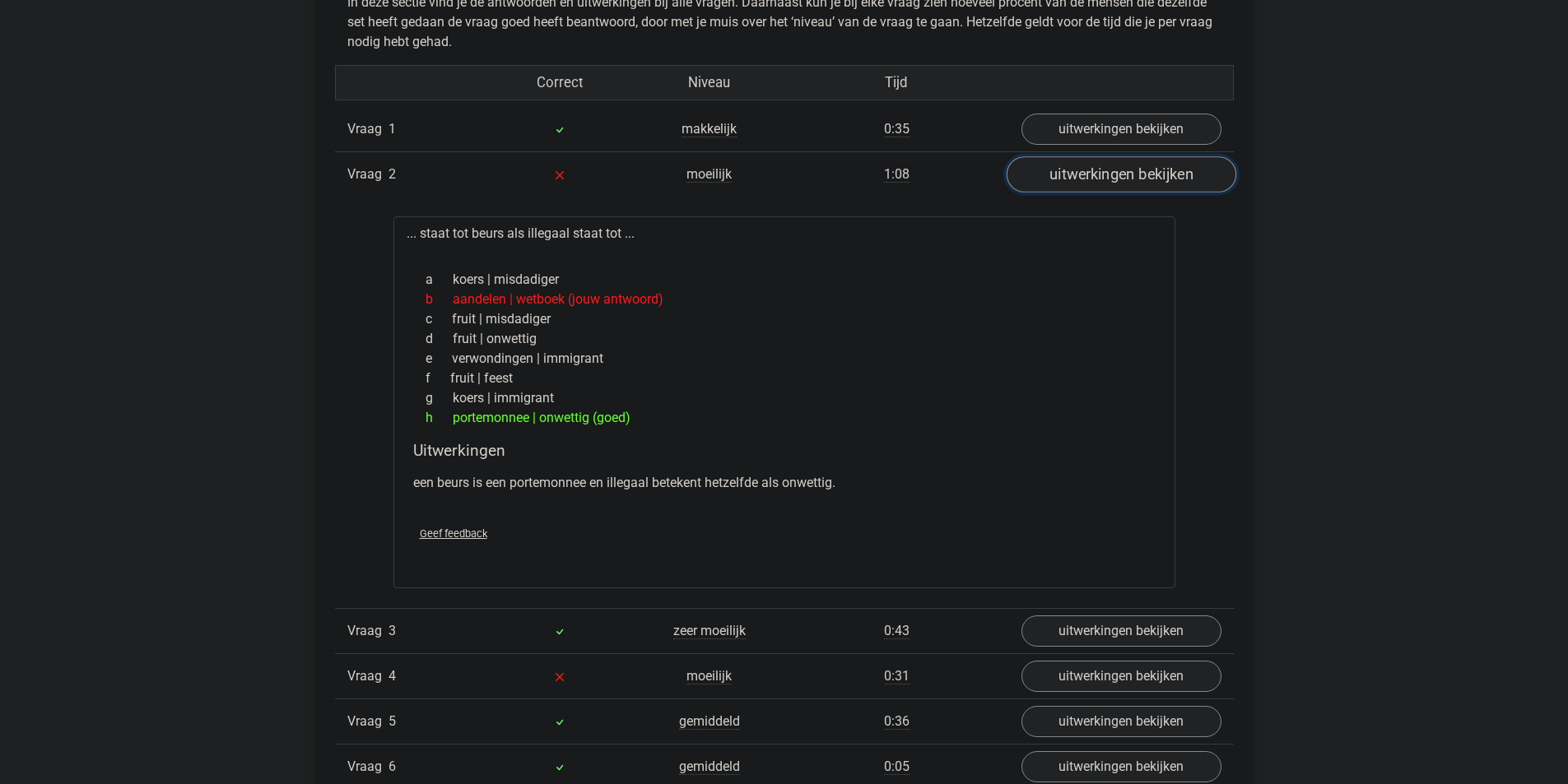
click at [1070, 180] on link "uitwerkingen bekijken" at bounding box center [1121, 174] width 230 height 36
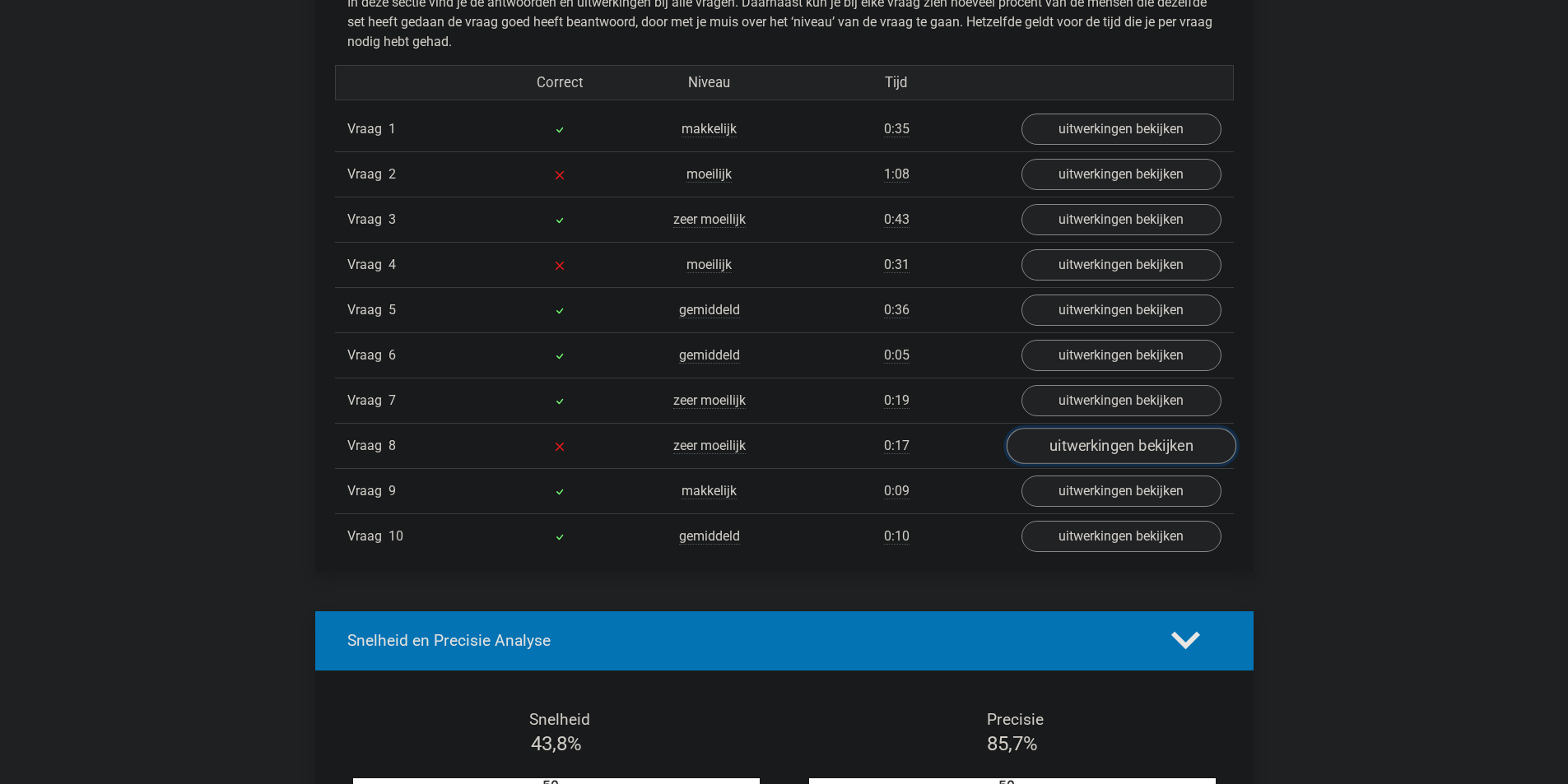
click at [1077, 450] on link "uitwerkingen bekijken" at bounding box center [1121, 446] width 230 height 36
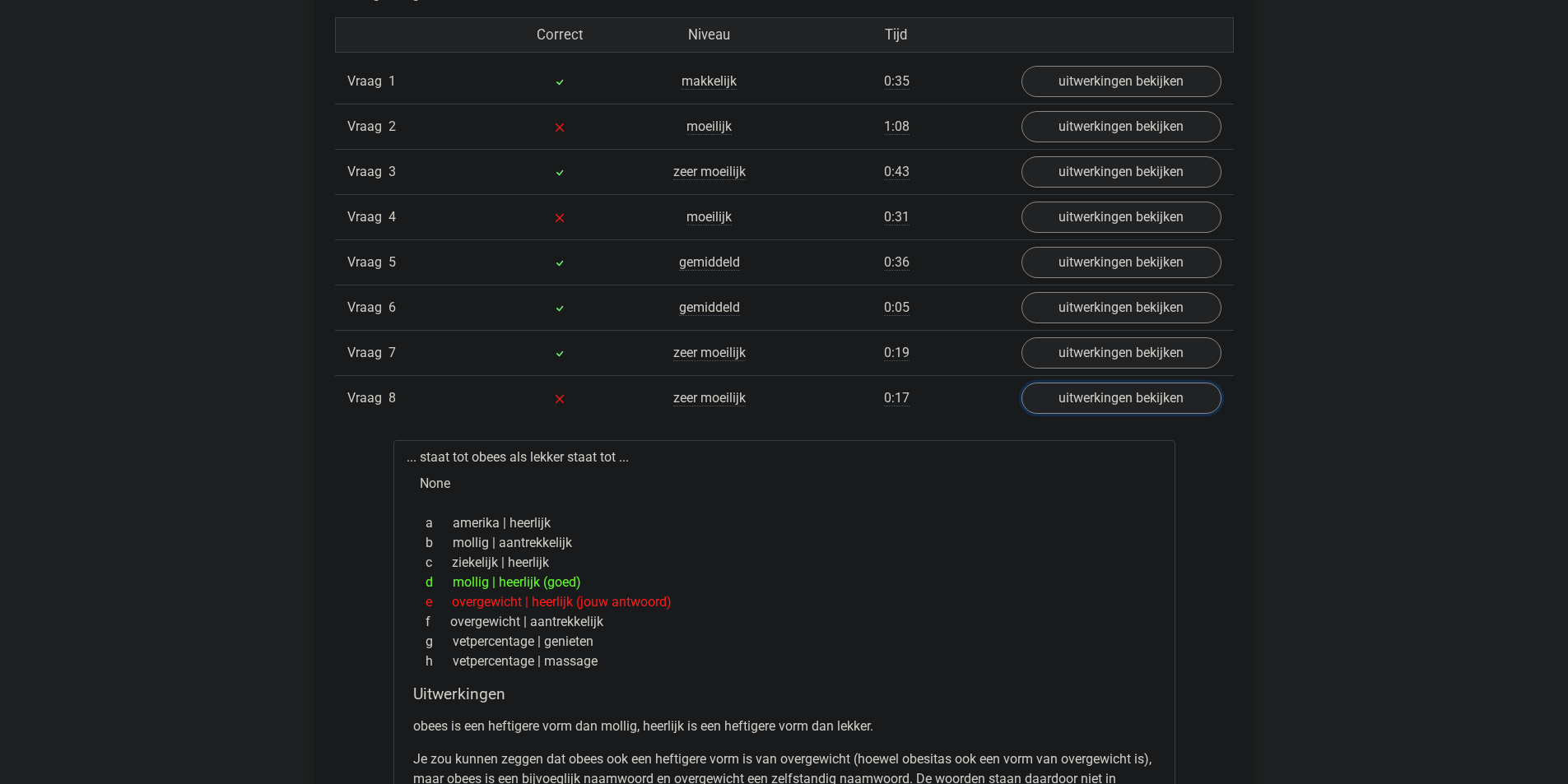
scroll to position [1152, 0]
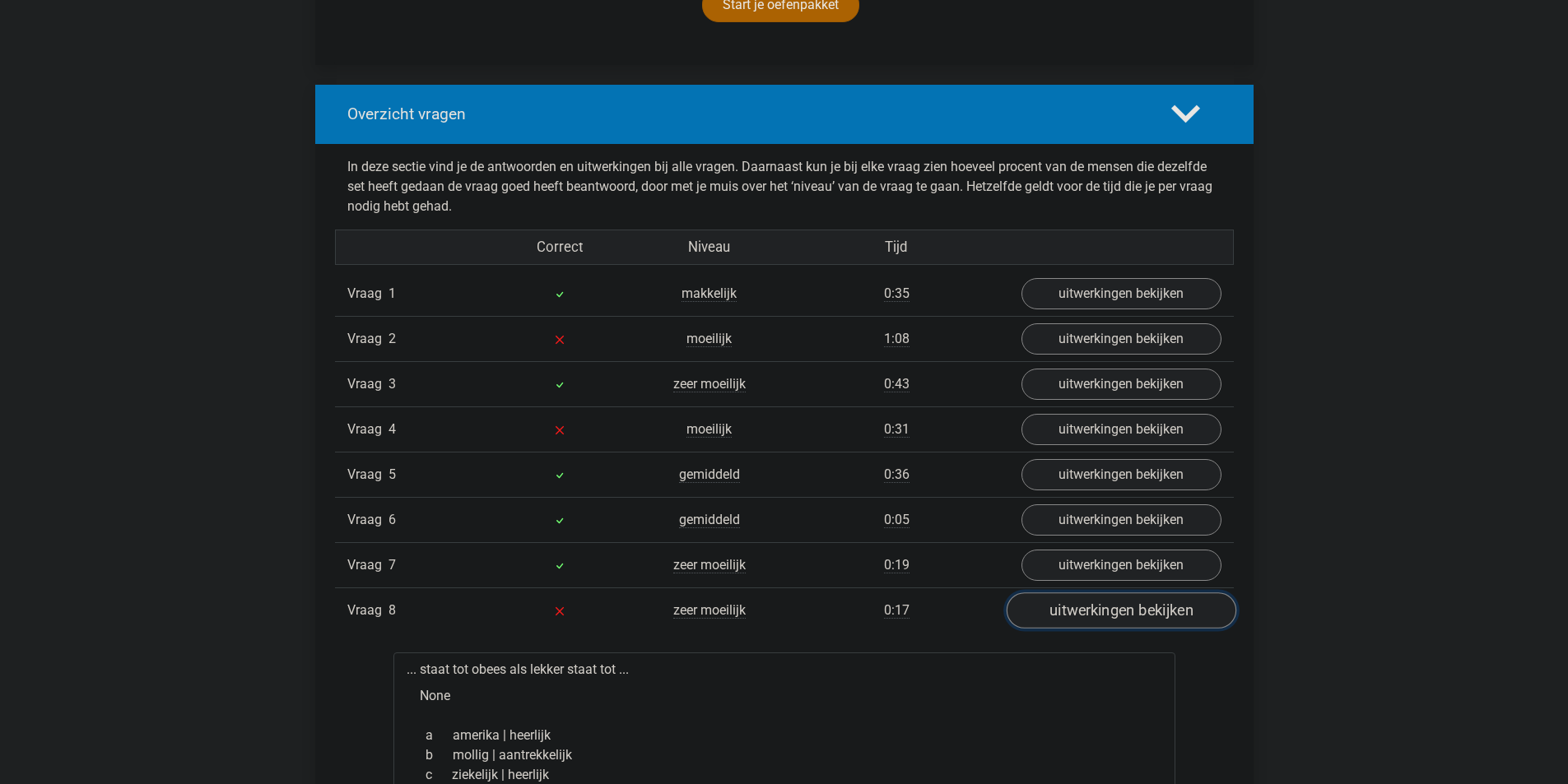
click at [1109, 621] on link "uitwerkingen bekijken" at bounding box center [1121, 611] width 230 height 36
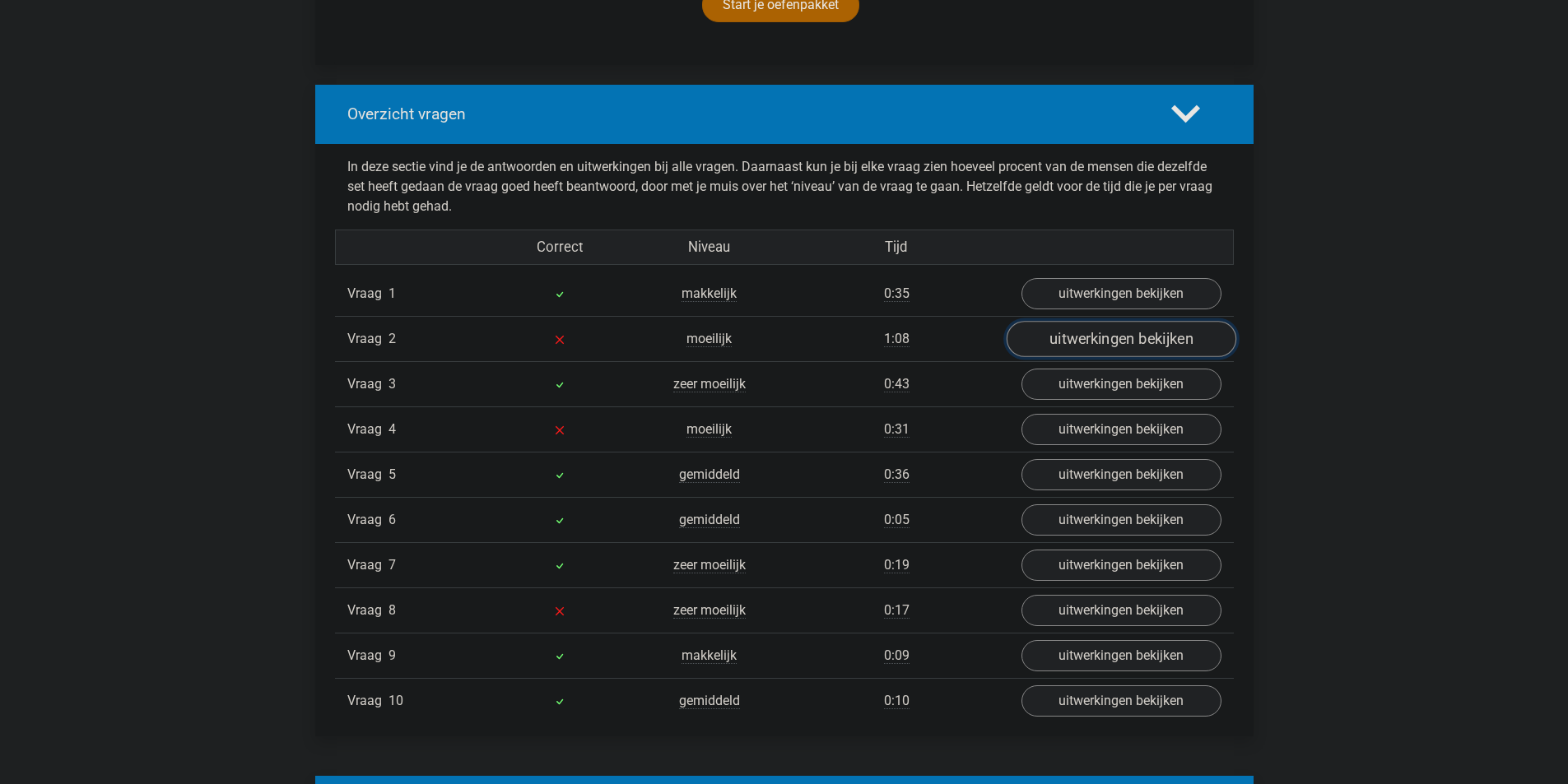
click at [1132, 341] on link "uitwerkingen bekijken" at bounding box center [1121, 339] width 230 height 36
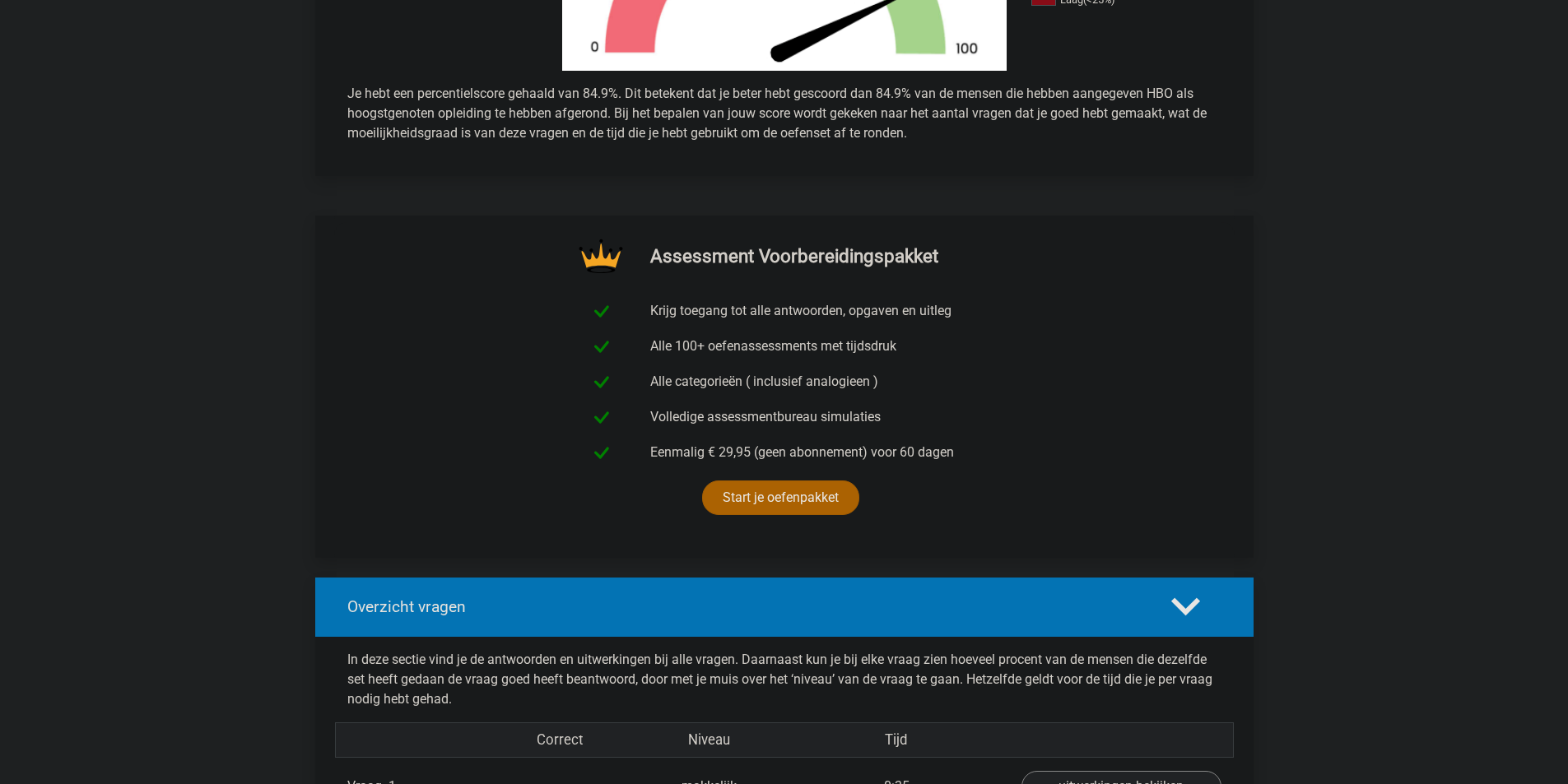
scroll to position [658, 0]
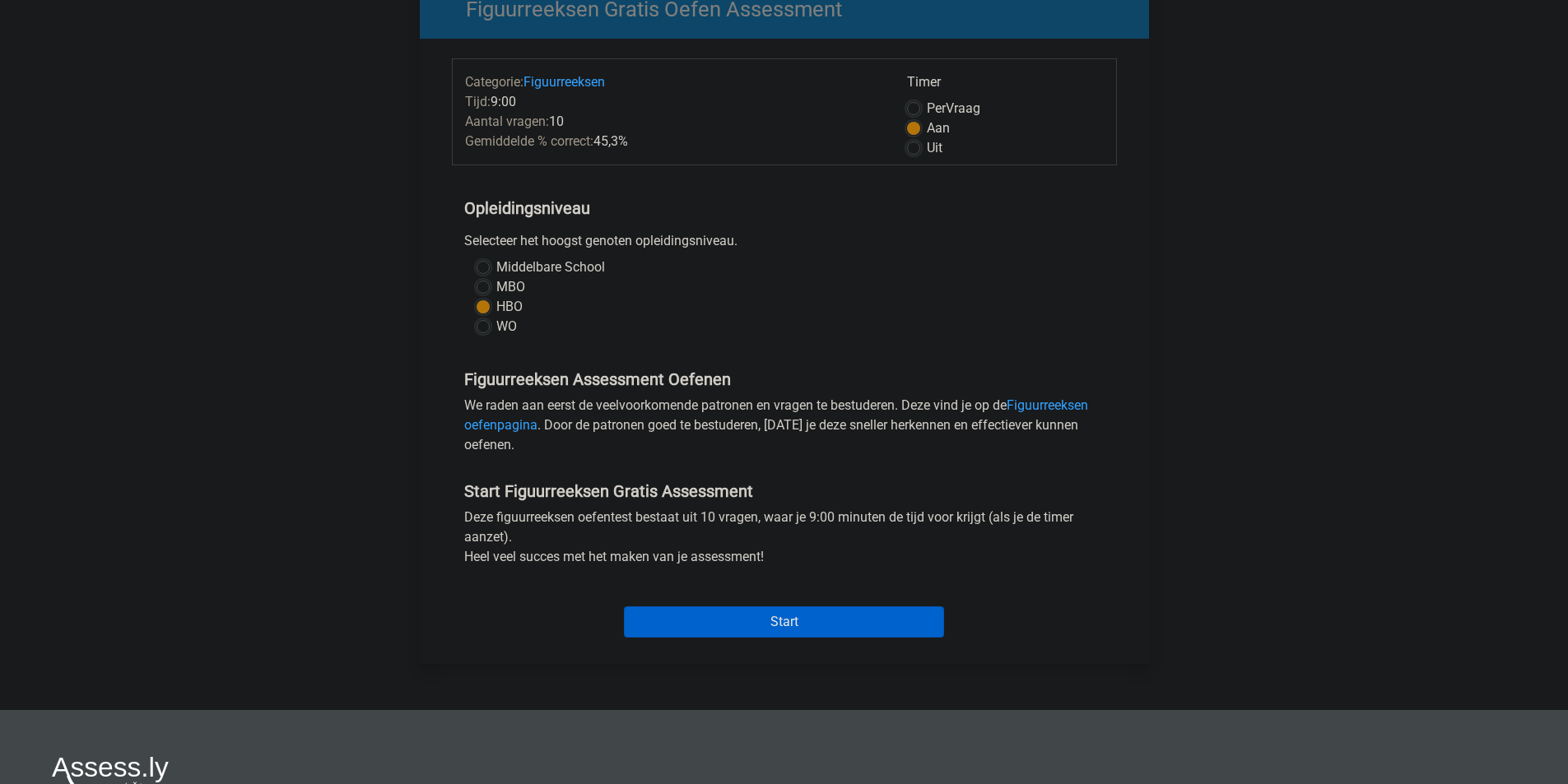
scroll to position [164, 0]
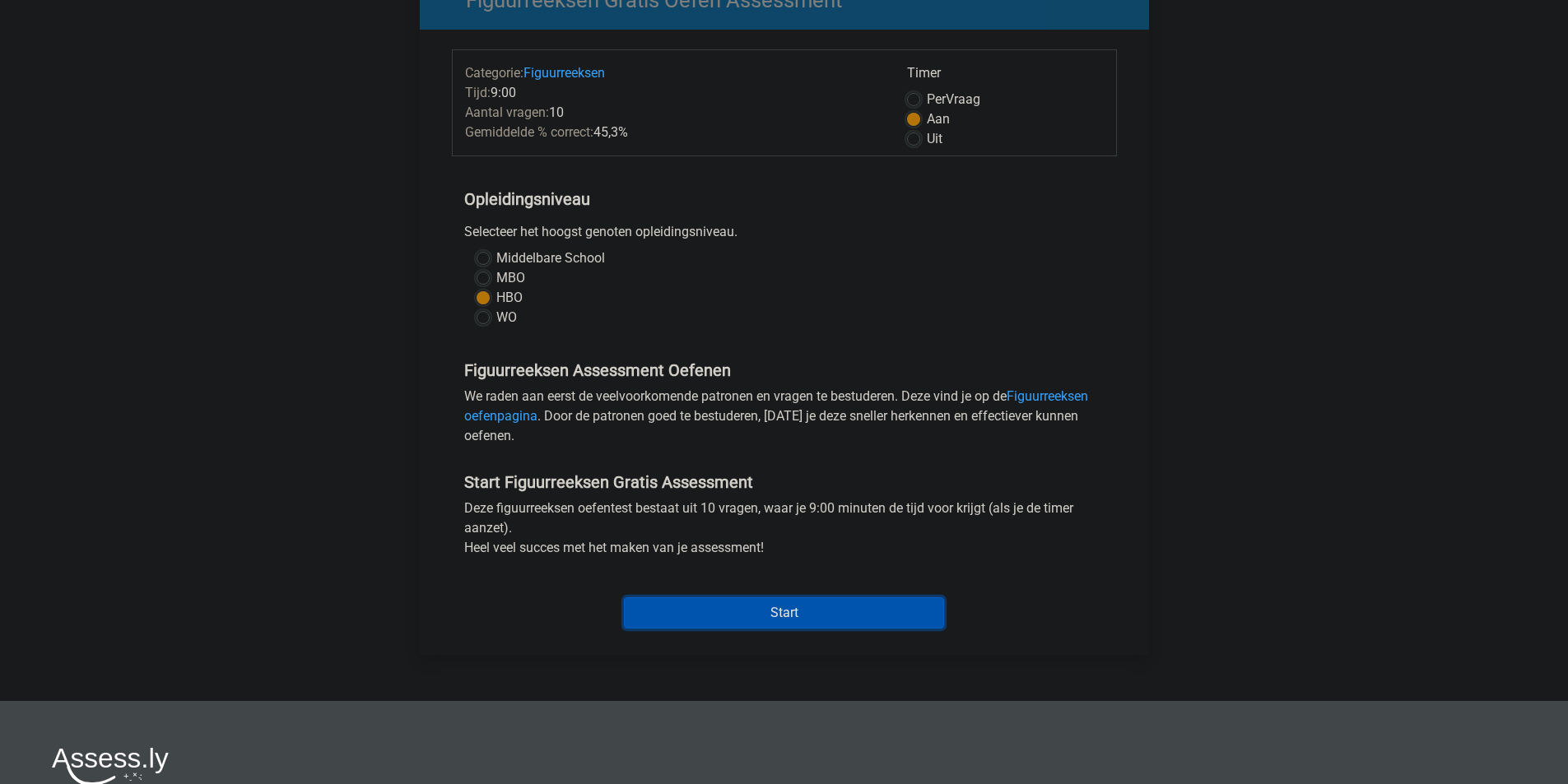
click at [757, 598] on input "Start" at bounding box center [784, 613] width 320 height 31
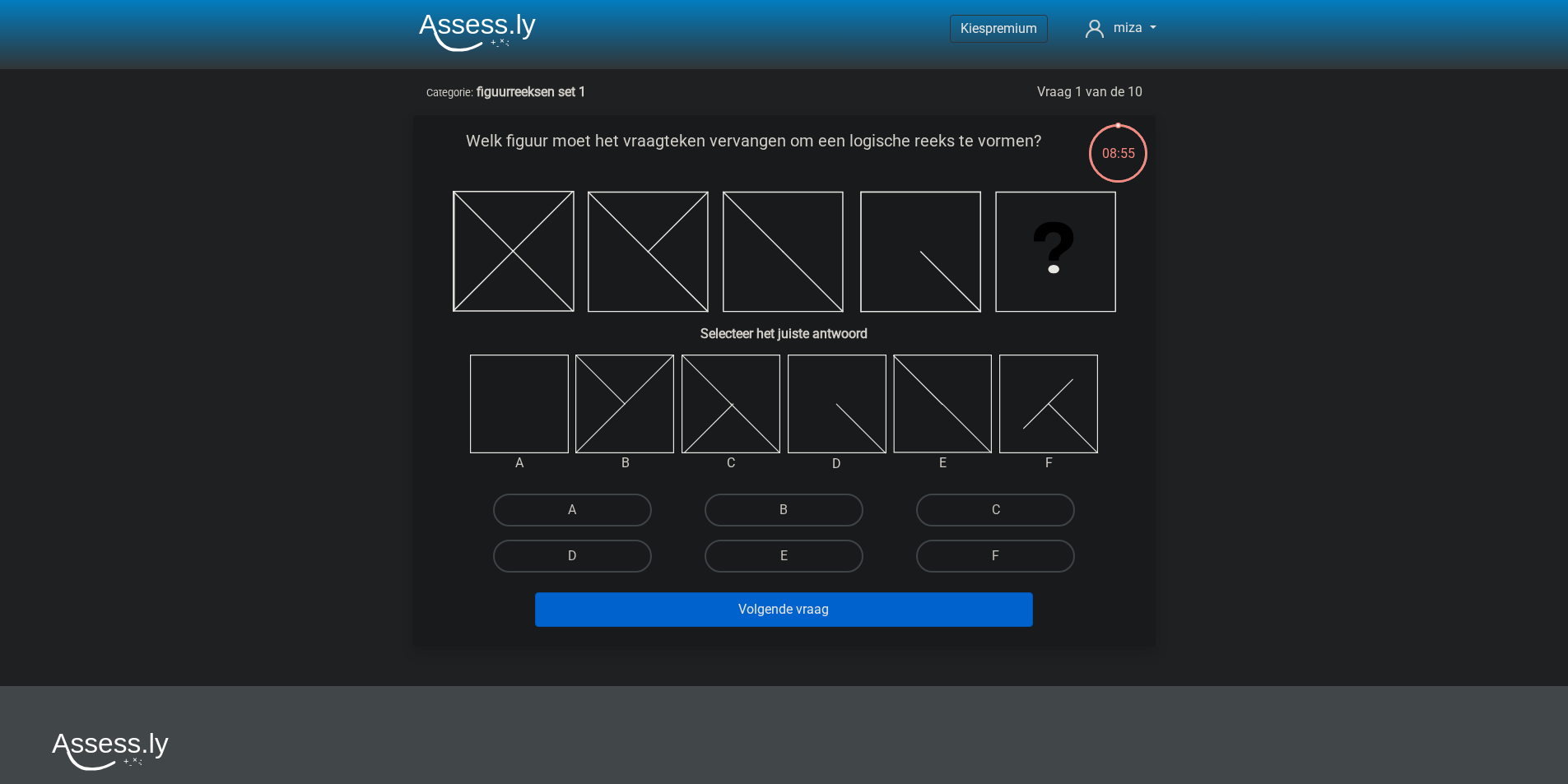
click at [525, 383] on icon at bounding box center [518, 403] width 98 height 97
click at [578, 508] on label "A" at bounding box center [572, 510] width 159 height 33
click at [578, 510] on input "A" at bounding box center [577, 515] width 11 height 11
radio input "true"
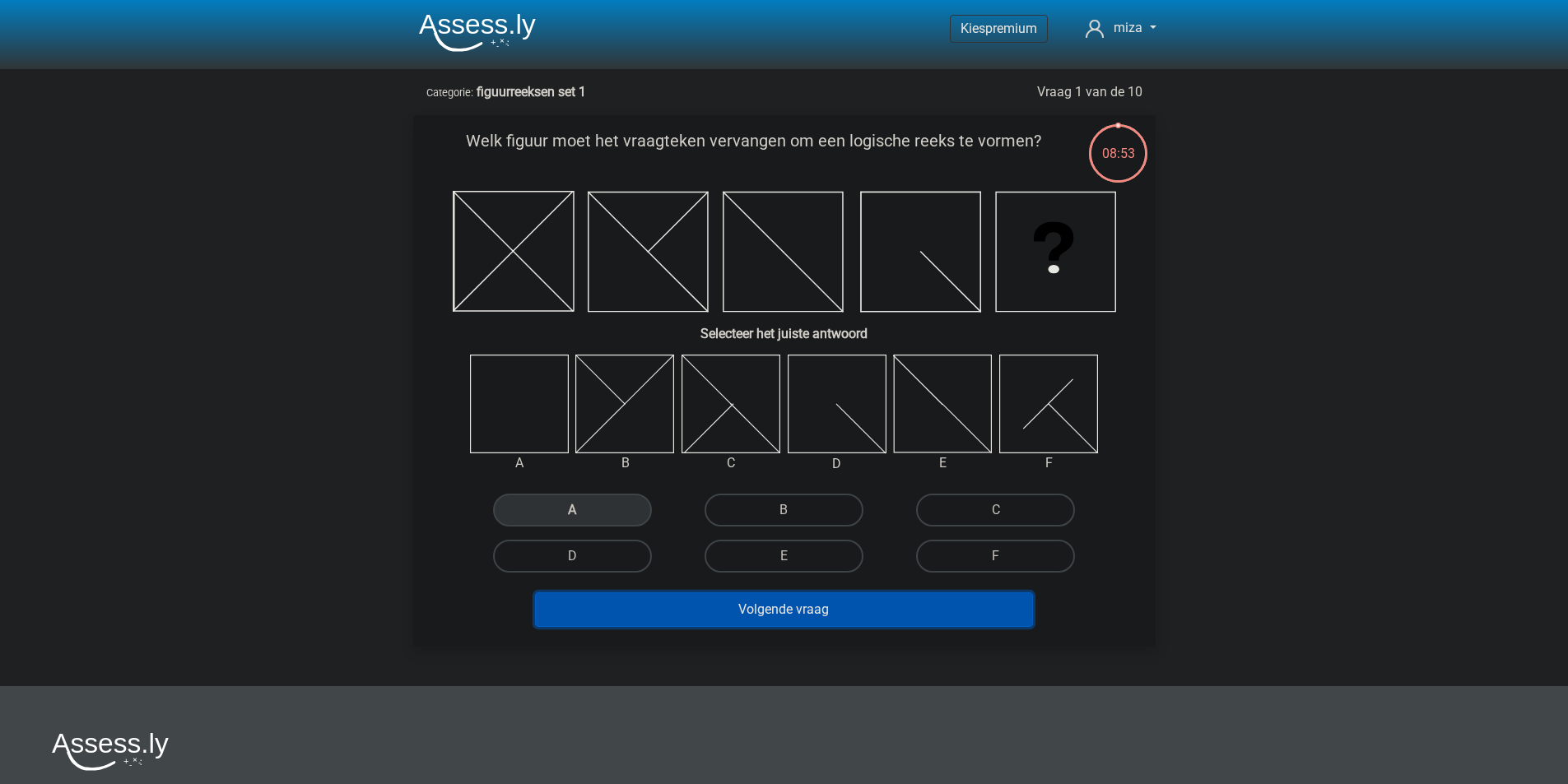
click at [672, 614] on button "Volgende vraag" at bounding box center [784, 610] width 498 height 35
